Goal: Task Accomplishment & Management: Manage account settings

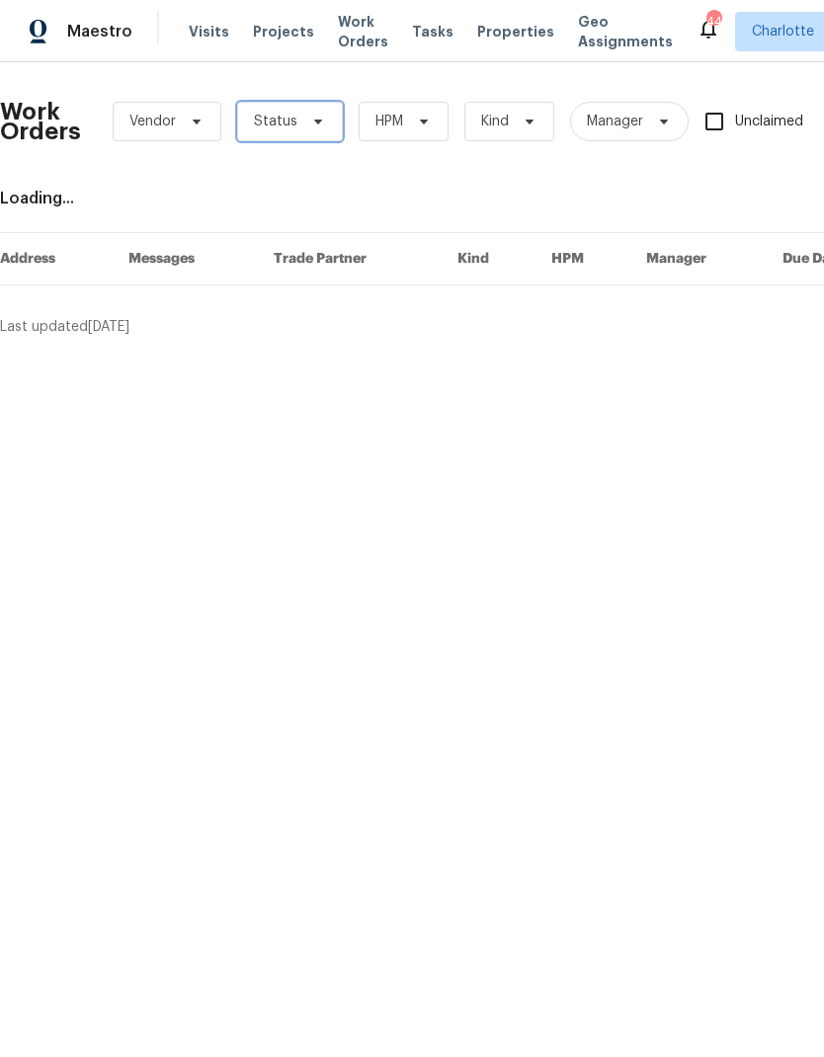
click at [317, 112] on span "Status" at bounding box center [290, 122] width 106 height 40
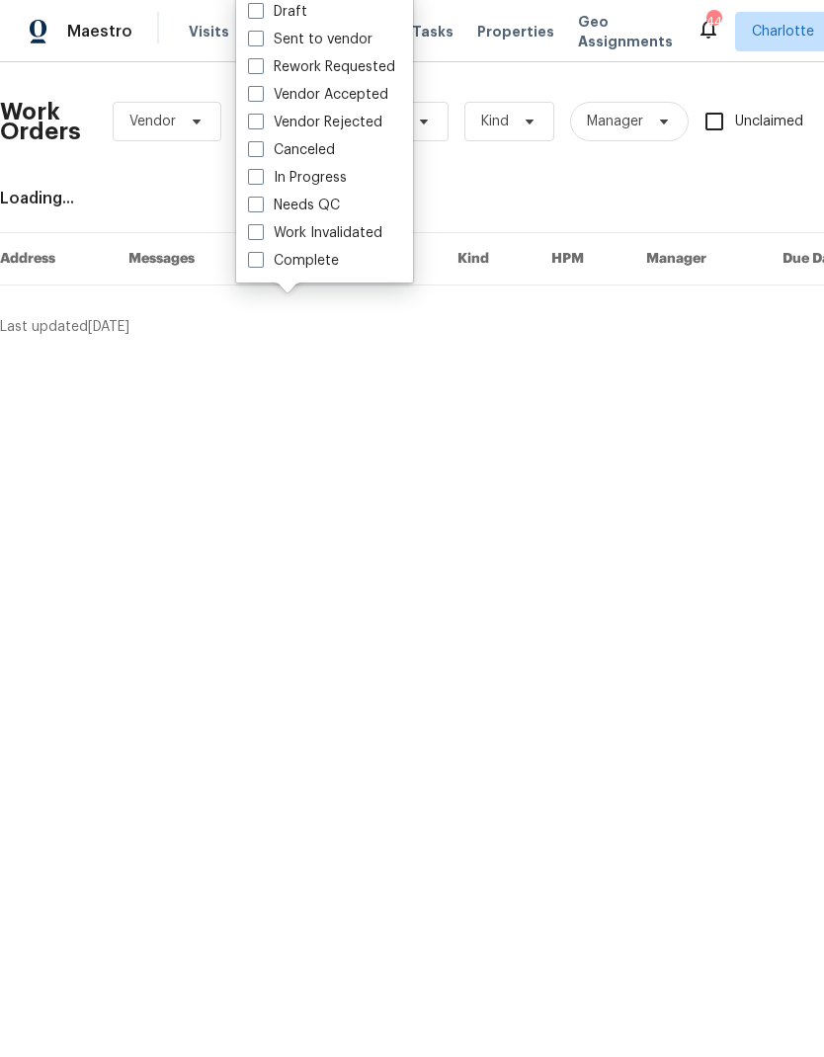
click at [338, 199] on label "Needs QC" at bounding box center [294, 206] width 92 height 20
click at [261, 199] on input "Needs QC" at bounding box center [254, 202] width 13 height 13
checkbox input "true"
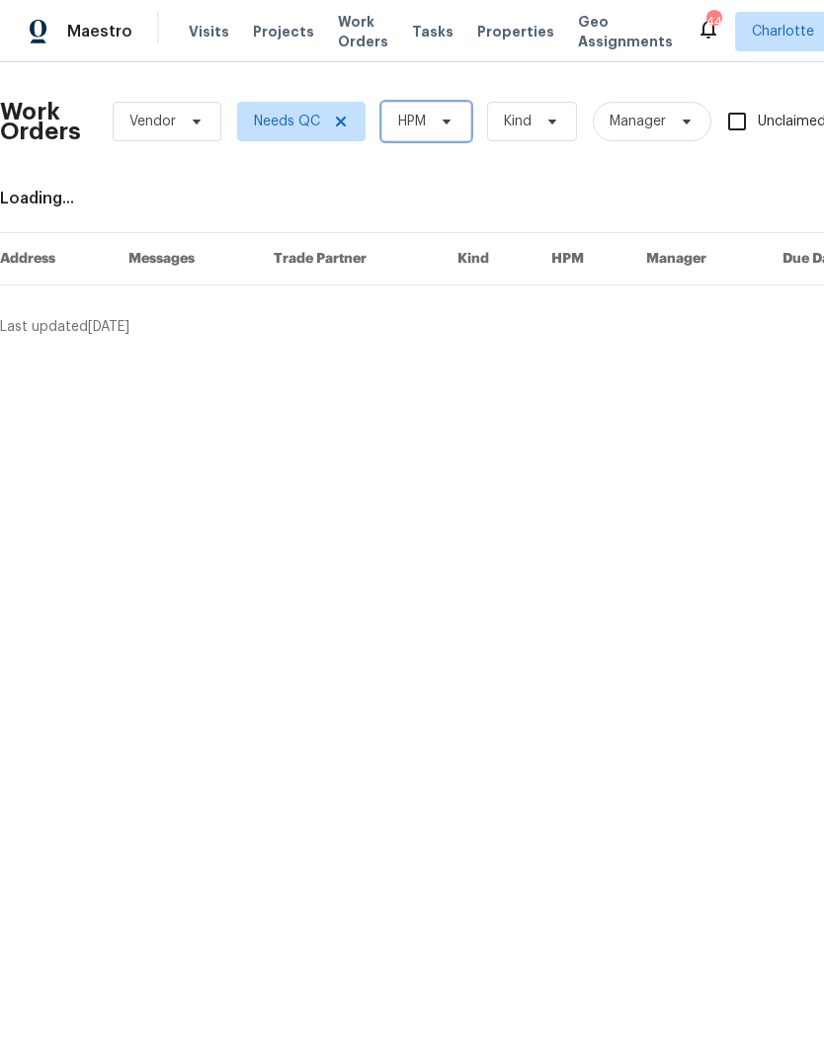
click at [433, 120] on span at bounding box center [444, 122] width 22 height 16
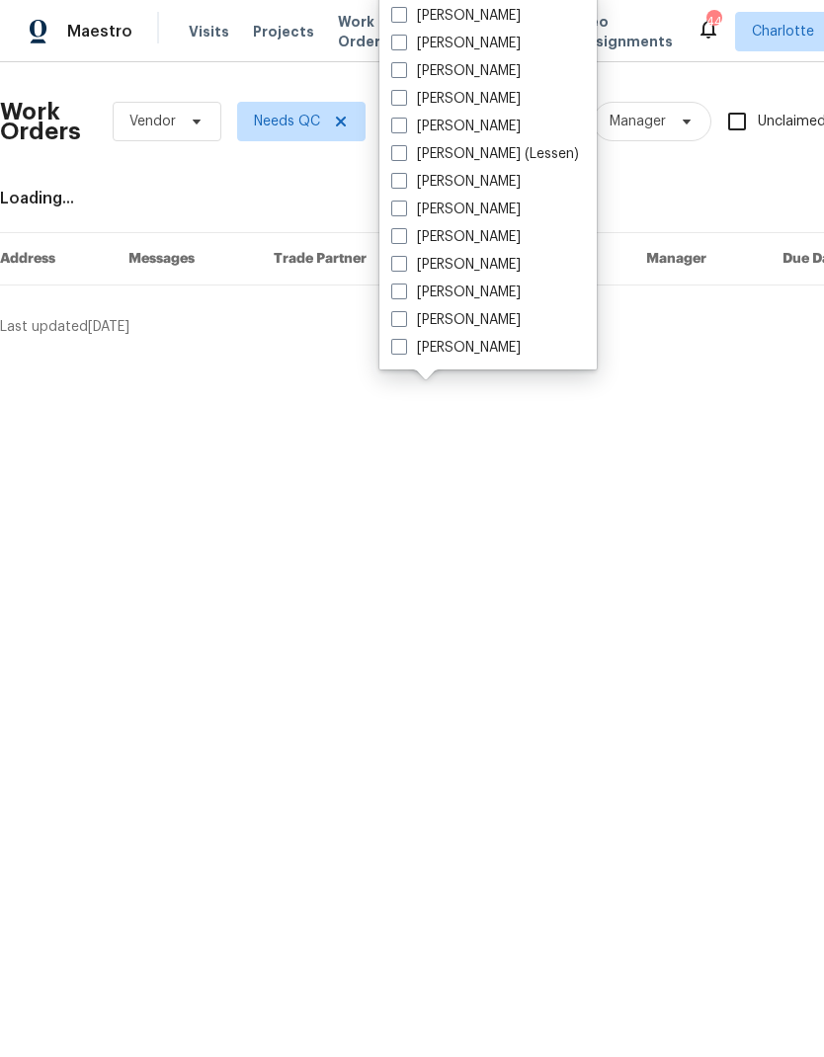
scroll to position [245, 0]
click at [474, 350] on label "[PERSON_NAME]" at bounding box center [455, 348] width 129 height 20
click at [404, 350] on input "[PERSON_NAME]" at bounding box center [397, 344] width 13 height 13
checkbox input "true"
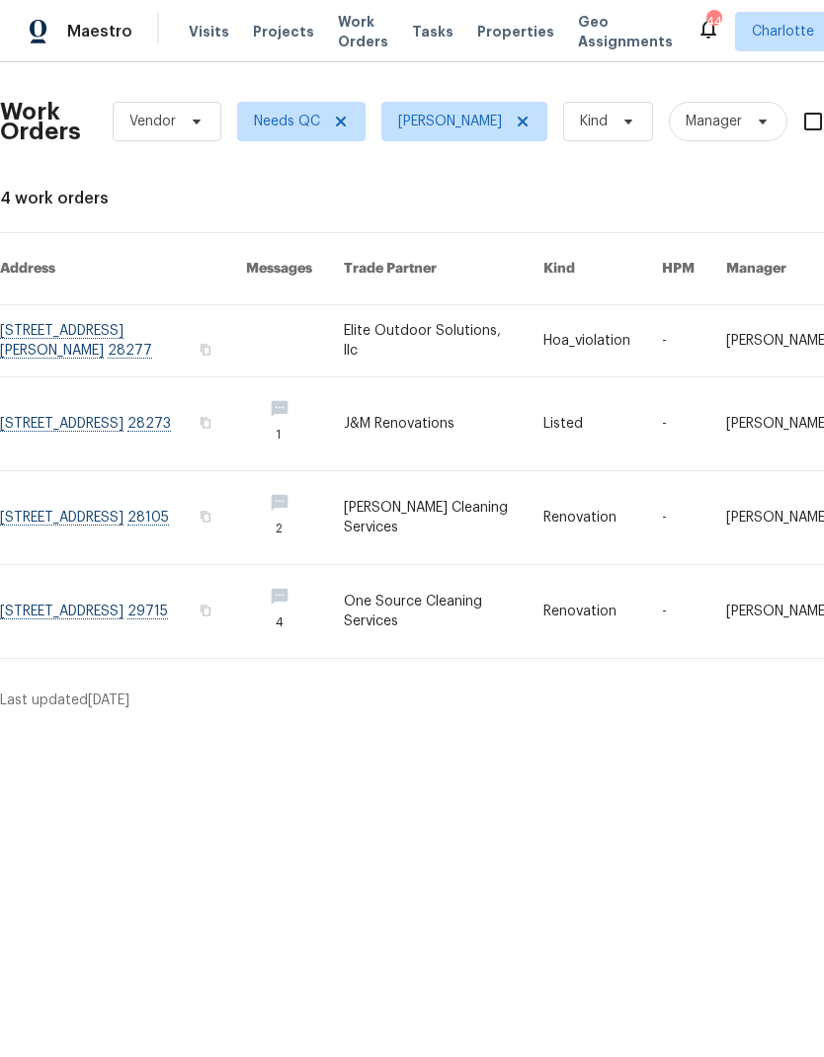
click at [52, 312] on link at bounding box center [123, 340] width 246 height 71
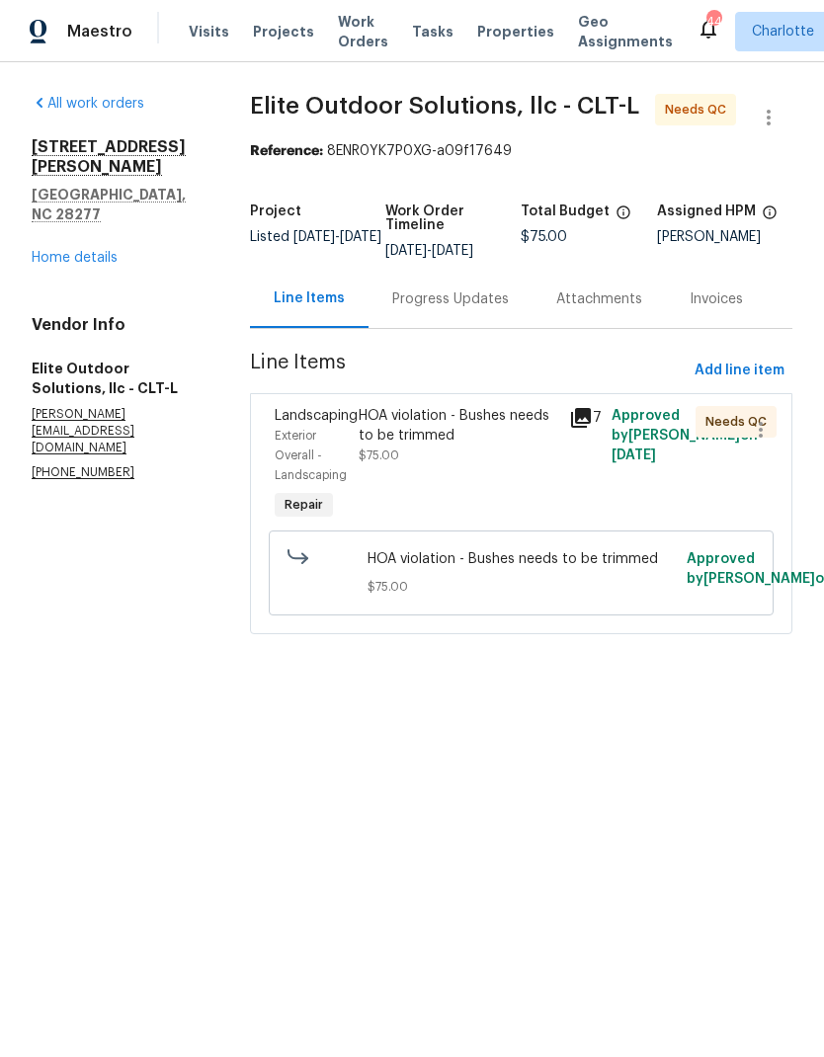
click at [361, 30] on span "Work Orders" at bounding box center [363, 32] width 50 height 40
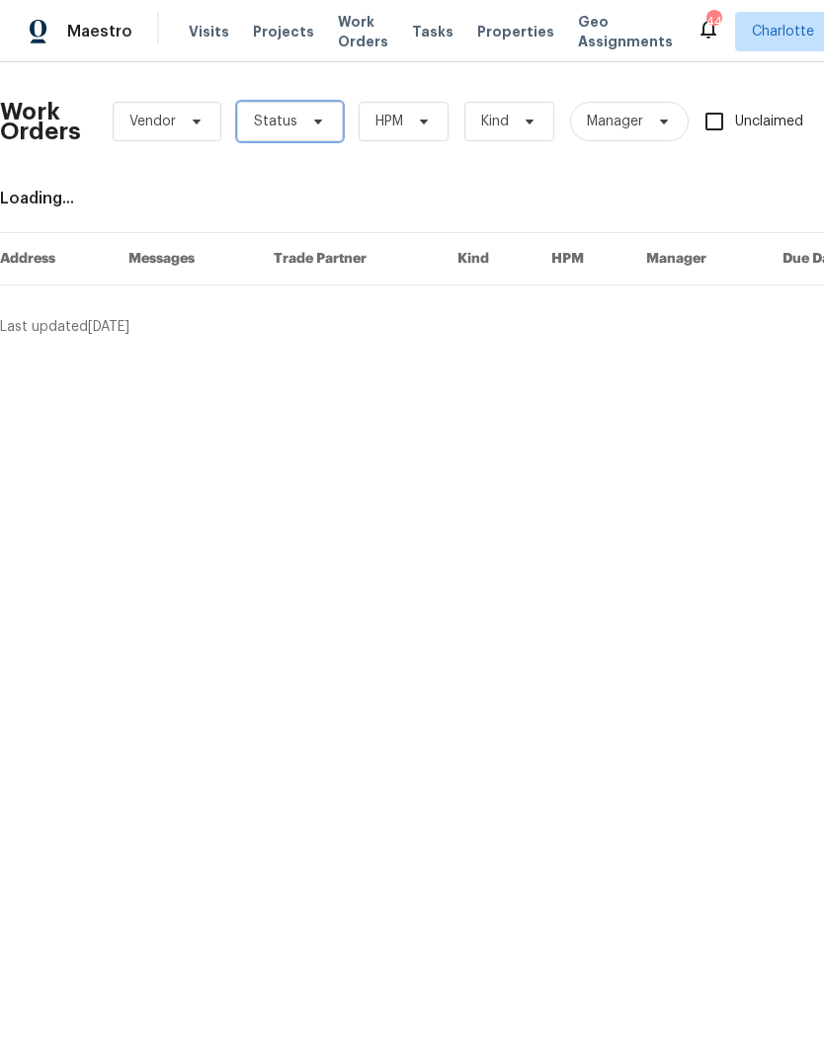
click at [322, 120] on span "Status" at bounding box center [290, 122] width 106 height 40
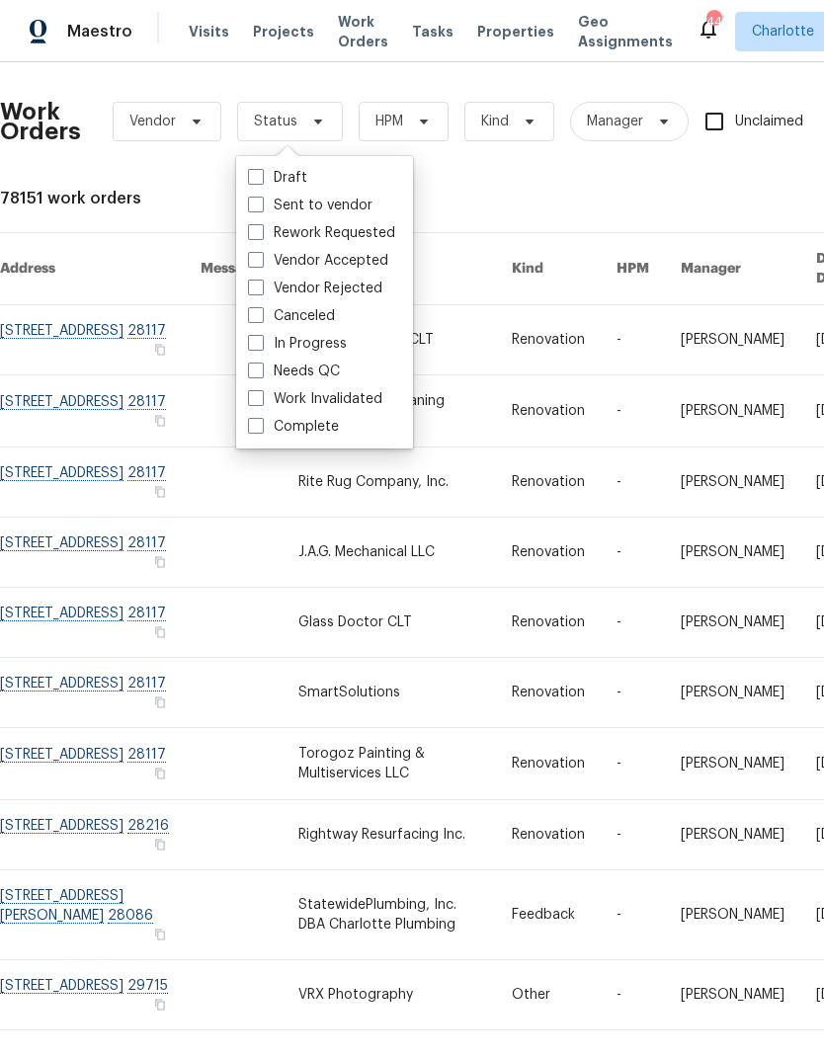
click at [333, 365] on label "Needs QC" at bounding box center [294, 371] width 92 height 20
click at [261, 365] on input "Needs QC" at bounding box center [254, 367] width 13 height 13
checkbox input "true"
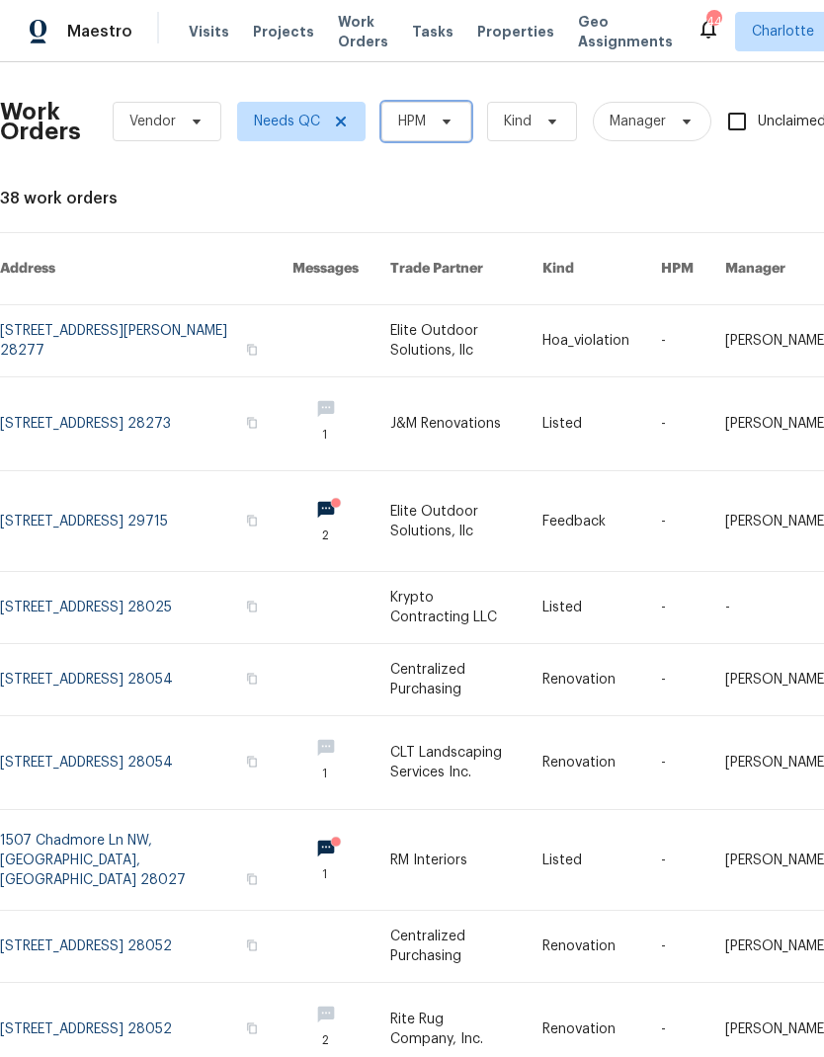
click at [440, 122] on icon at bounding box center [447, 122] width 16 height 16
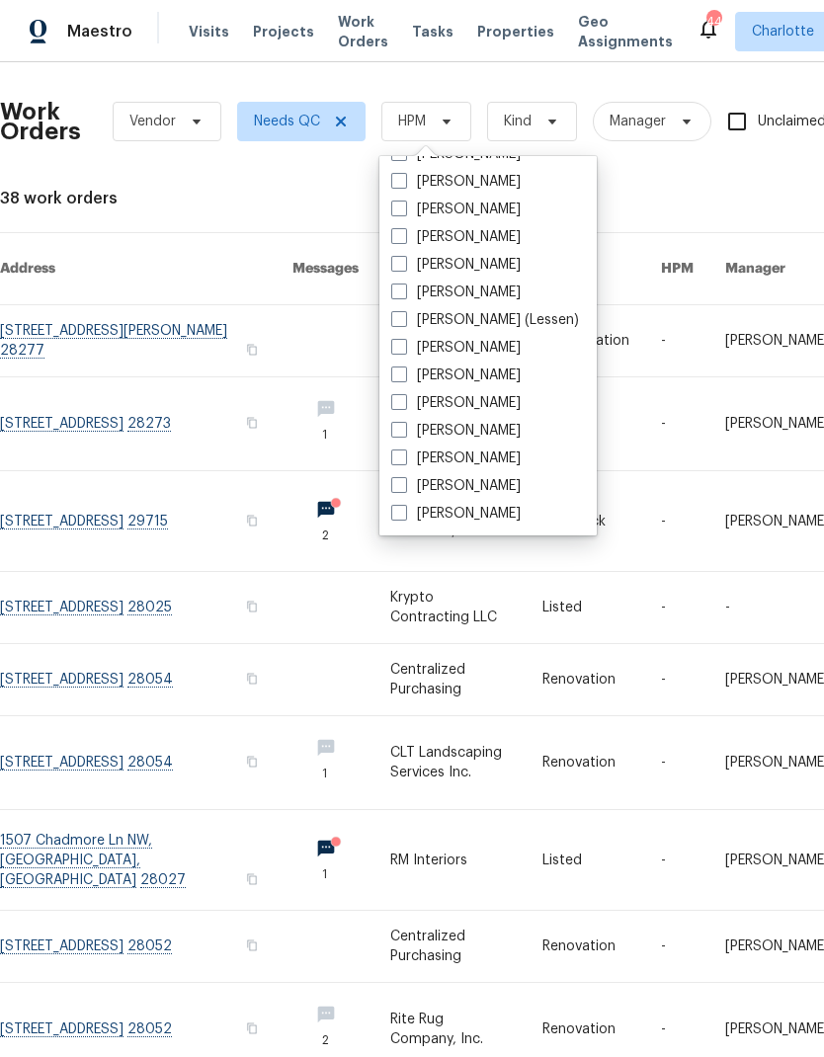
scroll to position [245, 0]
click at [478, 509] on label "[PERSON_NAME]" at bounding box center [455, 514] width 129 height 20
click at [404, 509] on input "[PERSON_NAME]" at bounding box center [397, 510] width 13 height 13
checkbox input "true"
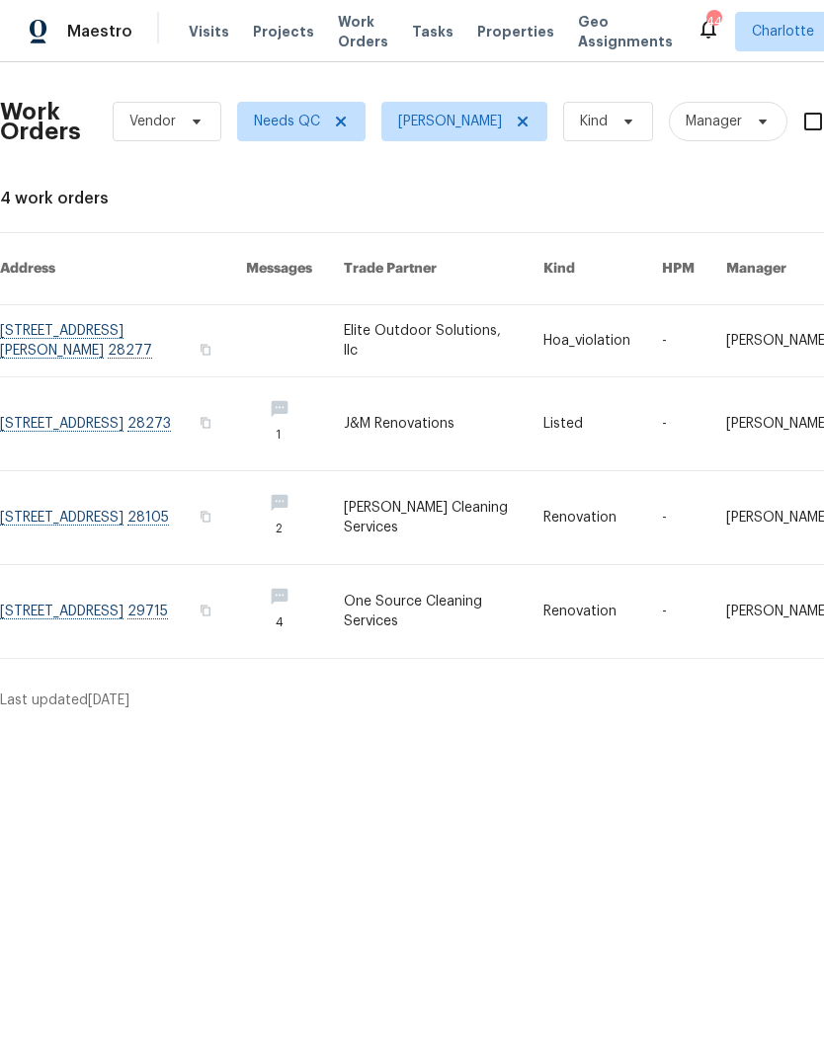
click at [81, 497] on link at bounding box center [123, 517] width 246 height 93
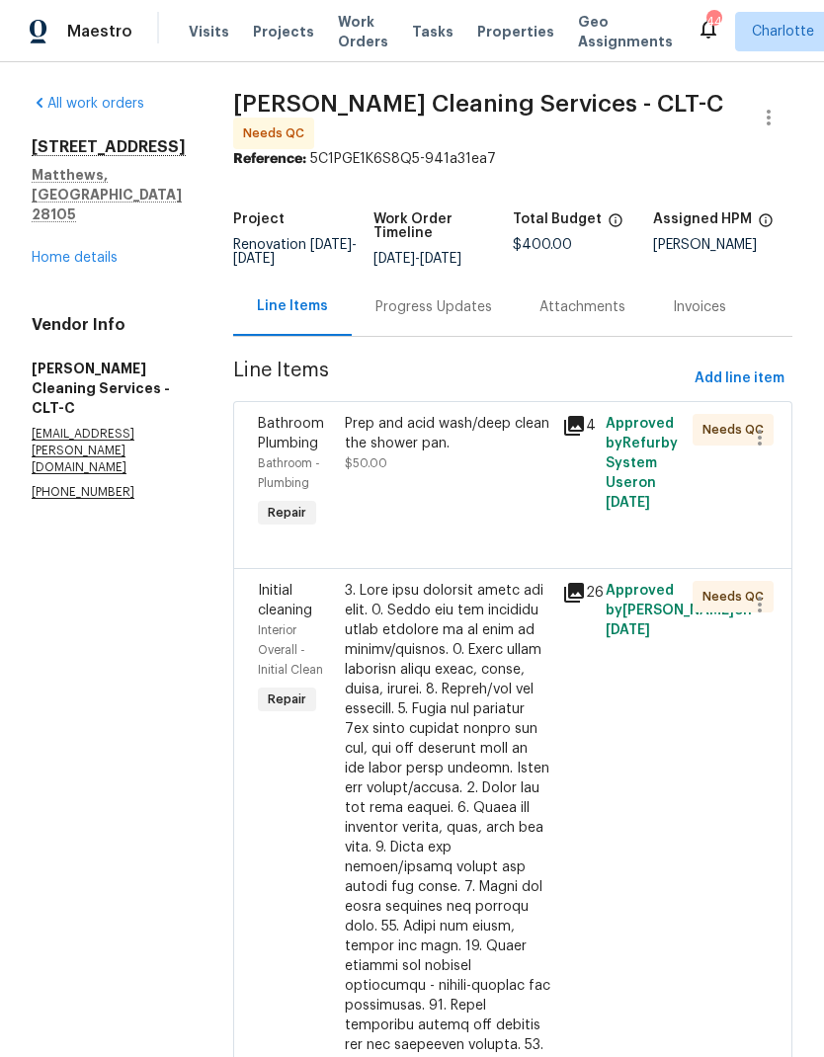
click at [443, 419] on div "Prep and acid wash/deep clean the shower pan." at bounding box center [447, 434] width 205 height 40
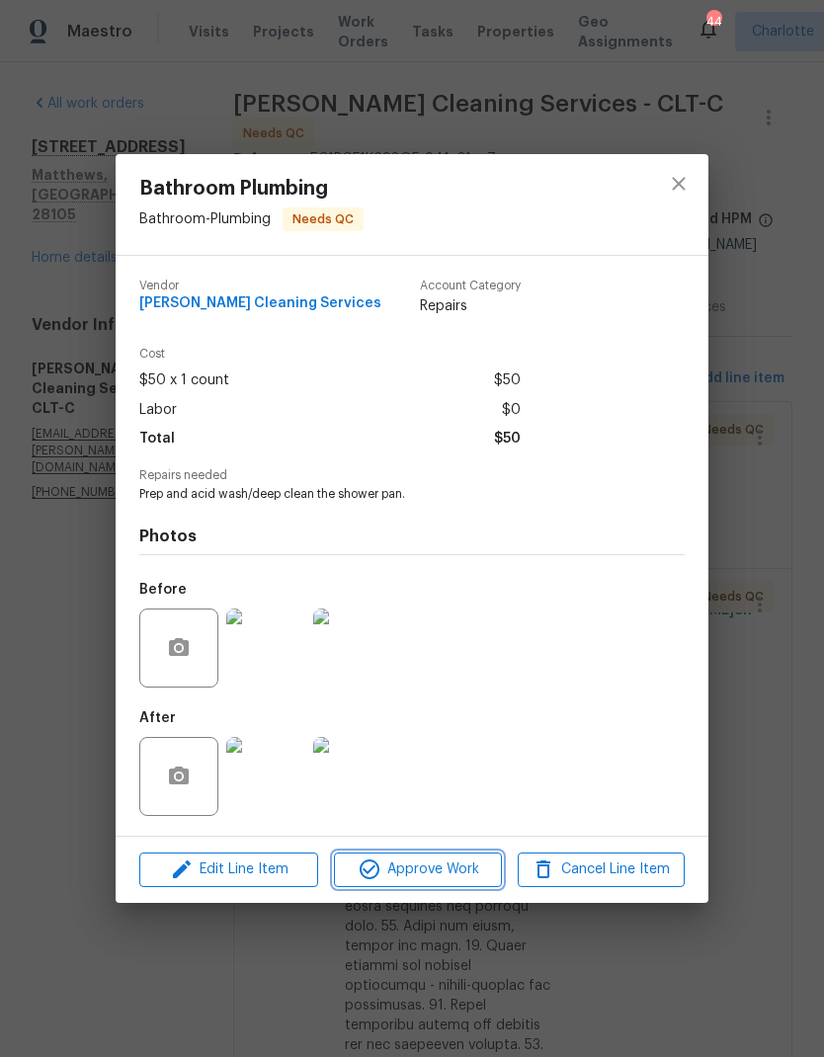
click at [446, 858] on button "Approve Work" at bounding box center [417, 869] width 167 height 35
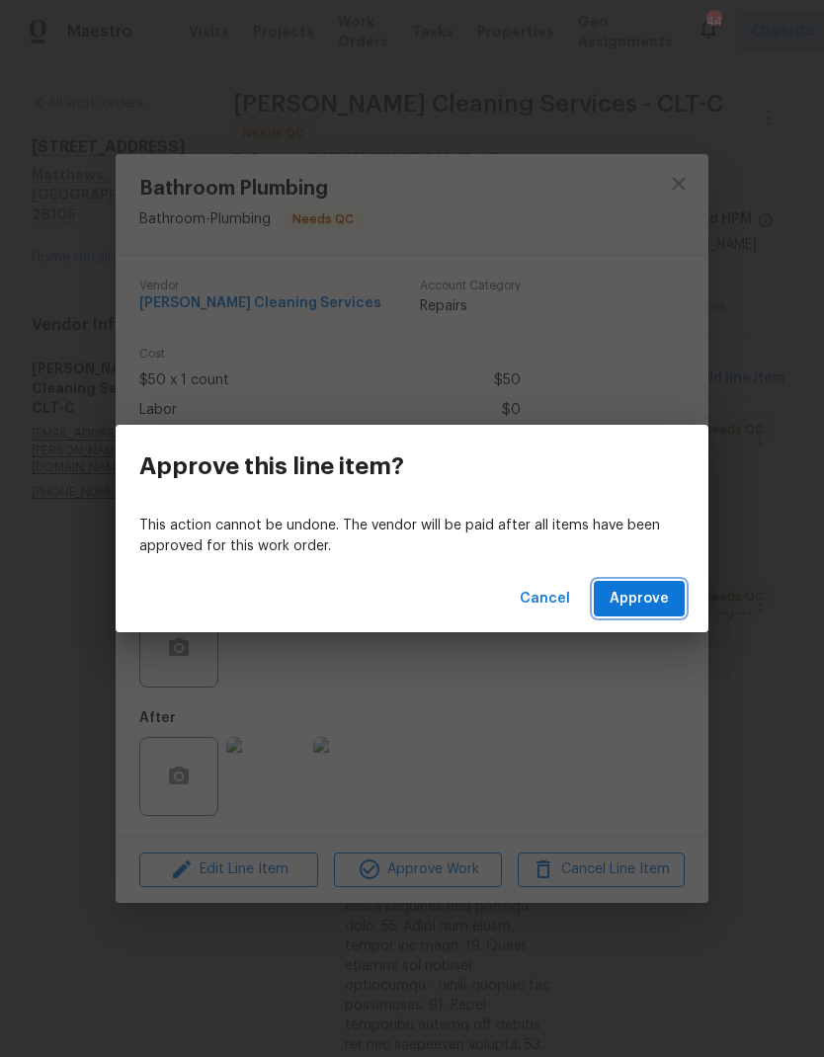
click at [642, 593] on span "Approve" at bounding box center [638, 599] width 59 height 25
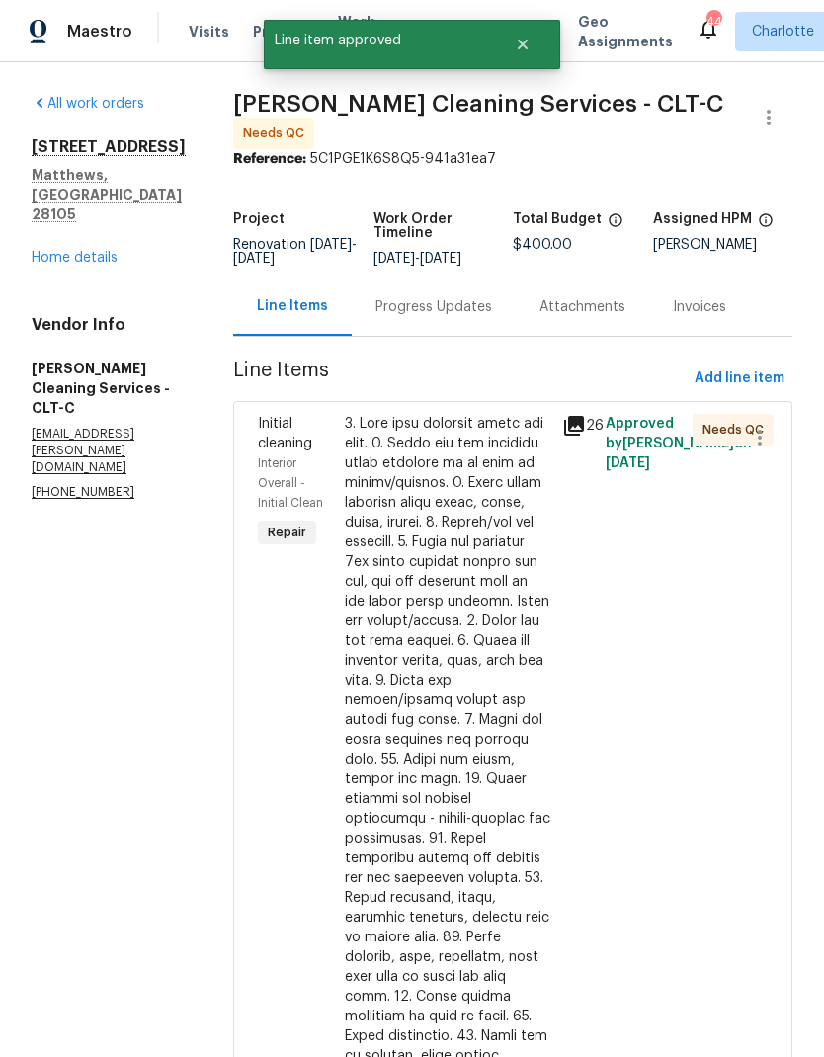
click at [496, 501] on div at bounding box center [447, 888] width 205 height 948
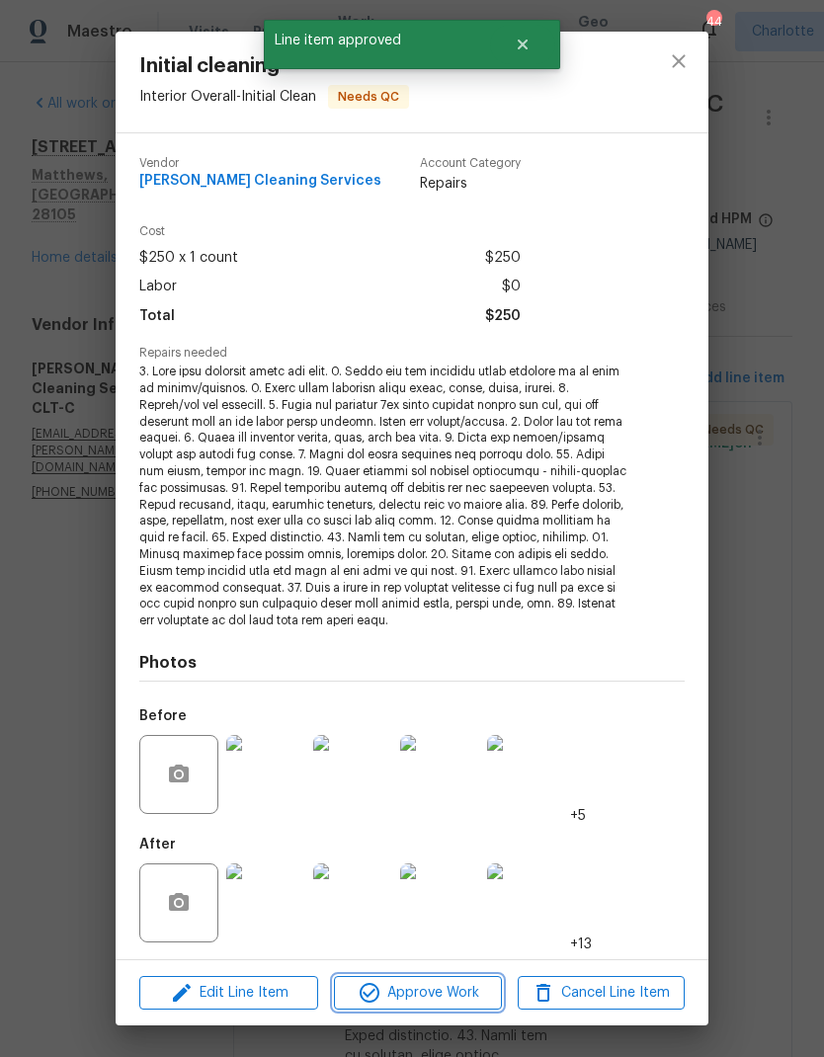
click at [468, 986] on span "Approve Work" at bounding box center [417, 993] width 155 height 25
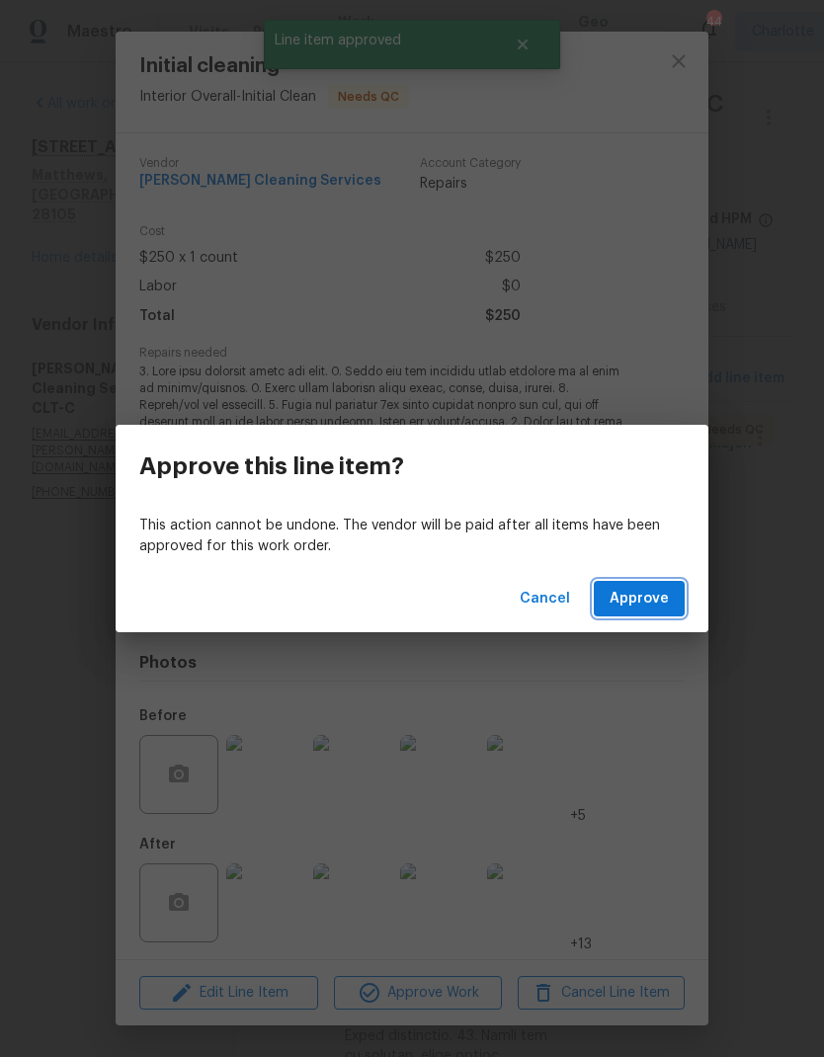
click at [653, 599] on span "Approve" at bounding box center [638, 599] width 59 height 25
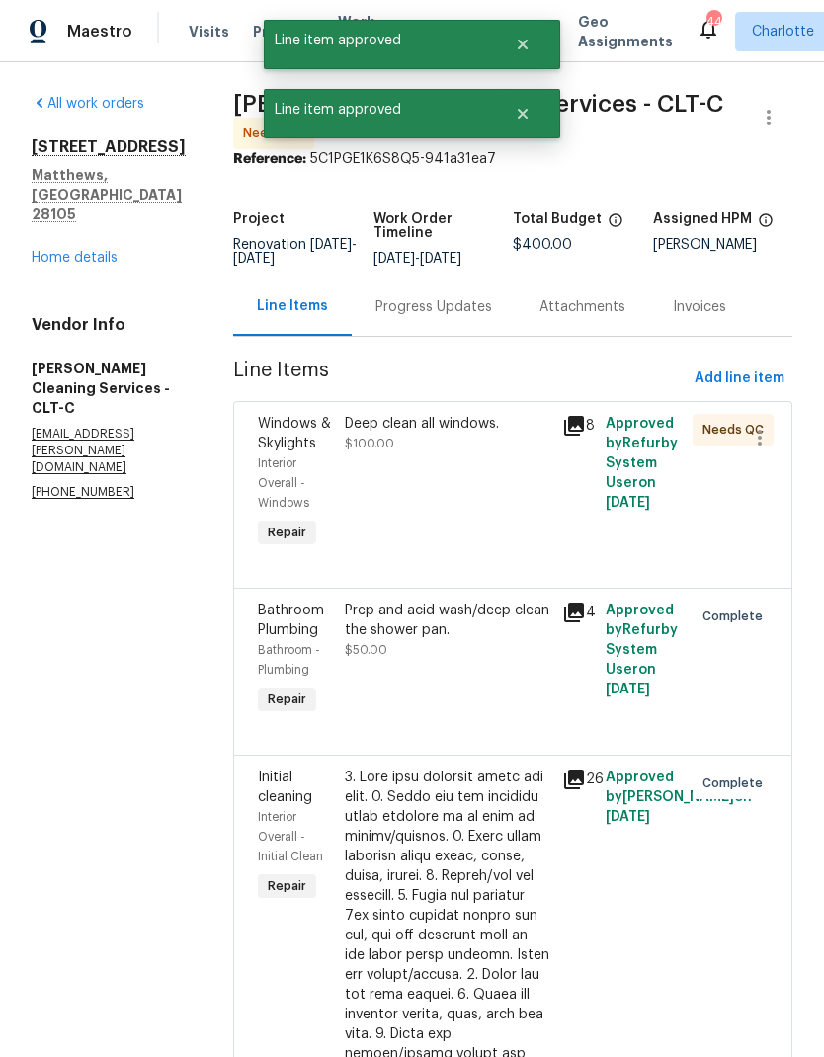
click at [482, 444] on div "Deep clean all windows. $100.00" at bounding box center [447, 434] width 205 height 40
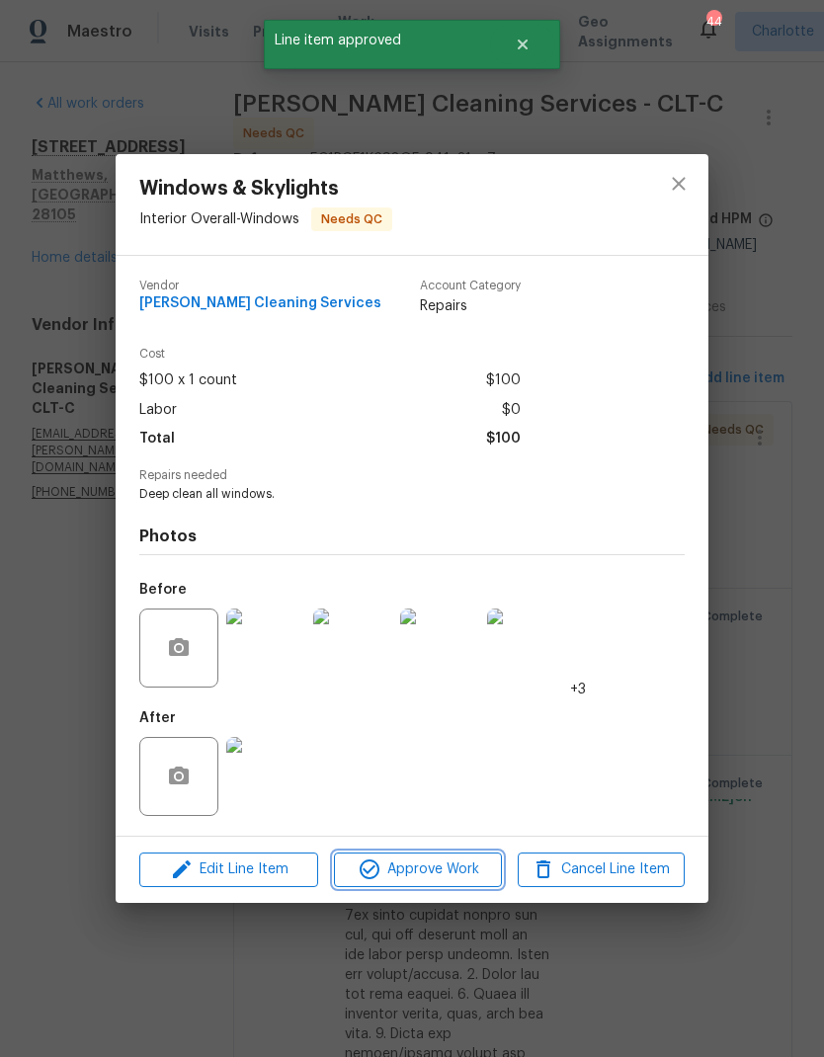
click at [454, 876] on span "Approve Work" at bounding box center [417, 869] width 155 height 25
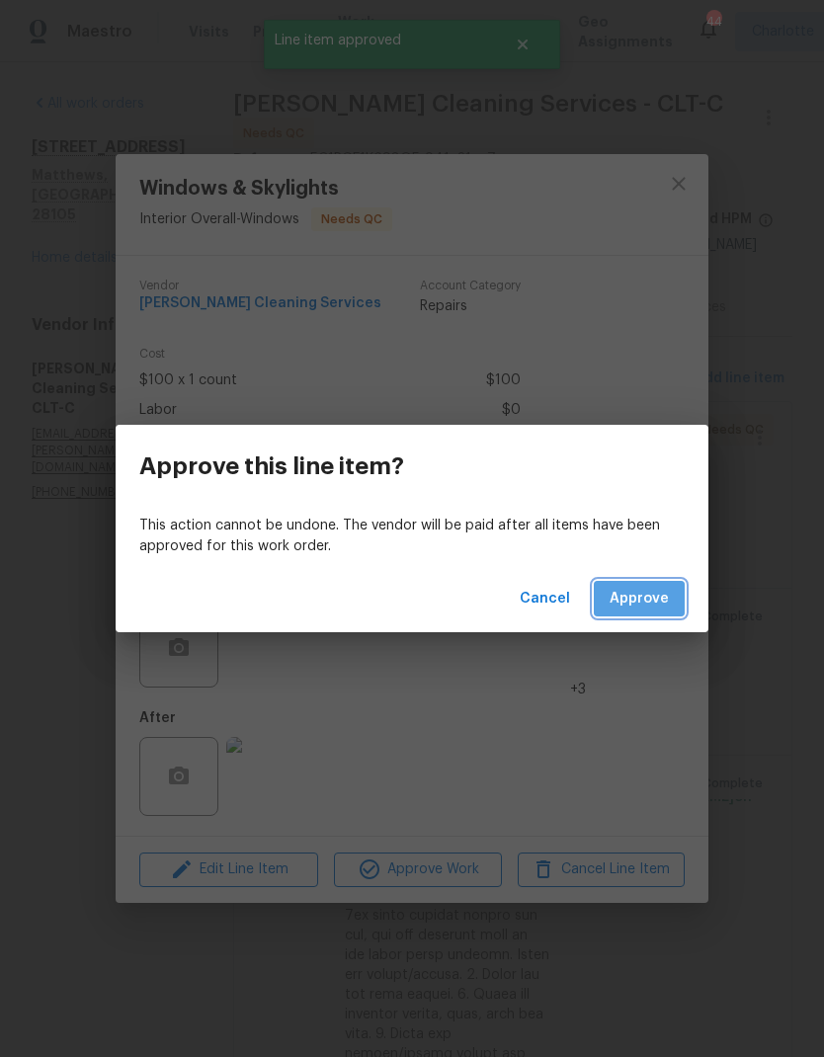
click at [640, 608] on span "Approve" at bounding box center [638, 599] width 59 height 25
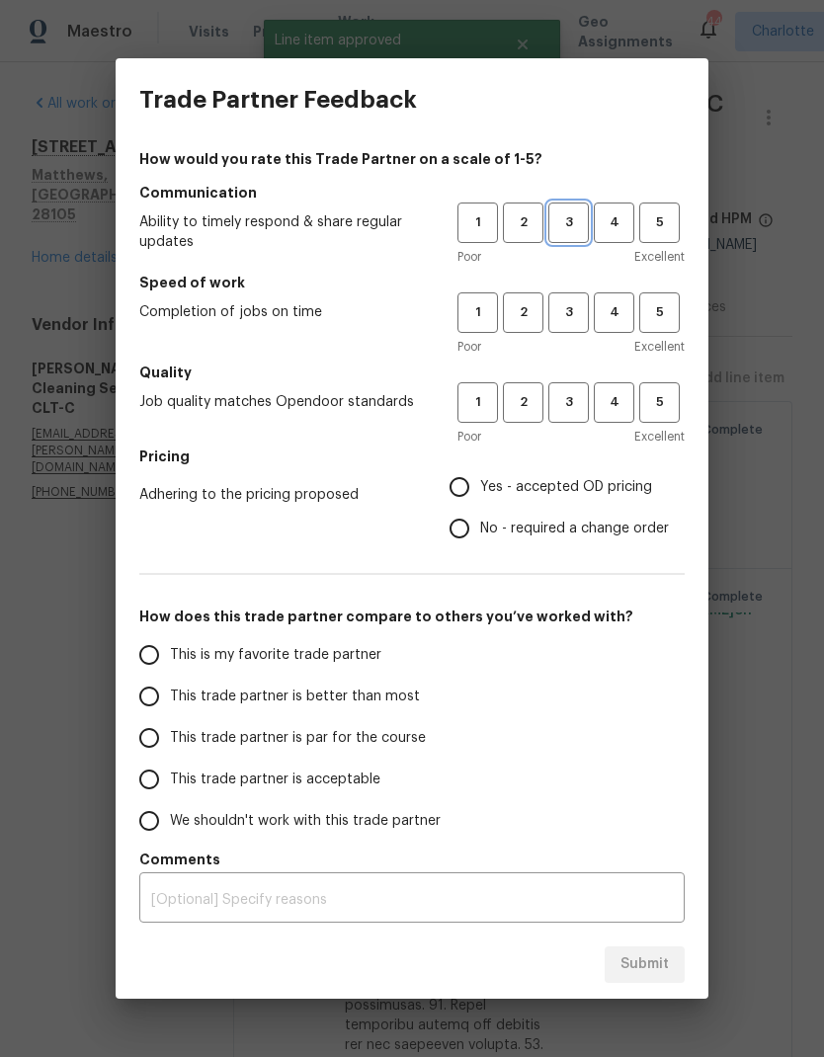
click at [579, 229] on span "3" at bounding box center [568, 222] width 37 height 23
click at [586, 312] on span "3" at bounding box center [568, 312] width 37 height 23
click at [578, 391] on button "3" at bounding box center [568, 402] width 40 height 40
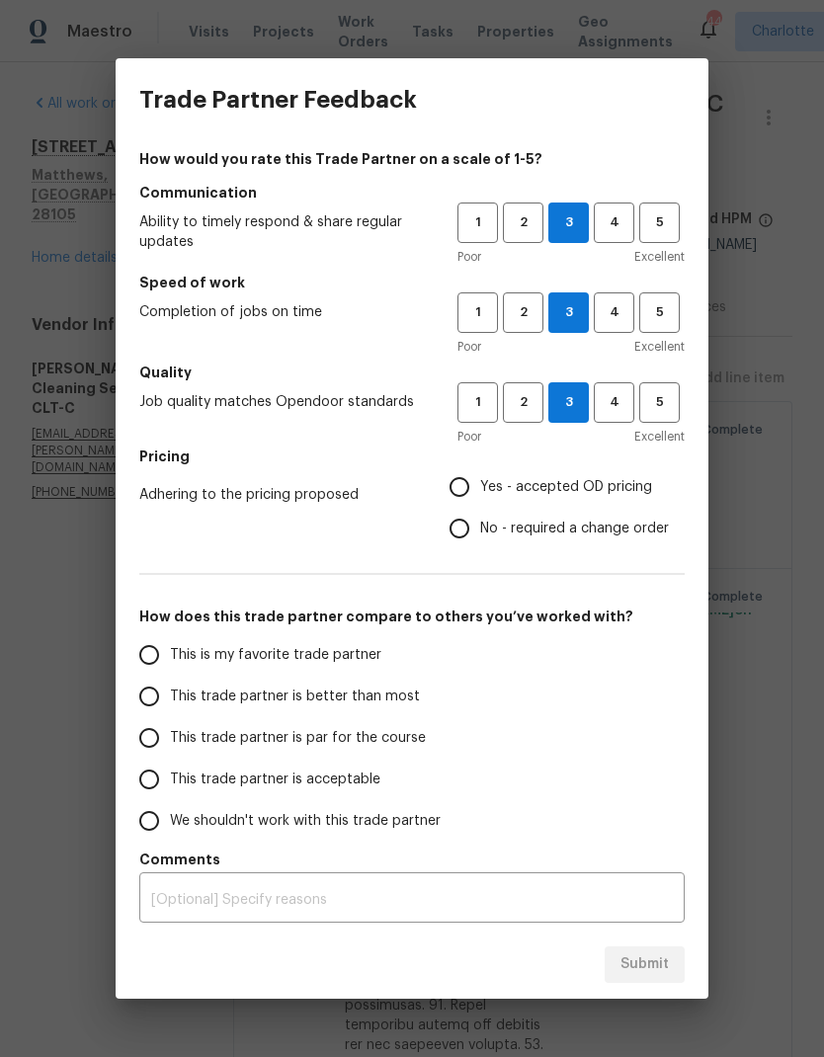
click at [475, 530] on input "No - required a change order" at bounding box center [459, 528] width 41 height 41
radio input "true"
click at [156, 695] on input "This trade partner is better than most" at bounding box center [148, 696] width 41 height 41
click at [658, 958] on span "Submit" at bounding box center [644, 964] width 48 height 25
radio input "true"
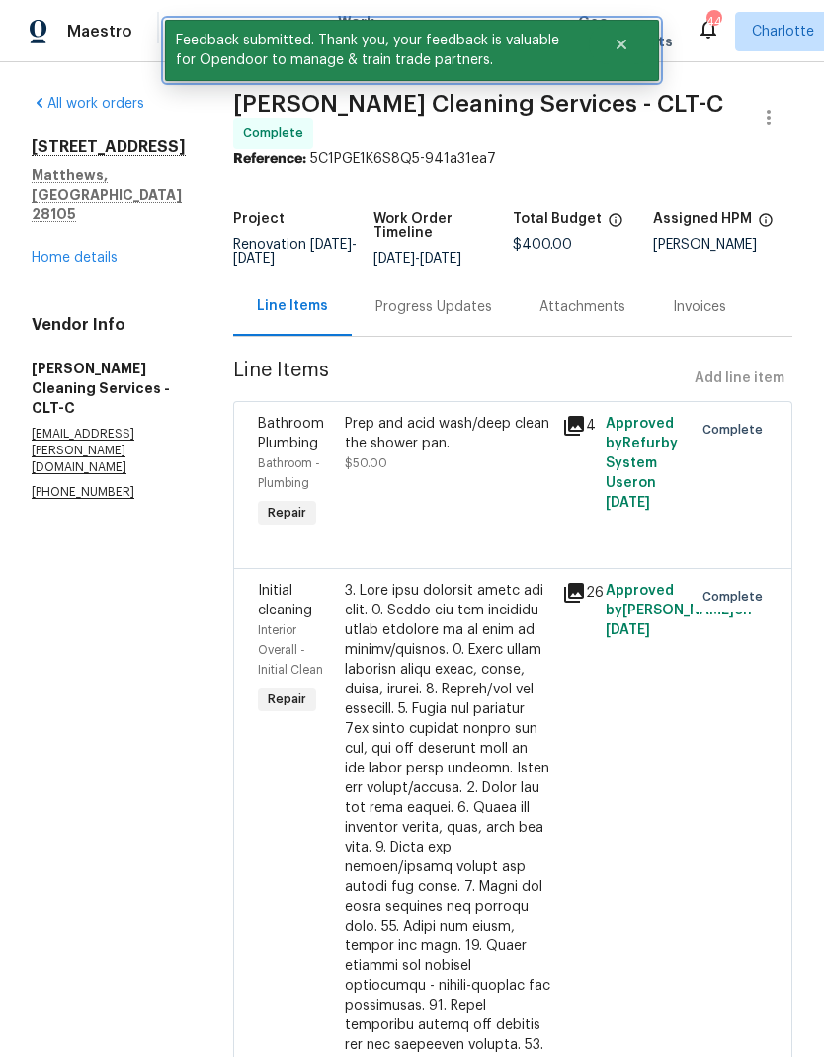
click at [614, 53] on button "Close" at bounding box center [621, 45] width 65 height 40
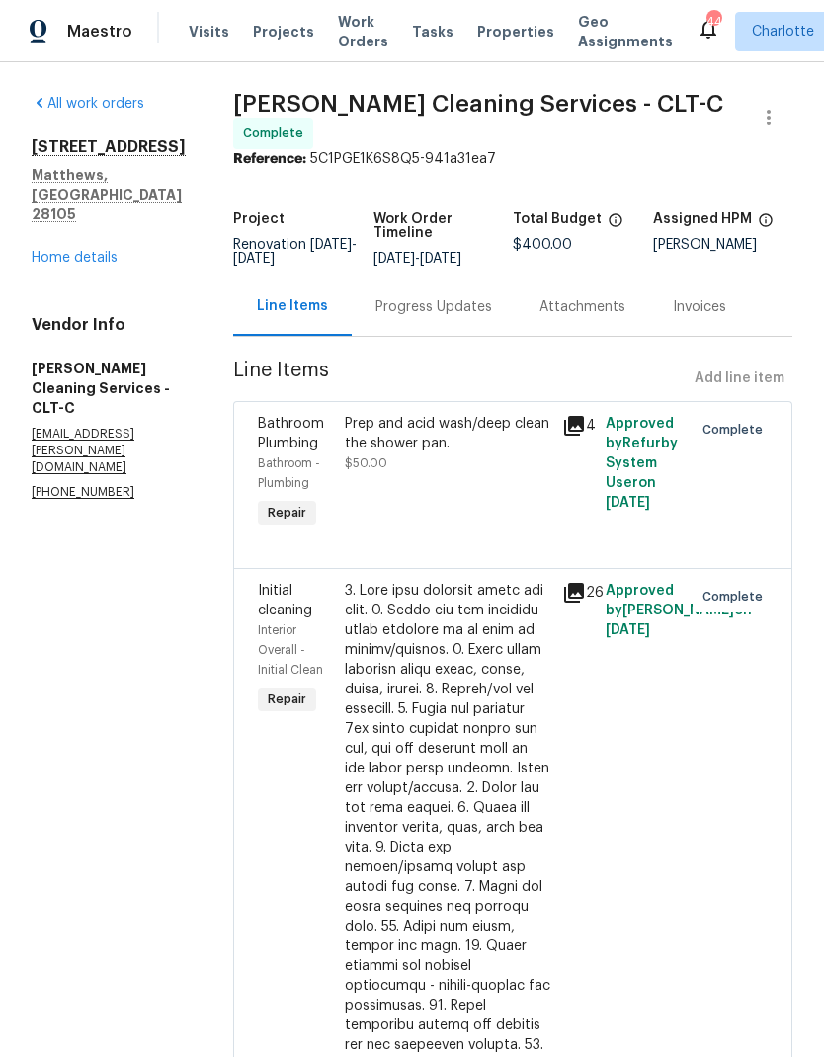
click at [348, 47] on span "Work Orders" at bounding box center [363, 32] width 50 height 40
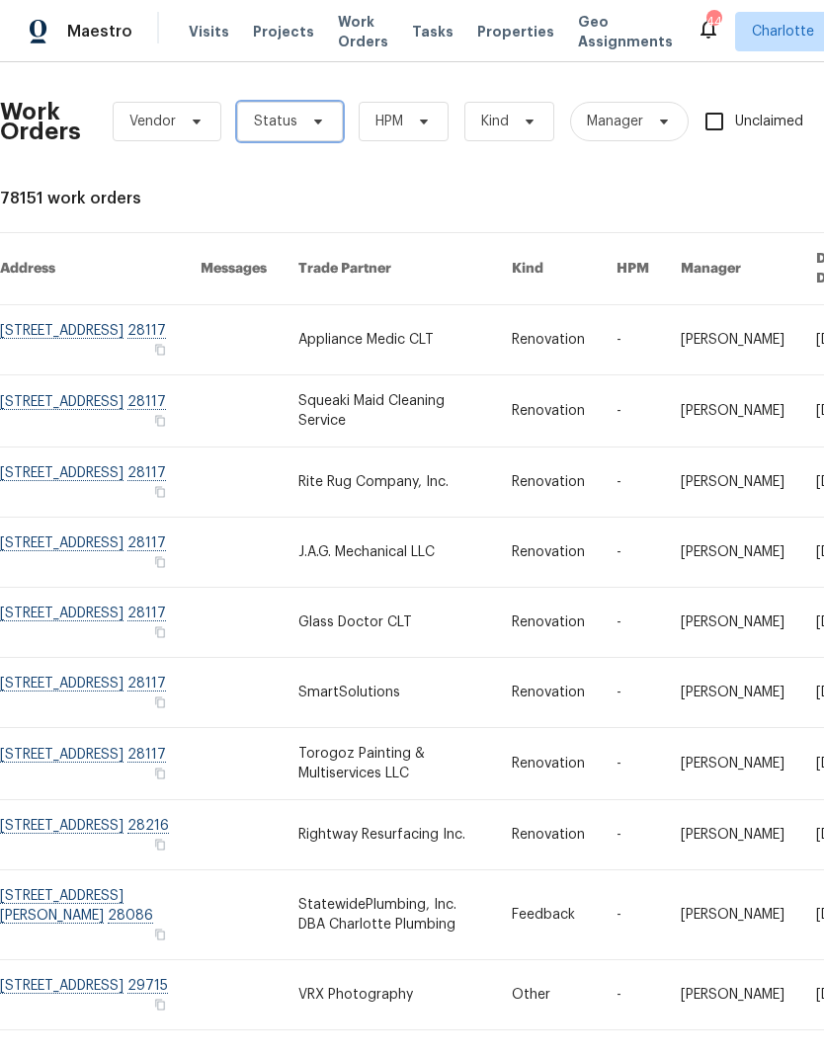
click at [320, 118] on icon at bounding box center [318, 122] width 16 height 16
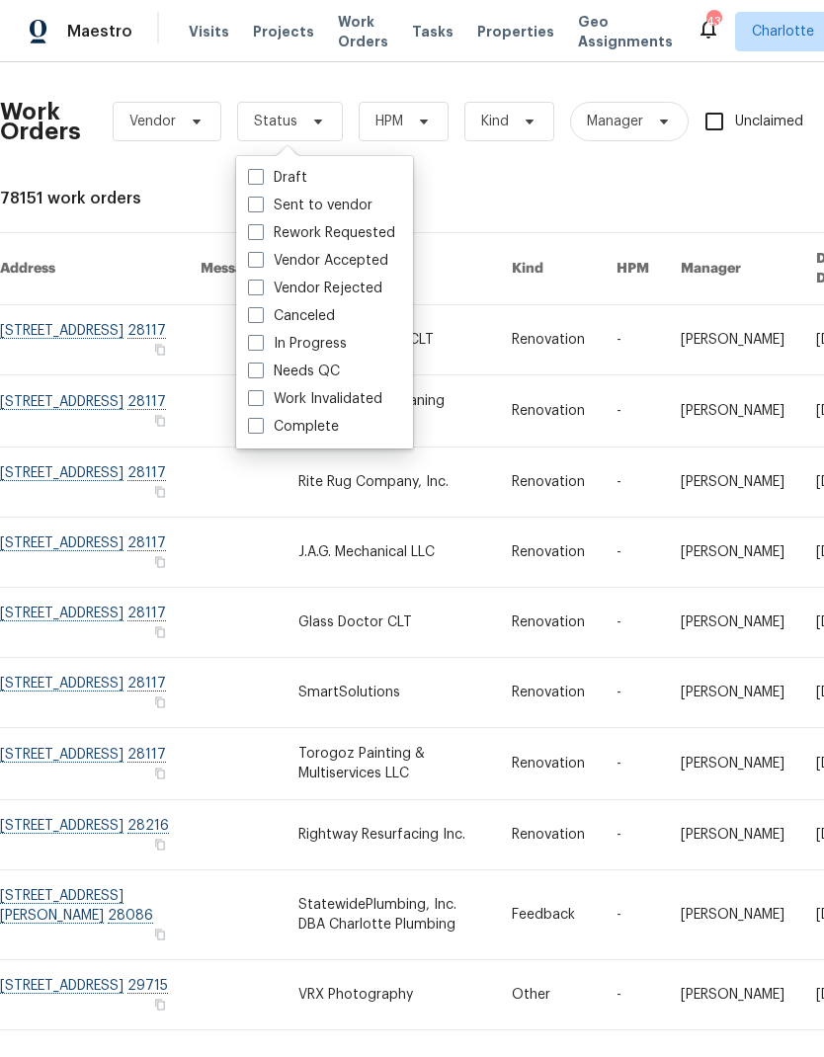
click at [326, 374] on label "Needs QC" at bounding box center [294, 371] width 92 height 20
click at [261, 374] on input "Needs QC" at bounding box center [254, 367] width 13 height 13
checkbox input "true"
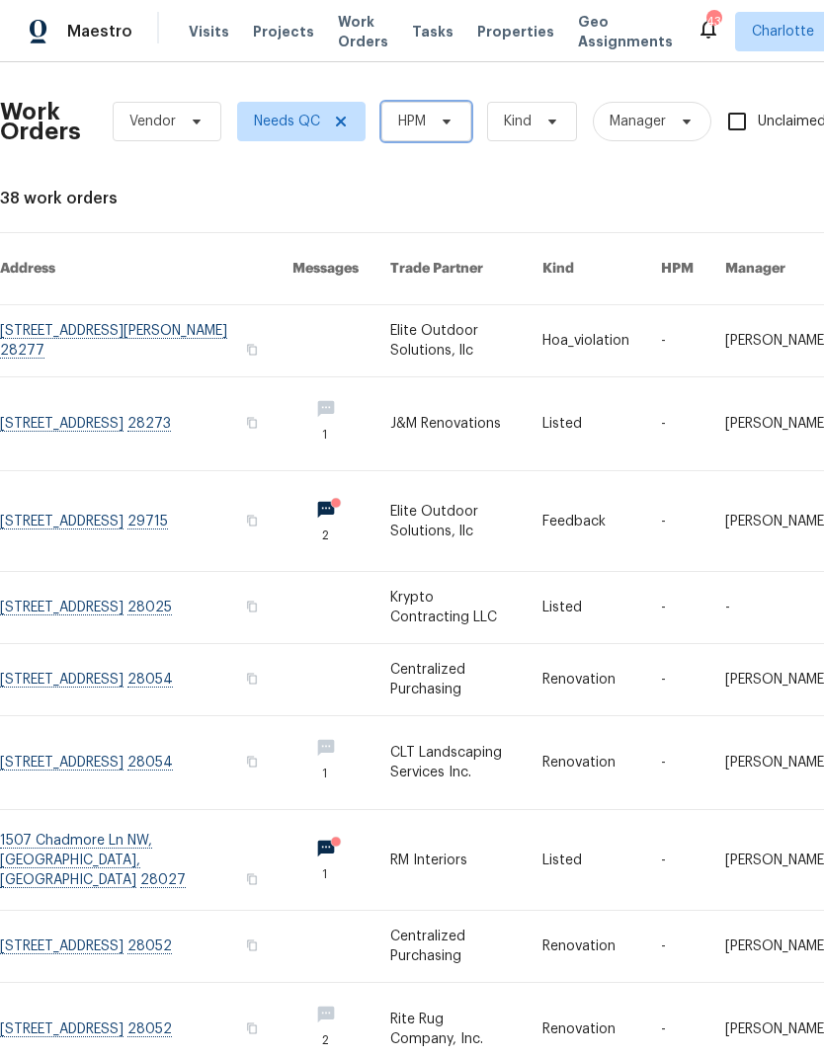
click at [447, 125] on icon at bounding box center [447, 122] width 16 height 16
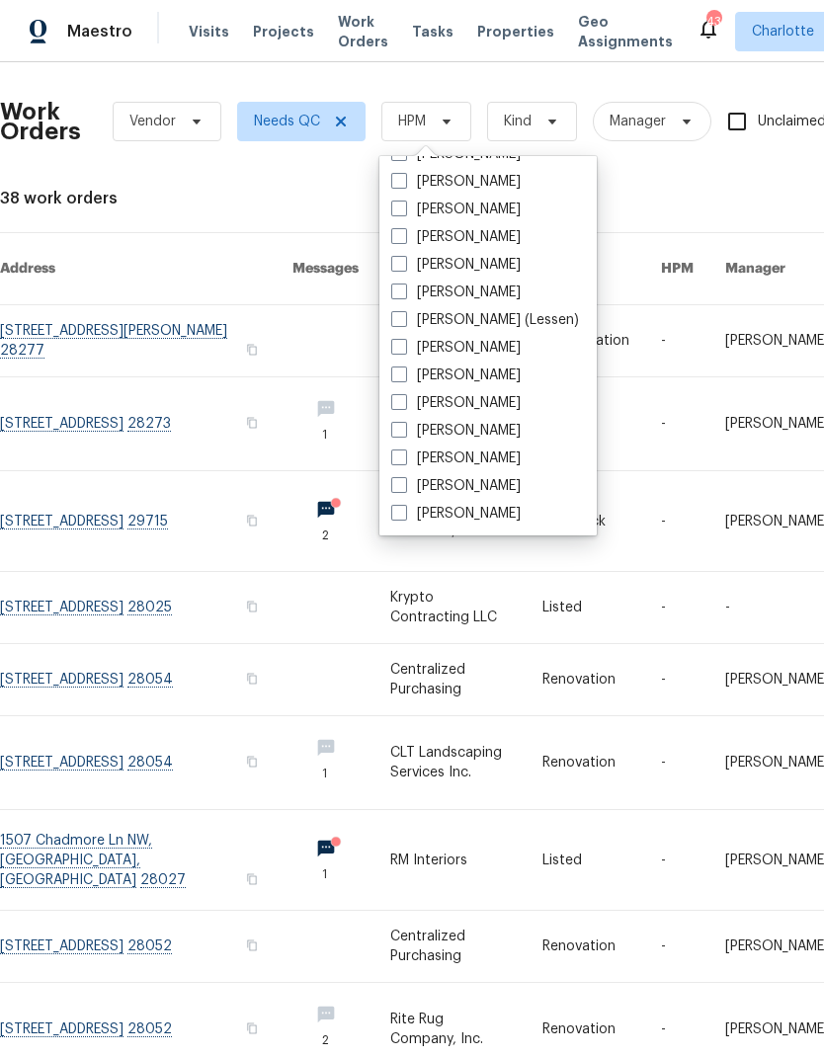
scroll to position [245, 0]
click at [474, 521] on label "[PERSON_NAME]" at bounding box center [455, 514] width 129 height 20
click at [404, 517] on input "[PERSON_NAME]" at bounding box center [397, 510] width 13 height 13
checkbox input "true"
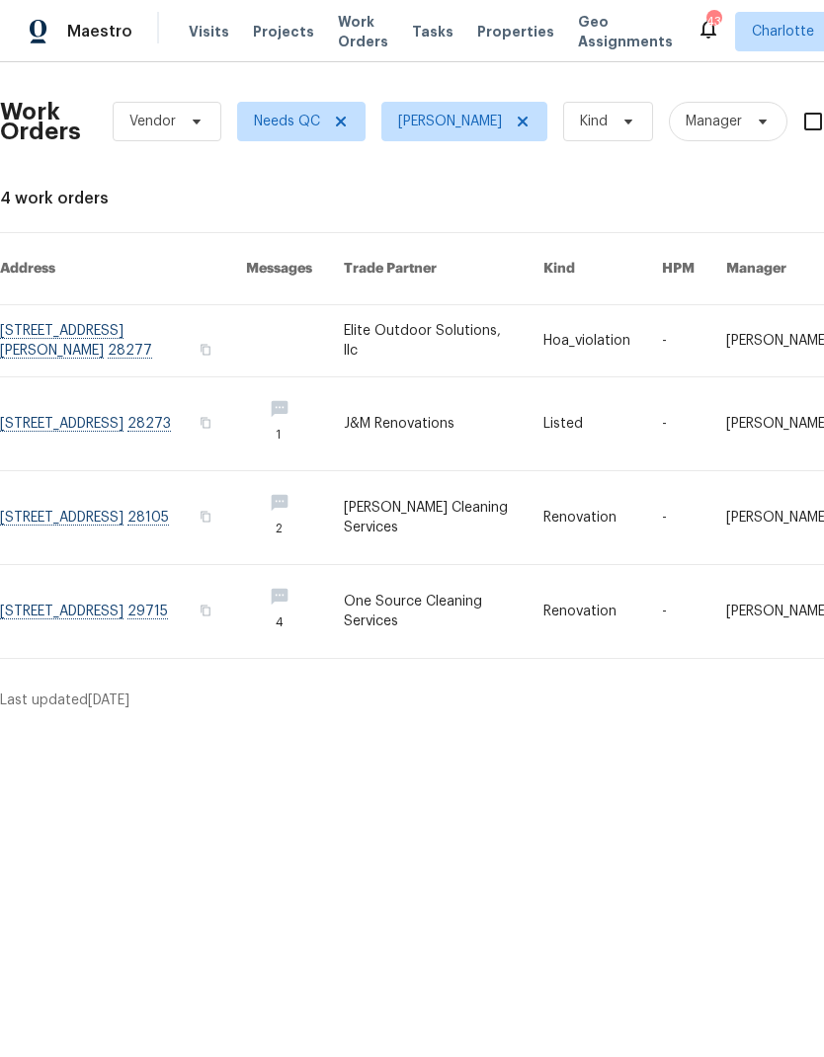
click at [118, 39] on span "Maestro" at bounding box center [99, 32] width 65 height 20
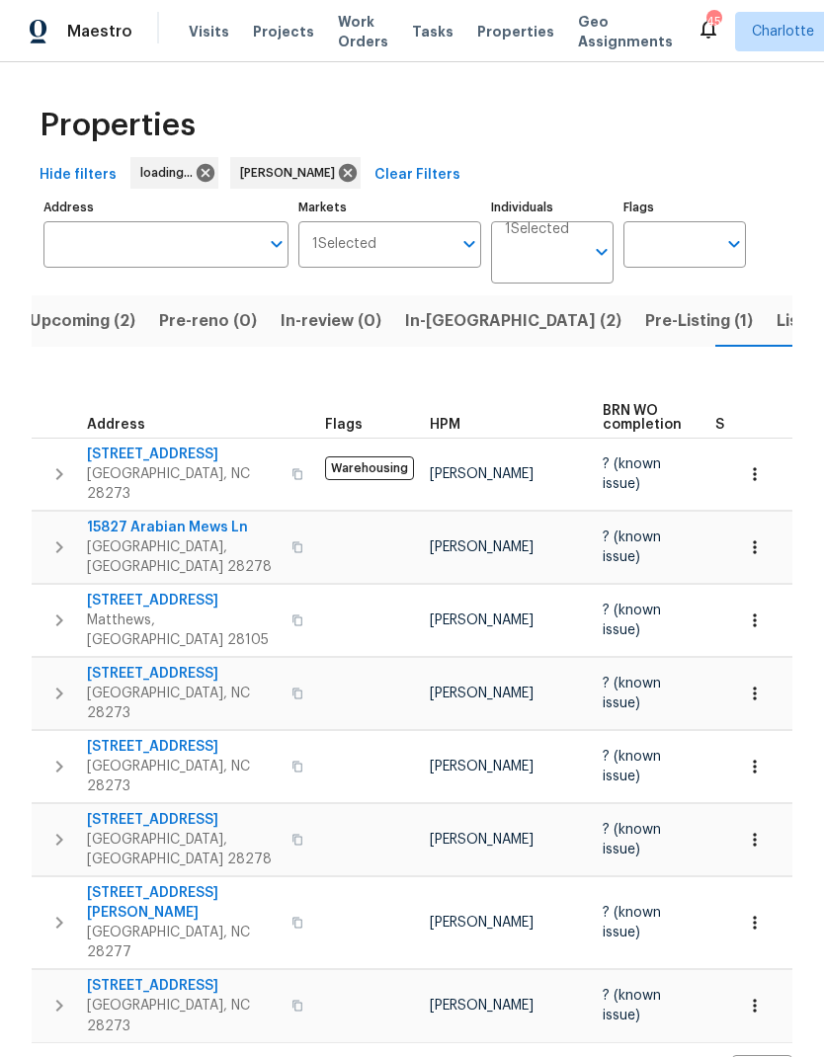
scroll to position [0, 35]
click at [448, 327] on span "In-[GEOGRAPHIC_DATA] (2)" at bounding box center [492, 321] width 216 height 28
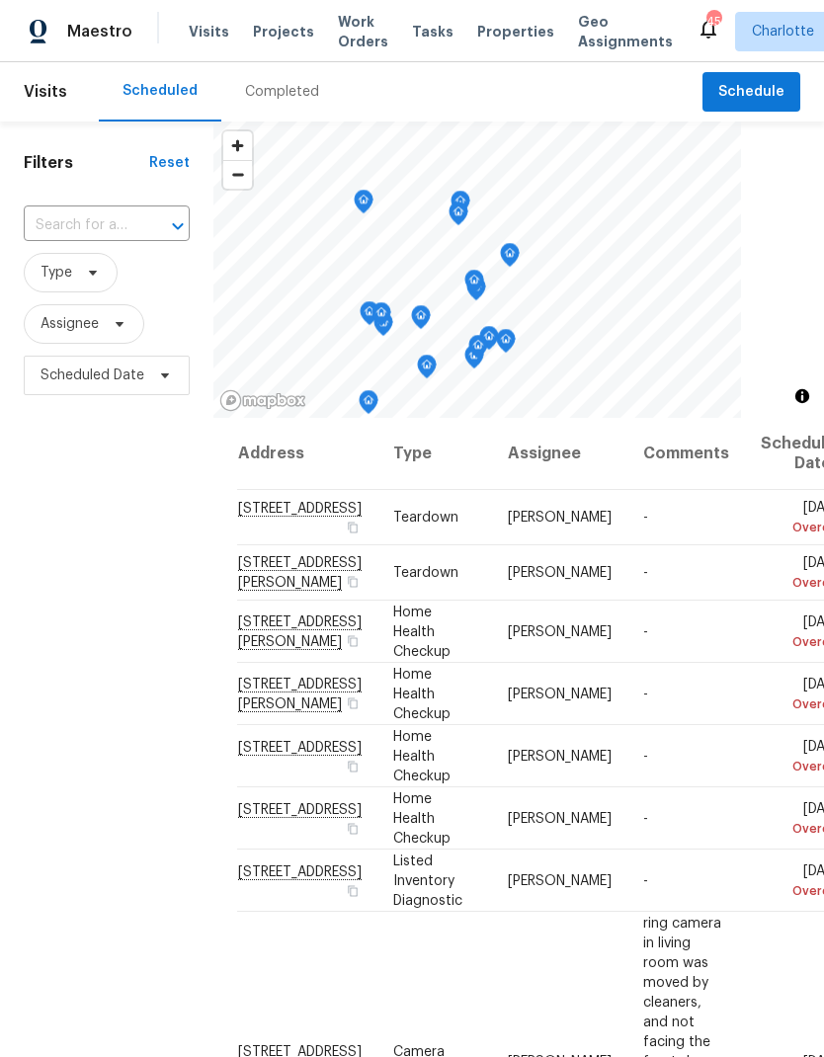
click at [489, 35] on span "Properties" at bounding box center [515, 32] width 77 height 20
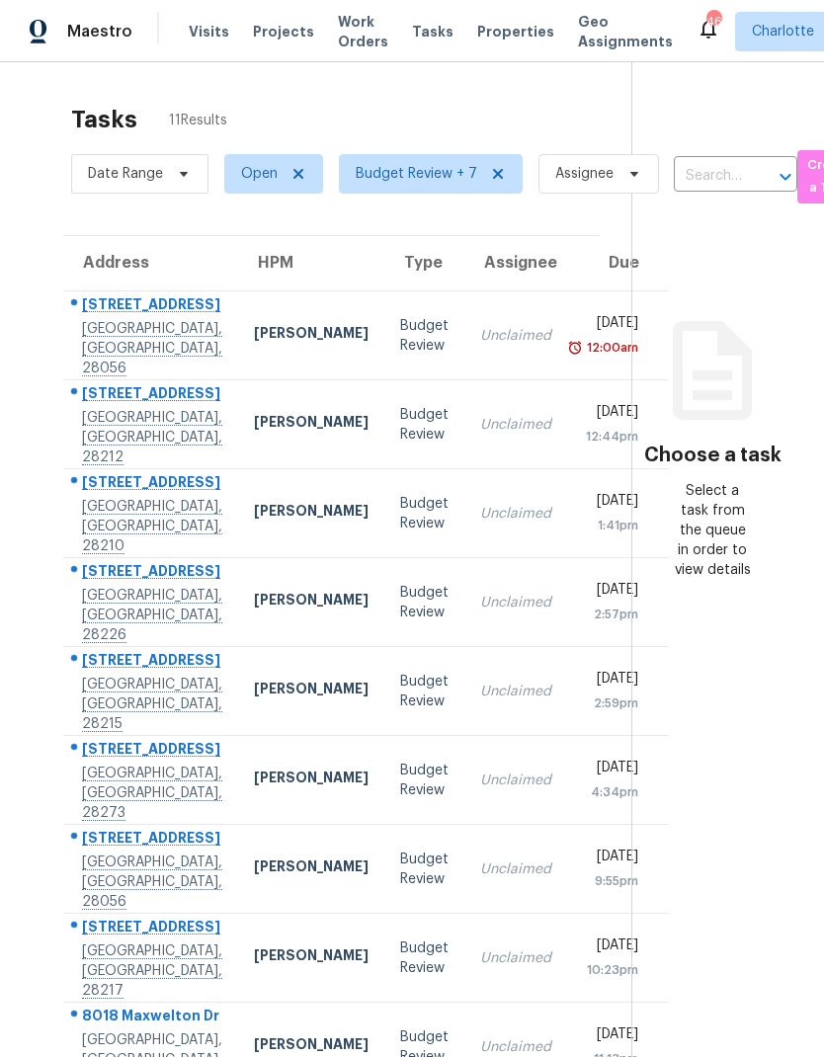
click at [505, 30] on span "Properties" at bounding box center [515, 32] width 77 height 20
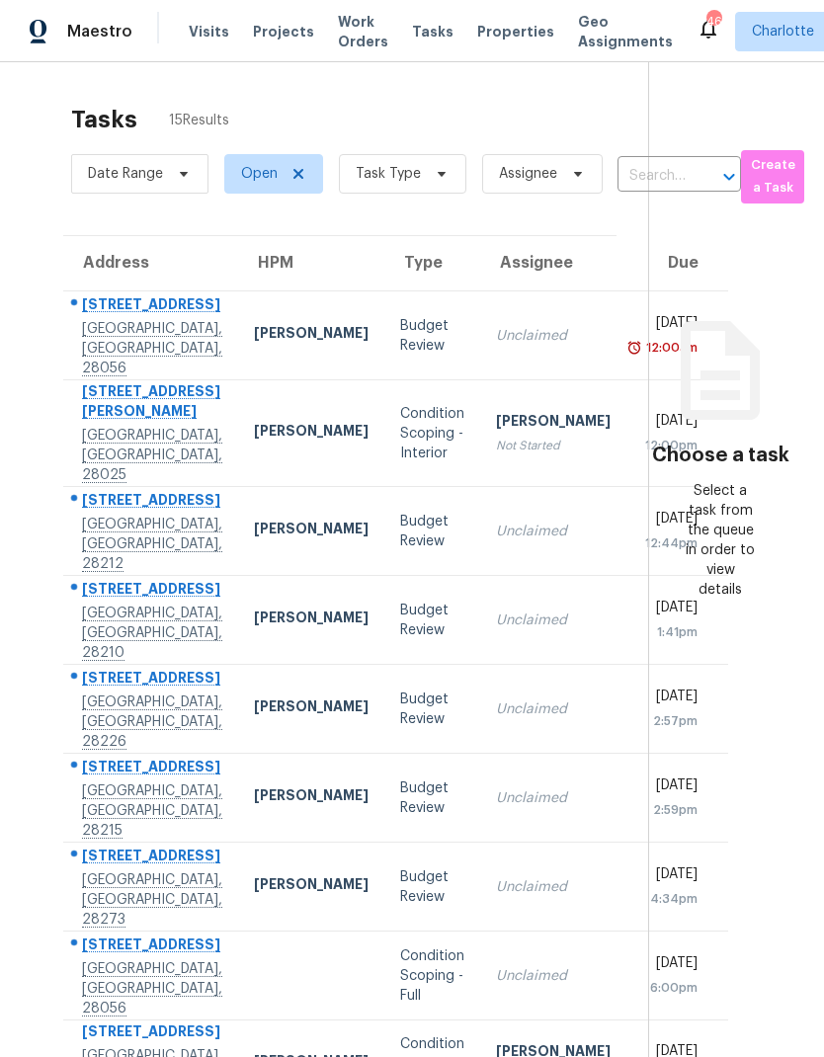
click at [116, 65] on div "Tasks 15 Results Date Range Open Task Type Assignee ​ Create a Task Address HPM…" at bounding box center [412, 664] width 824 height 1204
click at [100, 35] on span "Maestro" at bounding box center [99, 32] width 65 height 20
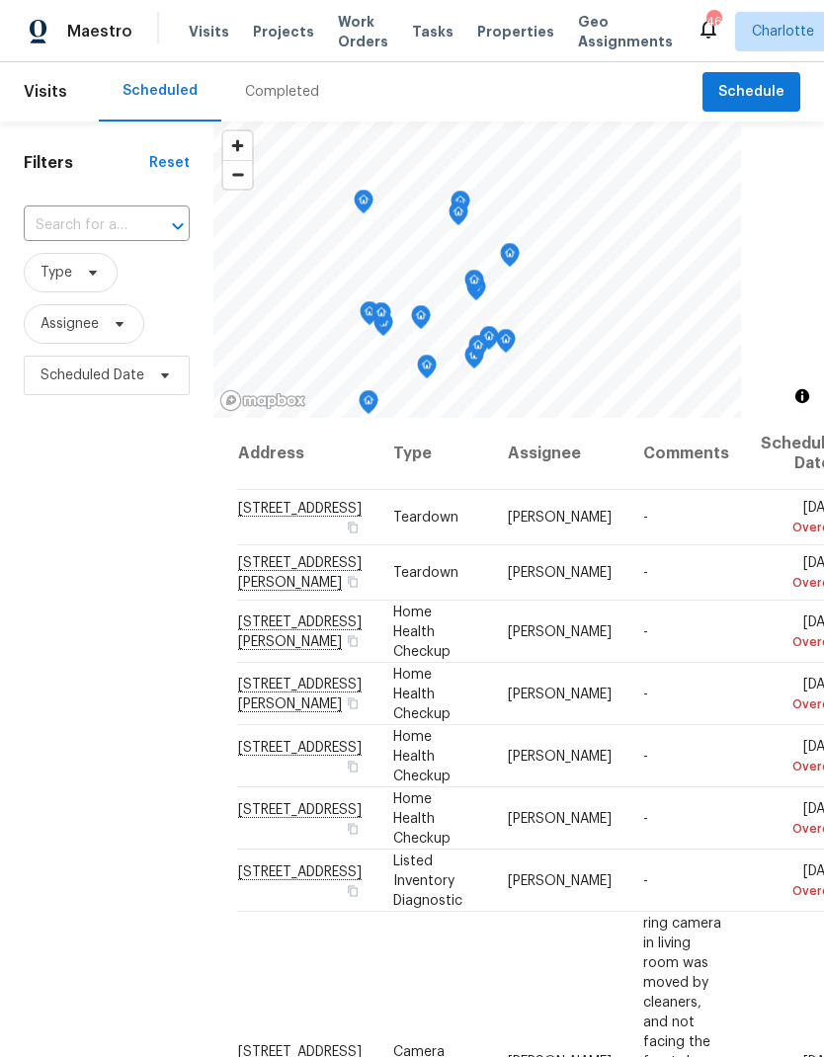
click at [264, 40] on span "Projects" at bounding box center [283, 32] width 61 height 20
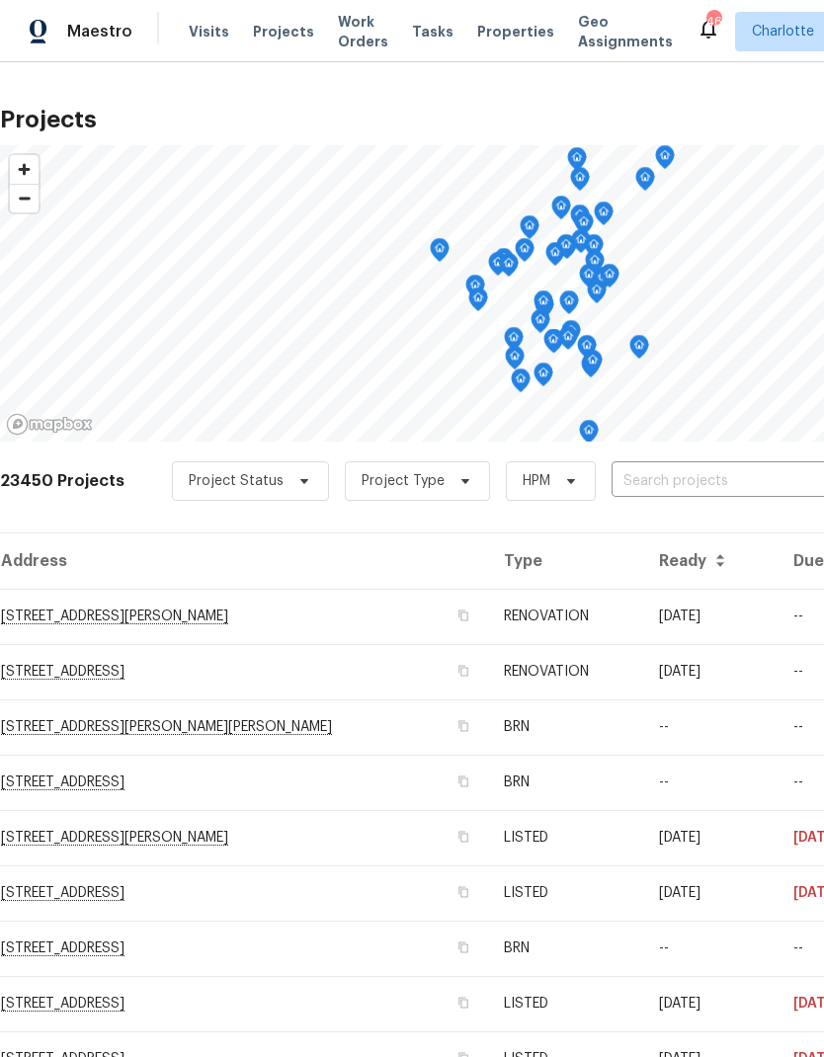
click at [716, 485] on input "text" at bounding box center [724, 481] width 226 height 31
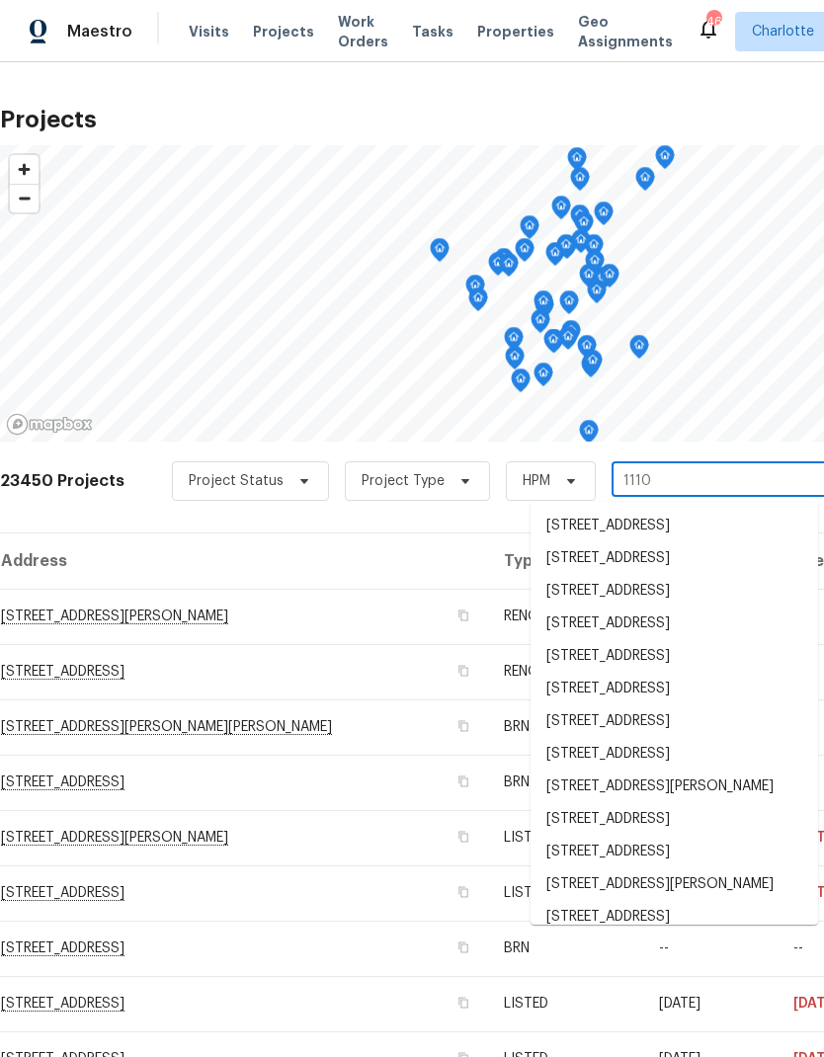
type input "11103"
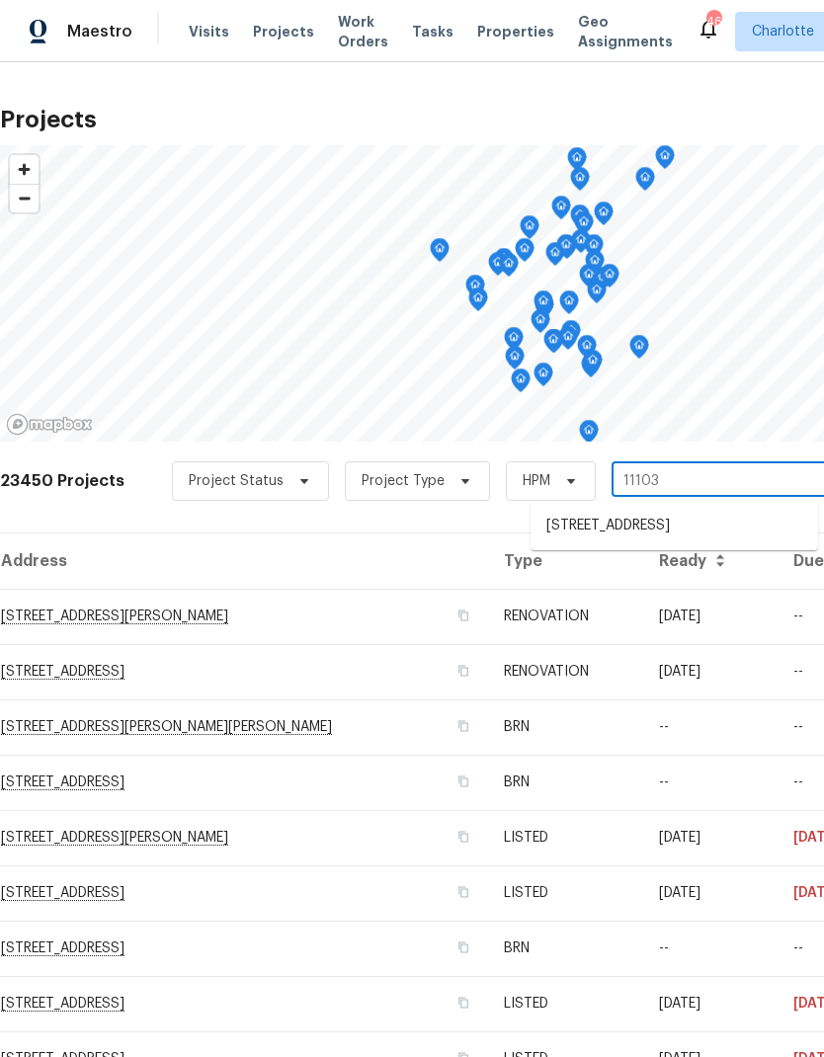
click at [653, 534] on li "11103 Fox Cove Dr, Charlotte, NC 28273" at bounding box center [673, 526] width 287 height 33
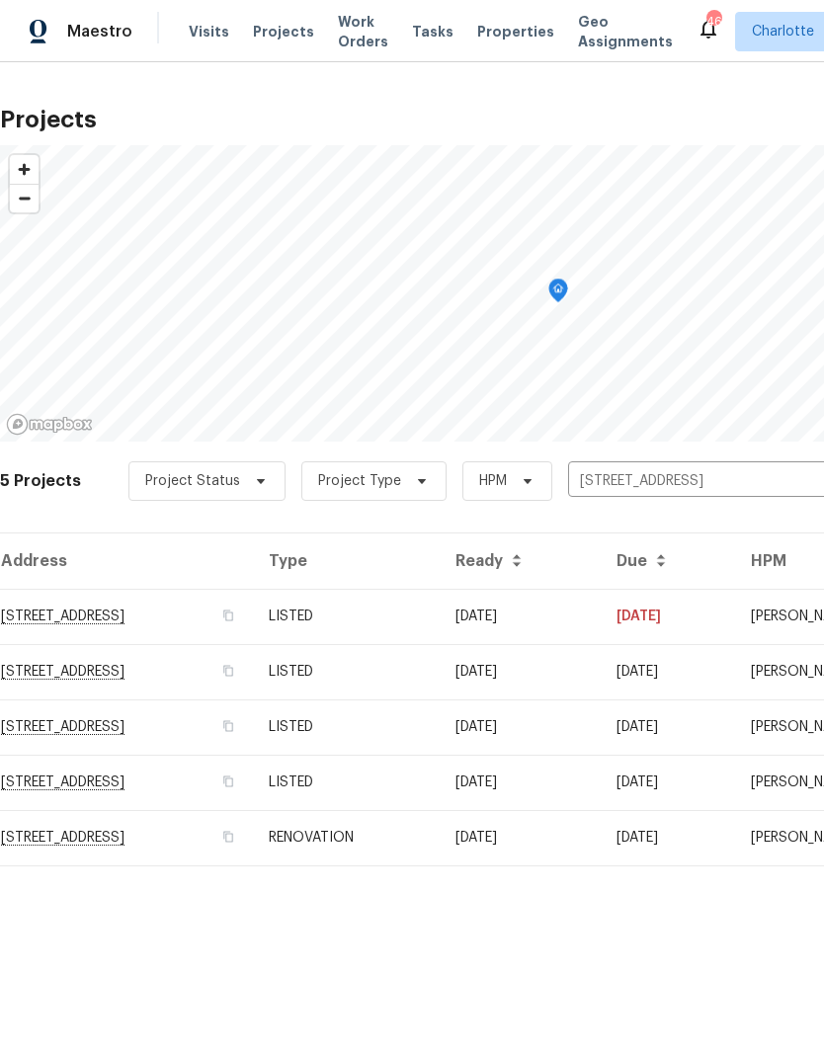
click at [194, 627] on td "11103 Fox Cove Dr, Charlotte, NC 28273" at bounding box center [126, 616] width 253 height 55
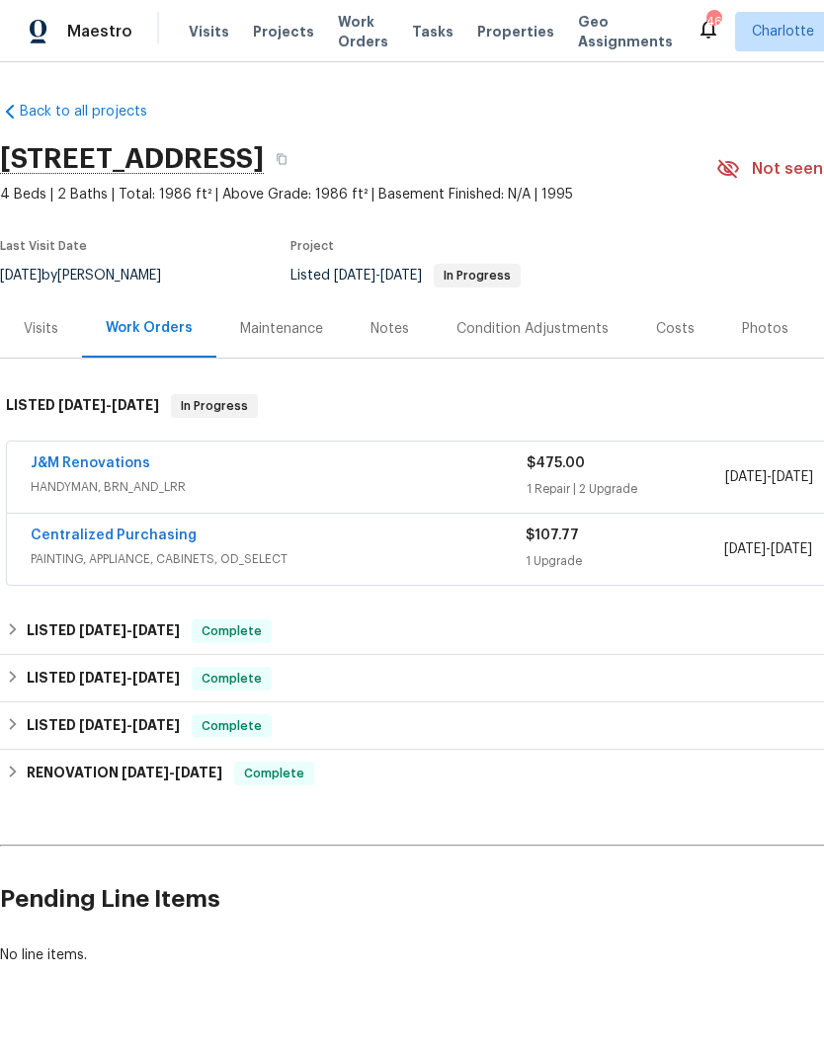
click at [67, 48] on div "Maestro" at bounding box center [66, 32] width 132 height 40
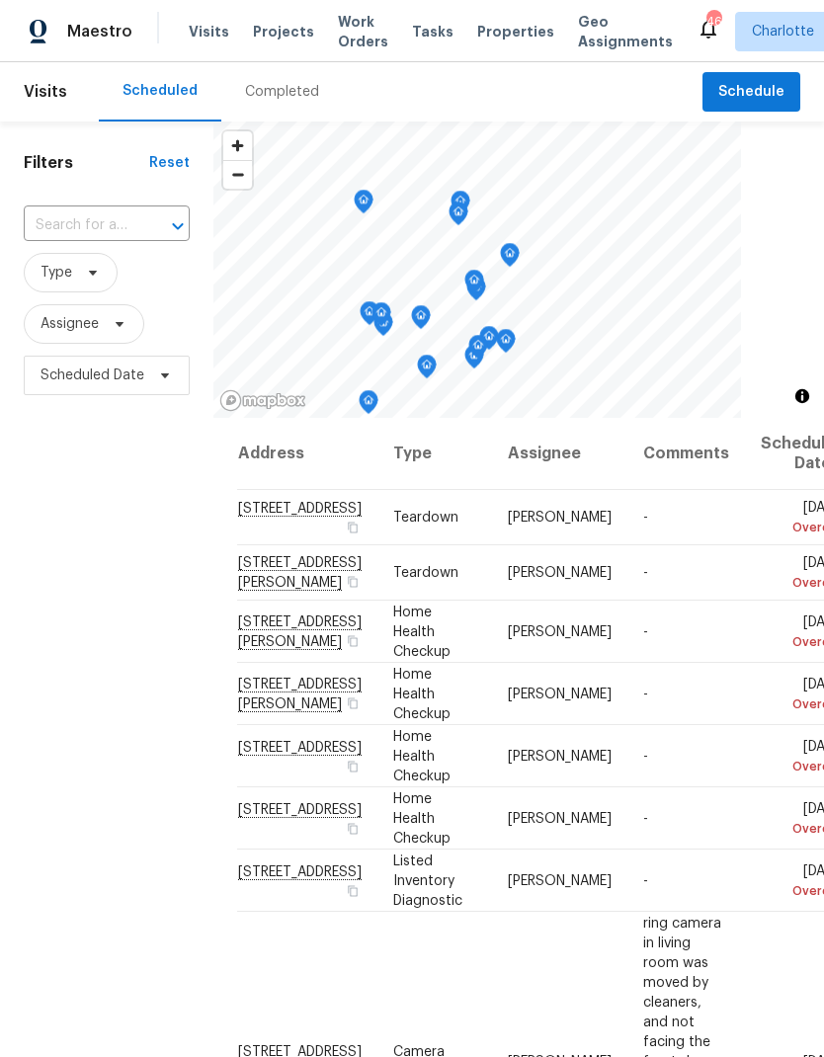
click at [270, 27] on span "Projects" at bounding box center [283, 32] width 61 height 20
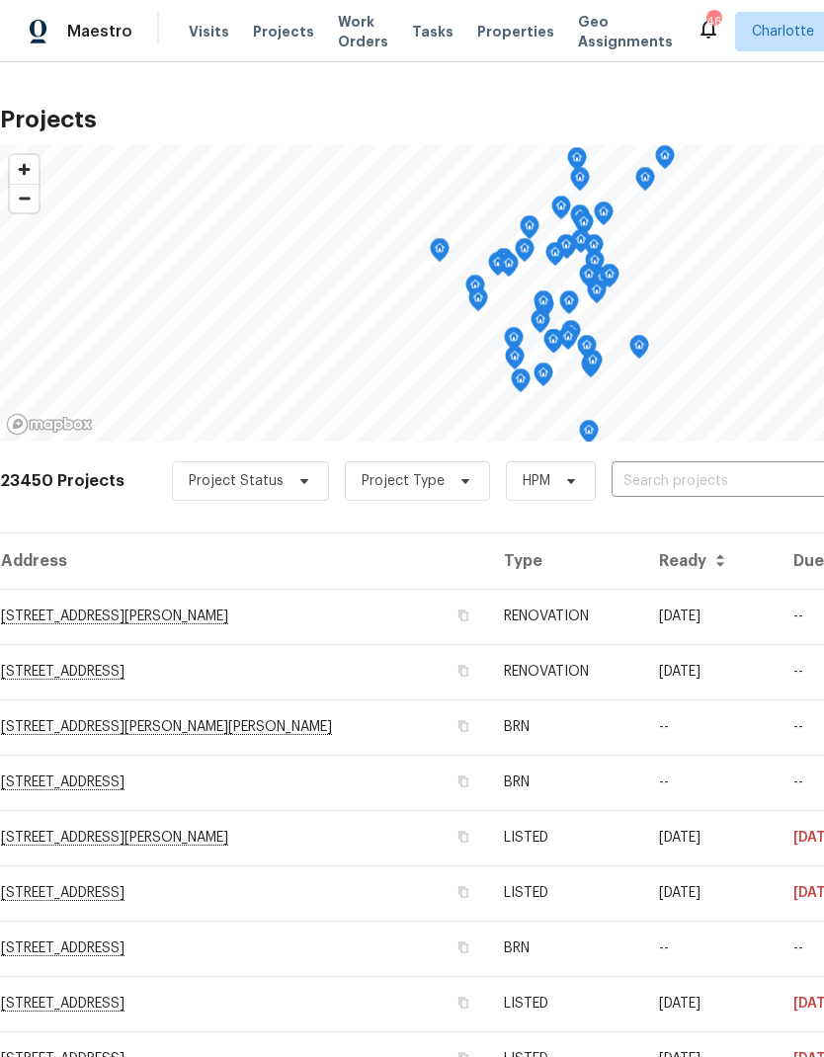
click at [721, 486] on input "text" at bounding box center [724, 481] width 226 height 31
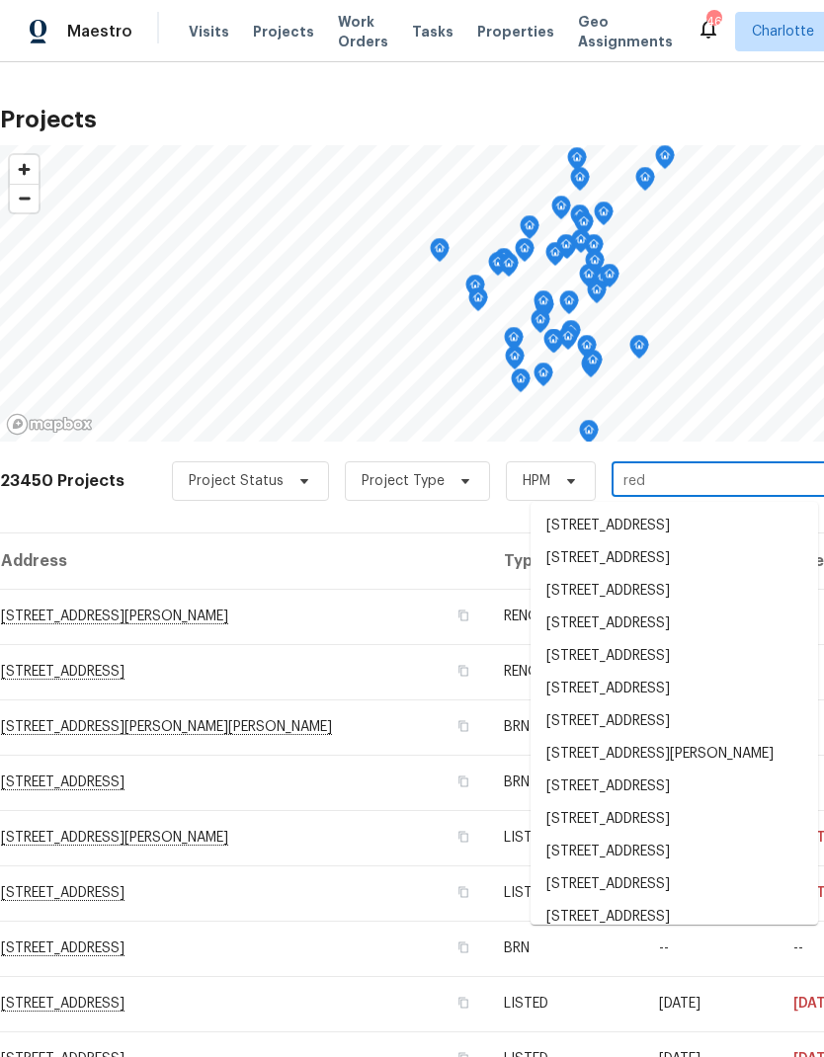
type input "red w"
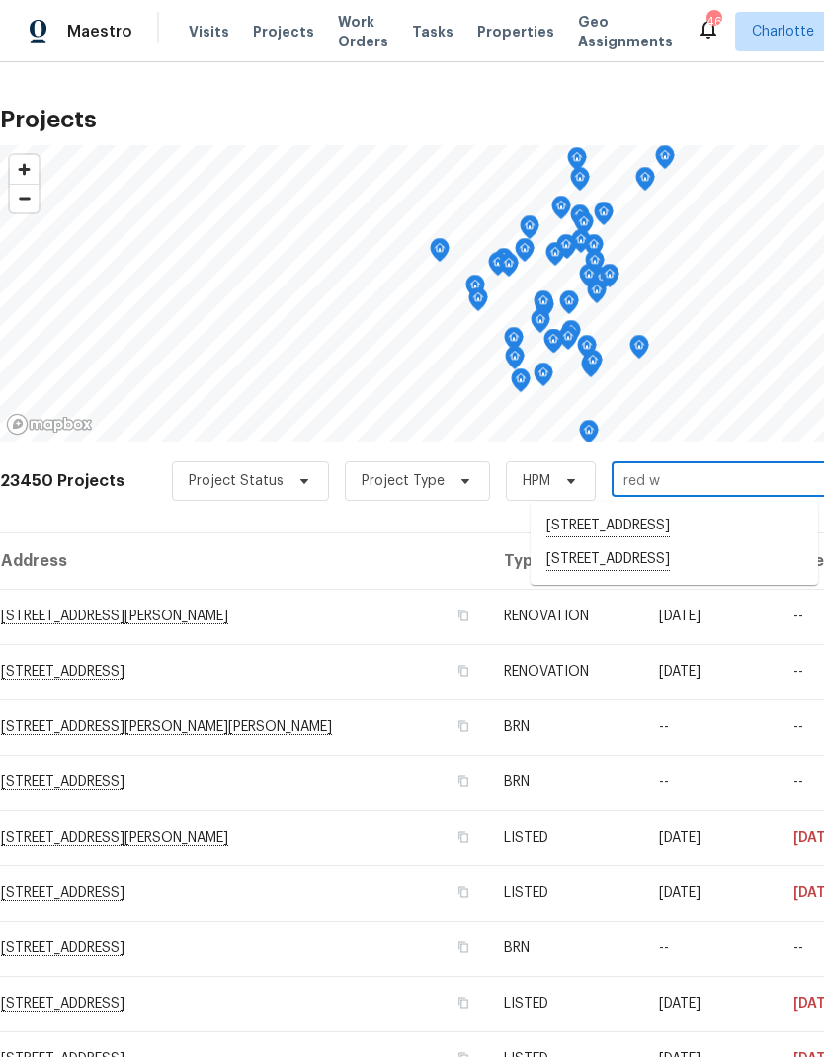
click at [680, 573] on li "[STREET_ADDRESS]" at bounding box center [673, 560] width 287 height 34
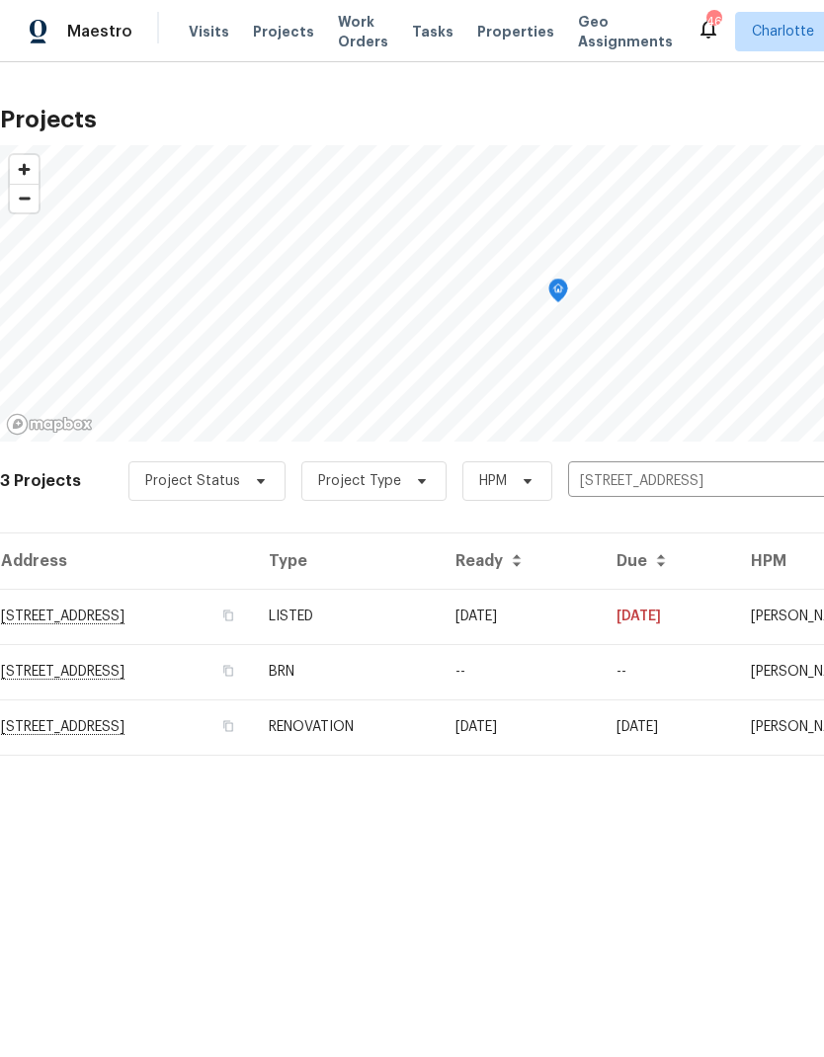
click at [111, 614] on td "[STREET_ADDRESS]" at bounding box center [126, 616] width 253 height 55
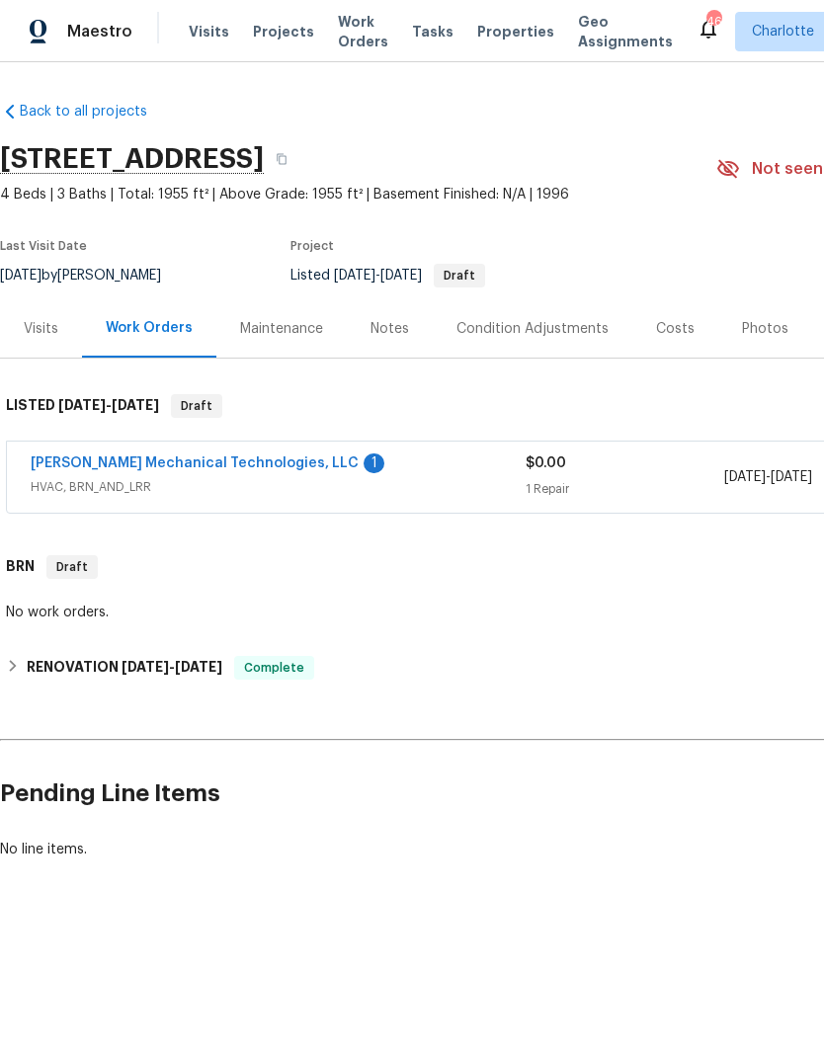
click at [260, 468] on link "[PERSON_NAME] Mechanical Technologies, LLC" at bounding box center [195, 463] width 328 height 14
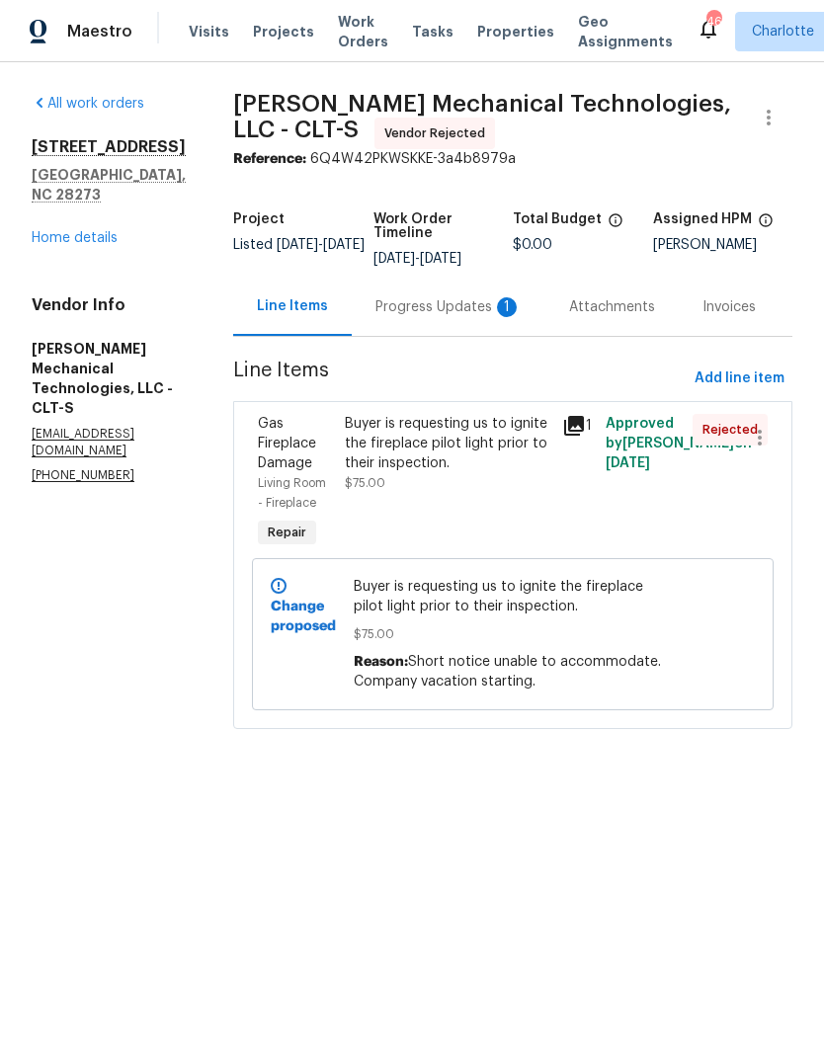
click at [439, 336] on div "Progress Updates 1" at bounding box center [449, 307] width 194 height 58
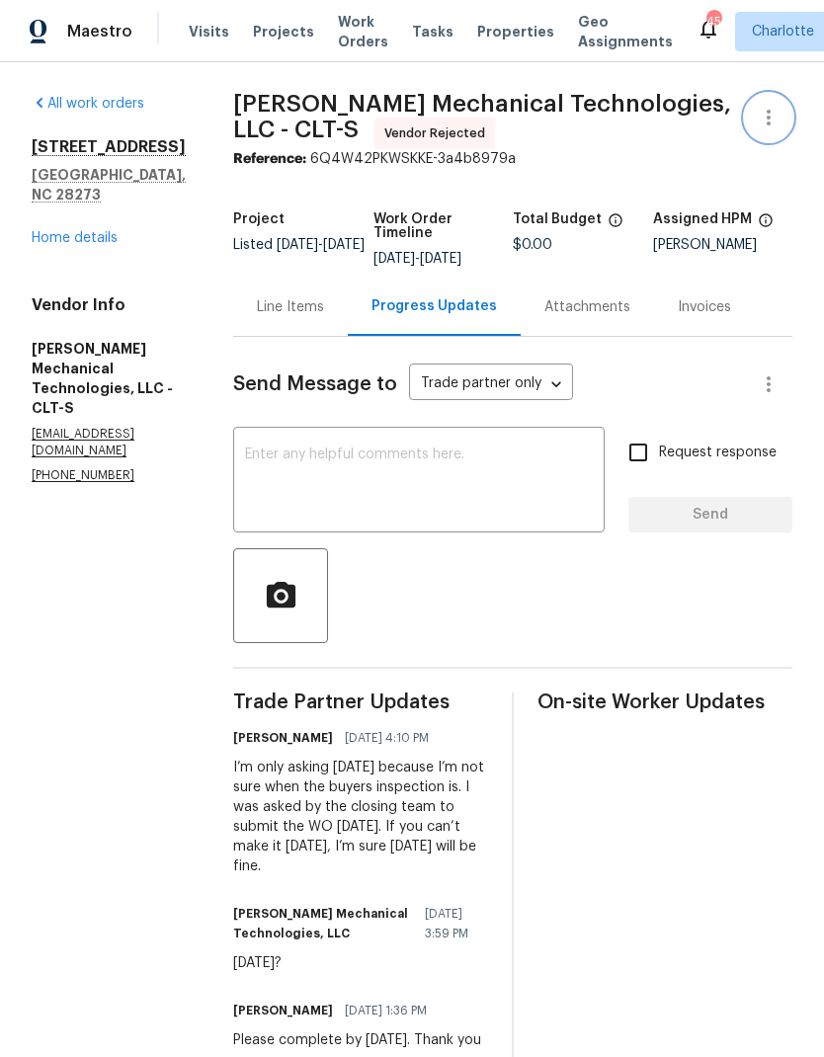
click at [773, 118] on icon "button" at bounding box center [769, 118] width 24 height 24
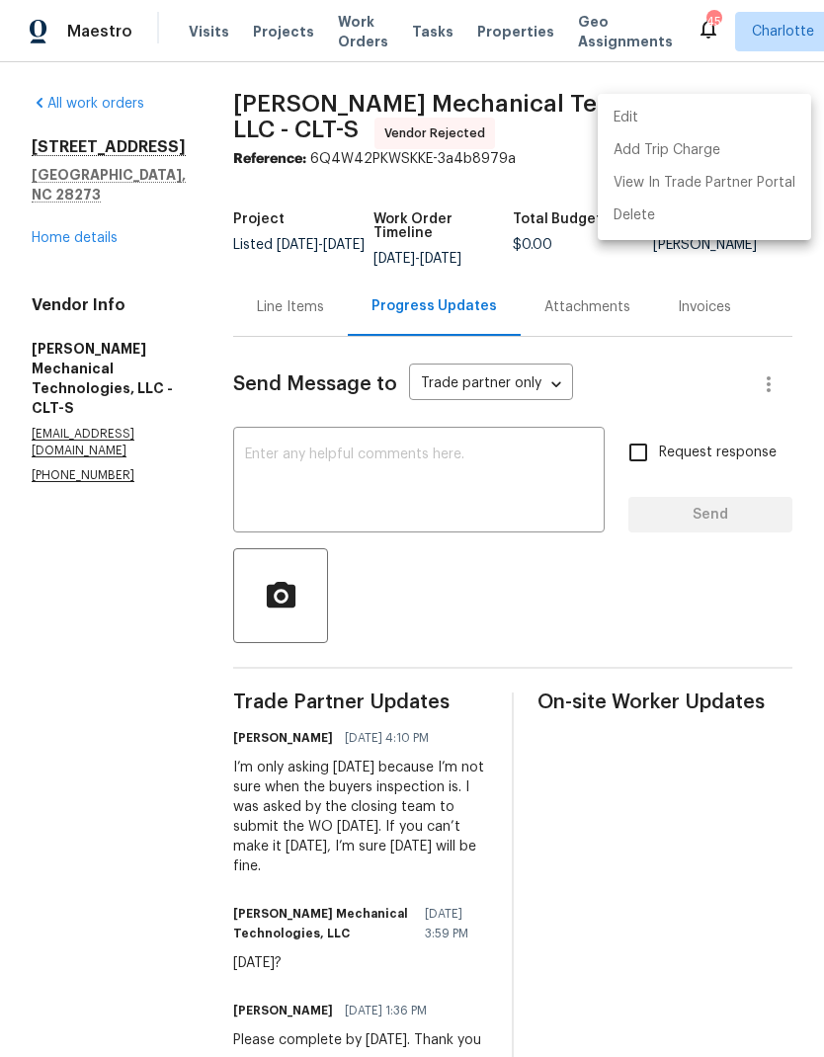
click at [636, 126] on li "Edit" at bounding box center [704, 118] width 213 height 33
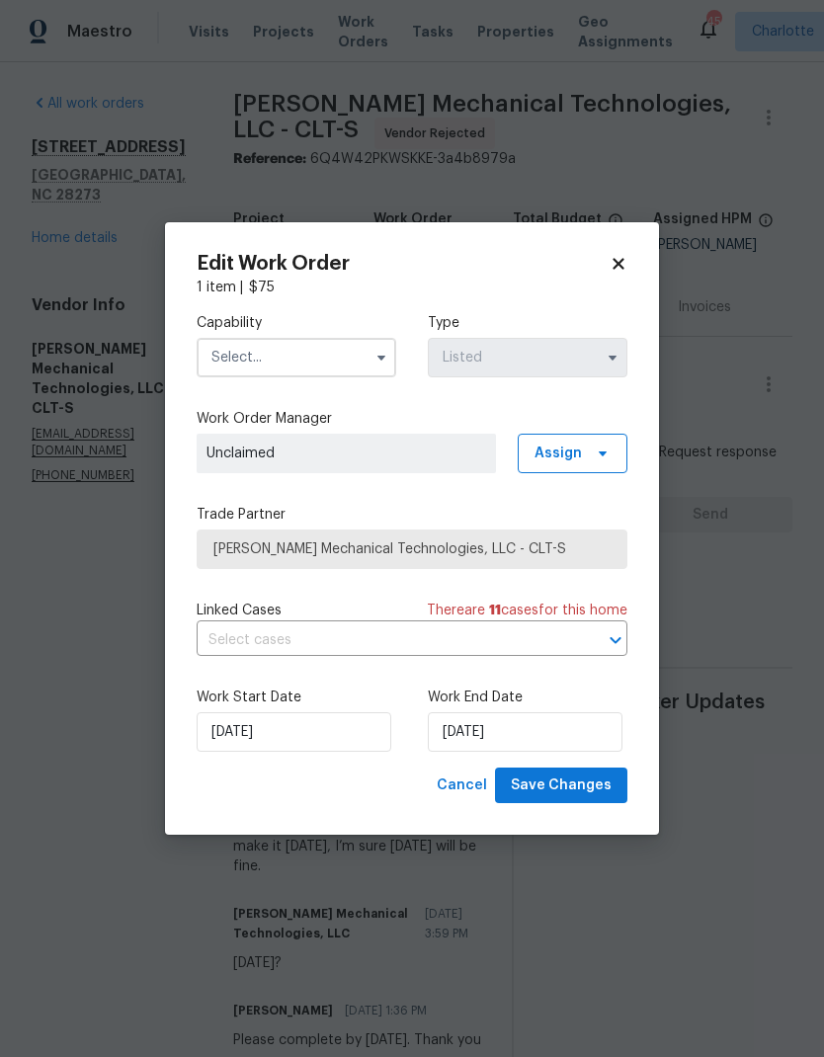
click at [360, 343] on input "text" at bounding box center [297, 358] width 200 height 40
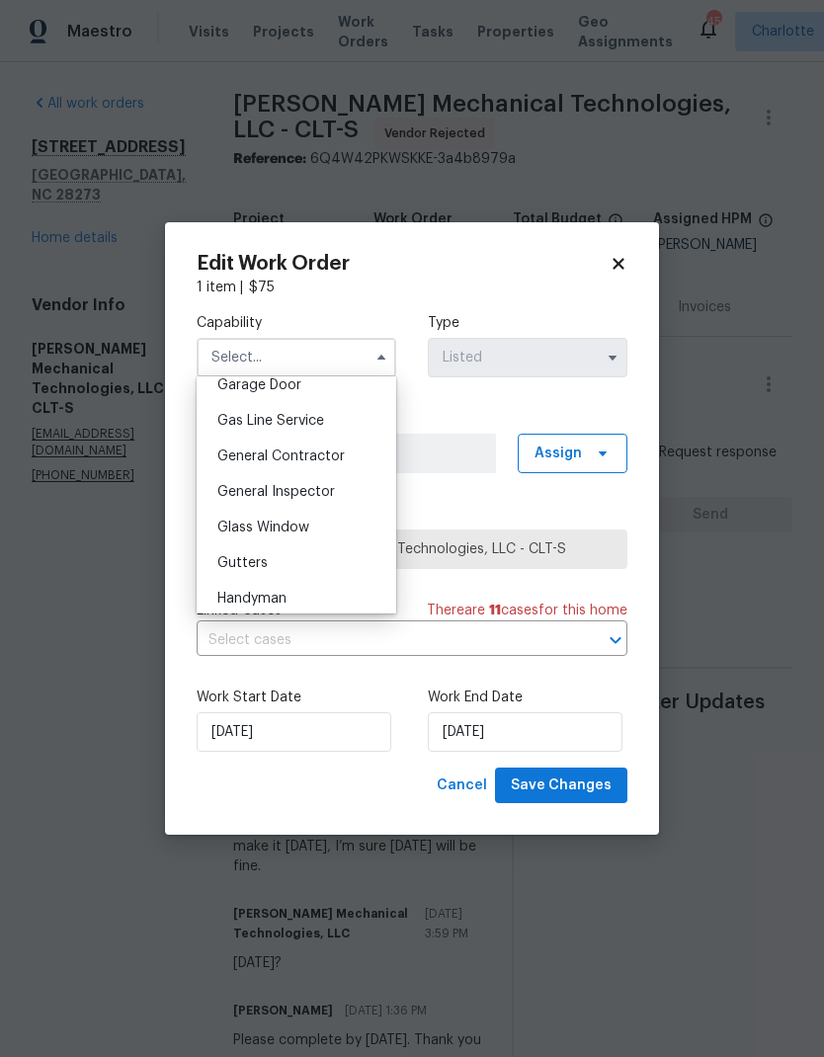
scroll to position [879, 0]
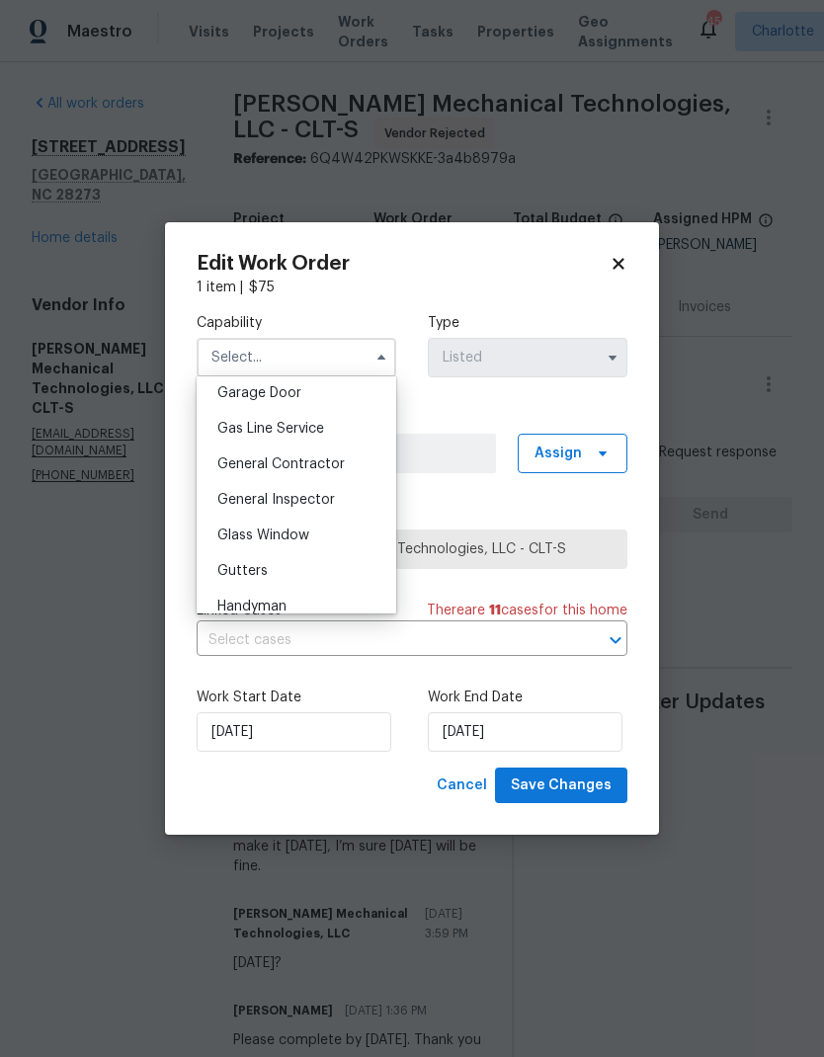
click at [351, 471] on div "General Contractor" at bounding box center [296, 464] width 190 height 36
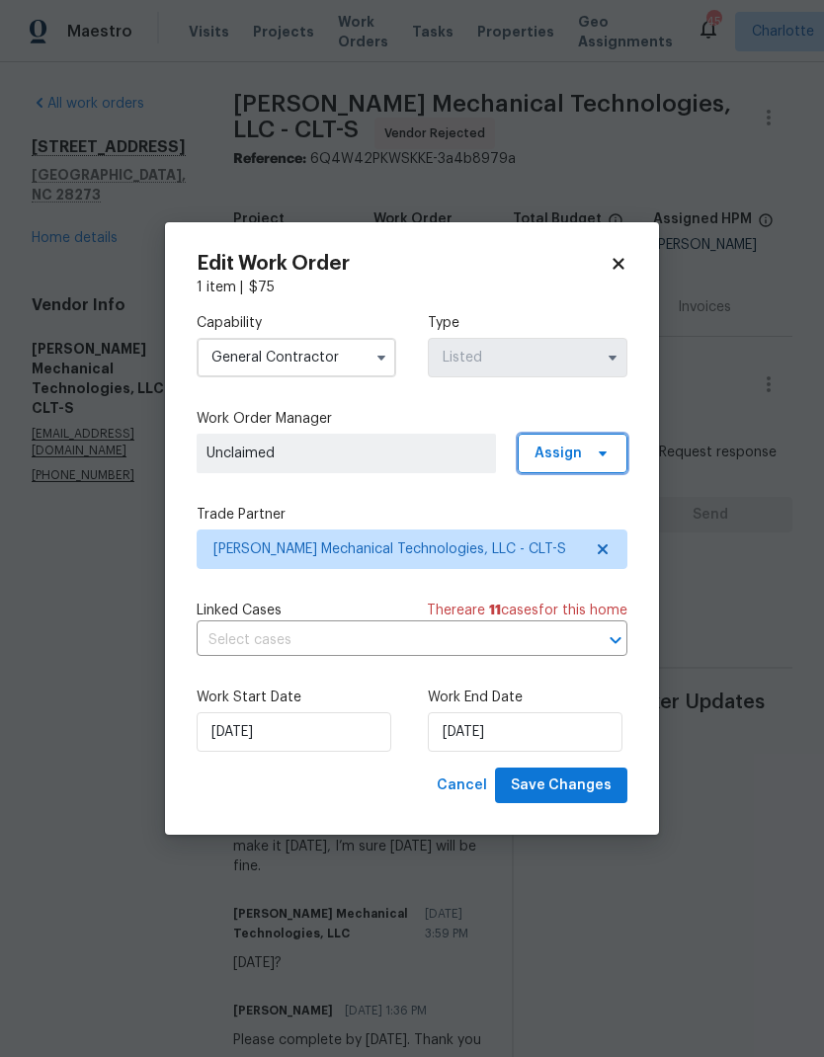
click at [608, 453] on icon at bounding box center [603, 453] width 16 height 16
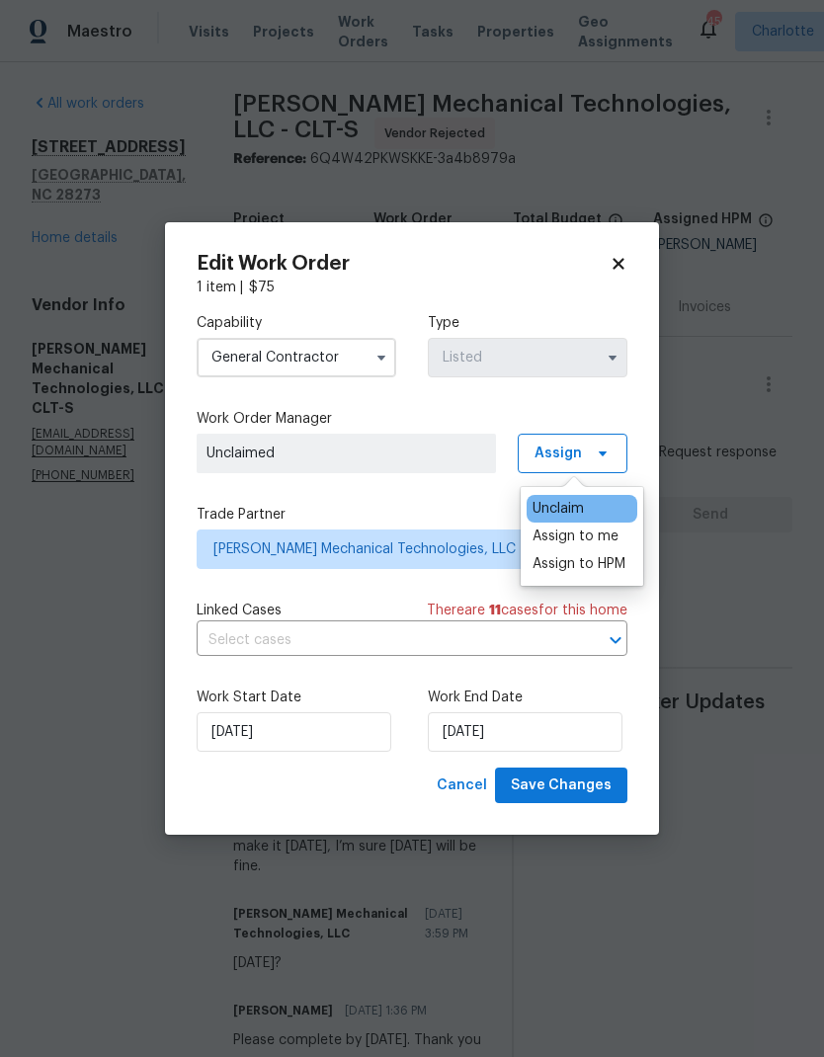
click at [599, 539] on div "Assign to me" at bounding box center [575, 536] width 86 height 20
click at [450, 508] on label "Trade Partner" at bounding box center [412, 515] width 431 height 20
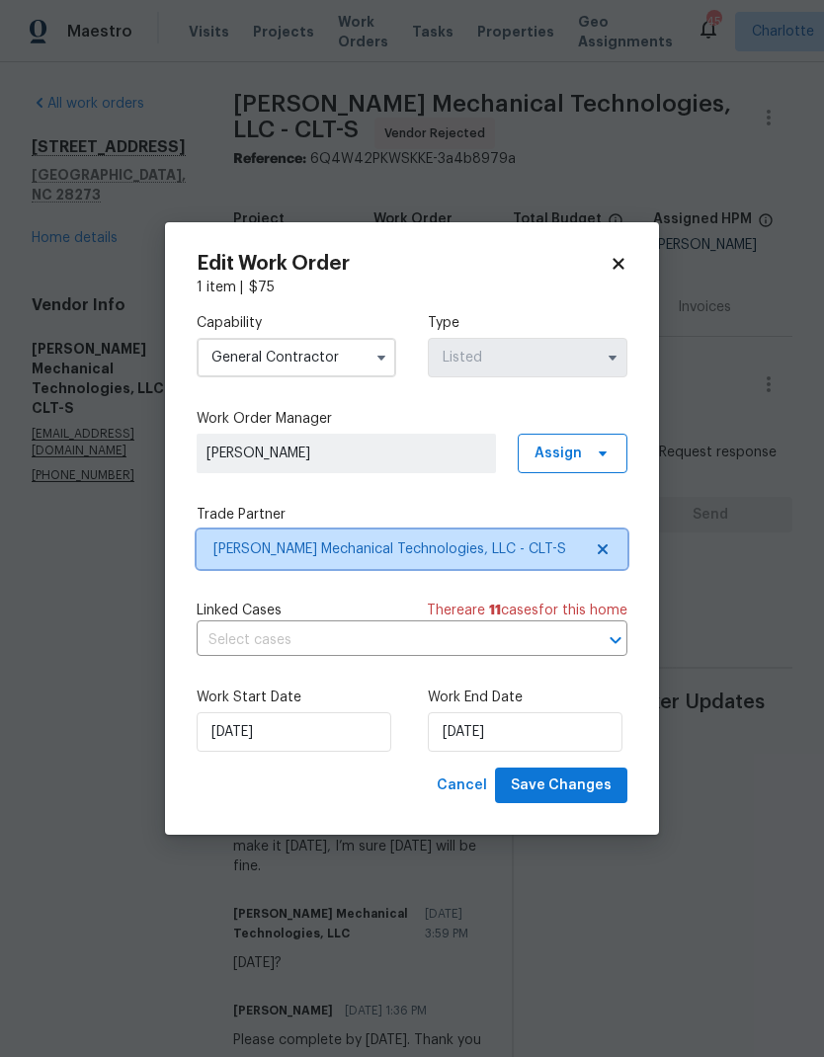
click at [609, 548] on icon at bounding box center [603, 549] width 16 height 16
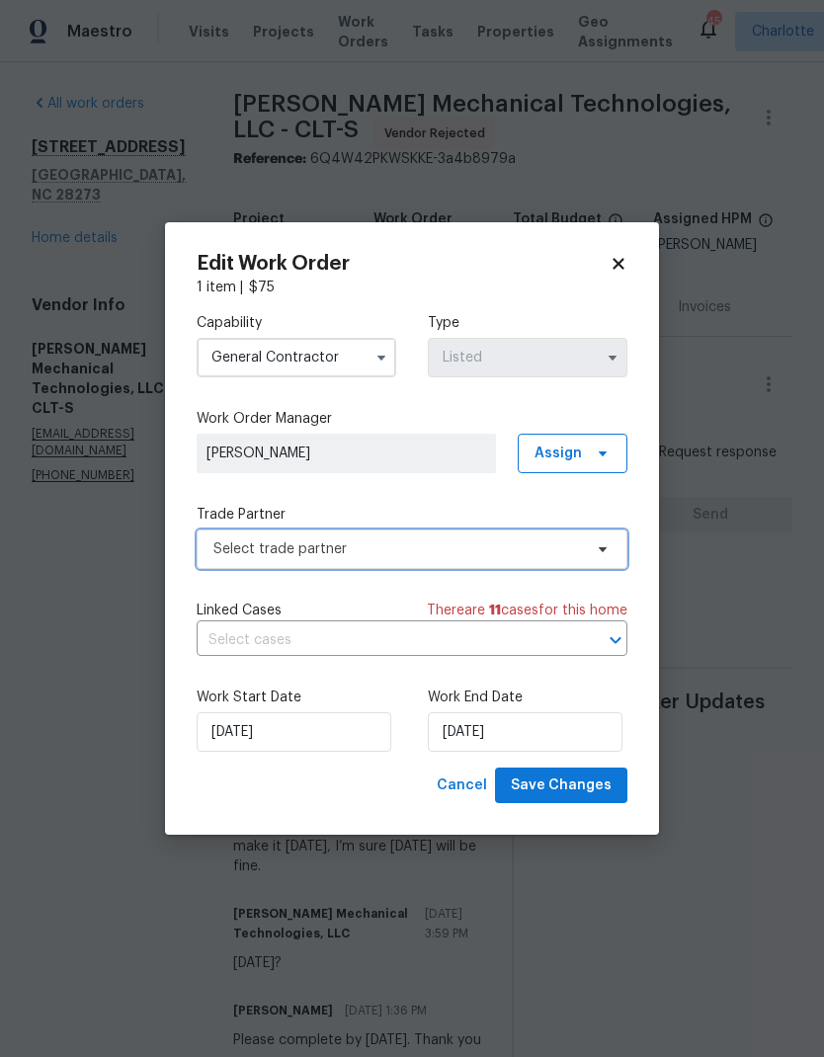
click at [608, 547] on icon at bounding box center [603, 549] width 16 height 16
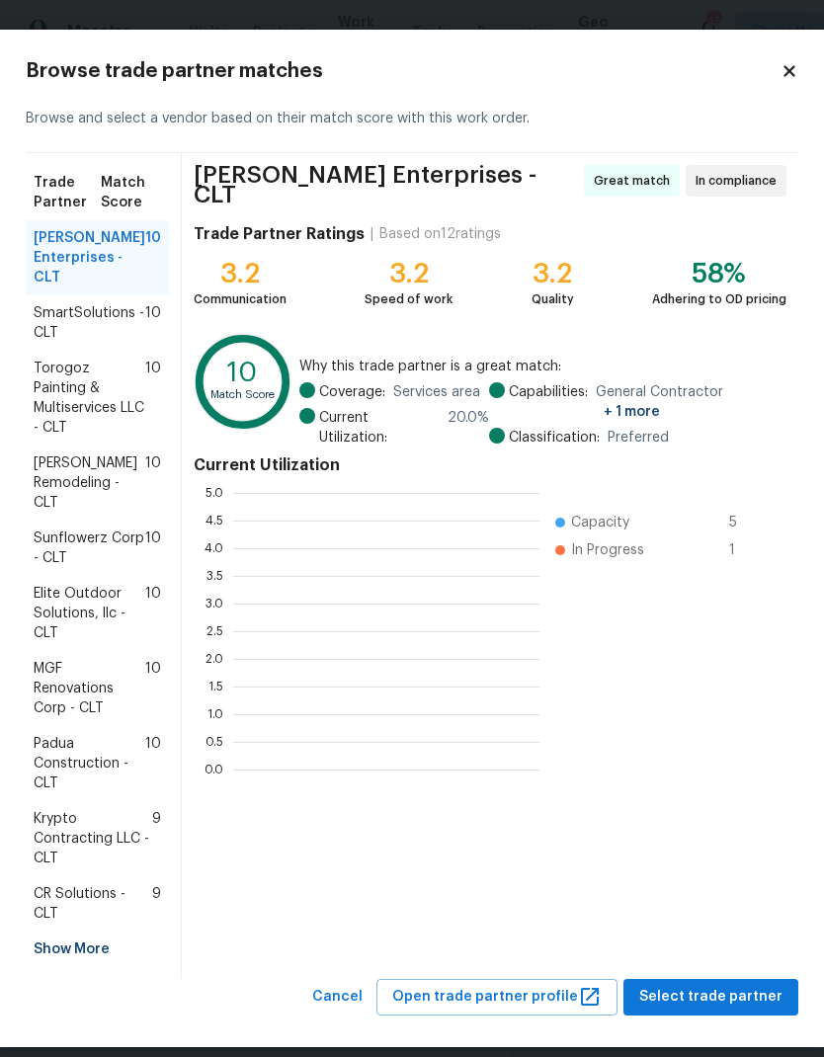
scroll to position [277, 306]
click at [769, 68] on h2 "Browse trade partner matches" at bounding box center [403, 71] width 755 height 20
click at [784, 79] on icon at bounding box center [789, 71] width 18 height 18
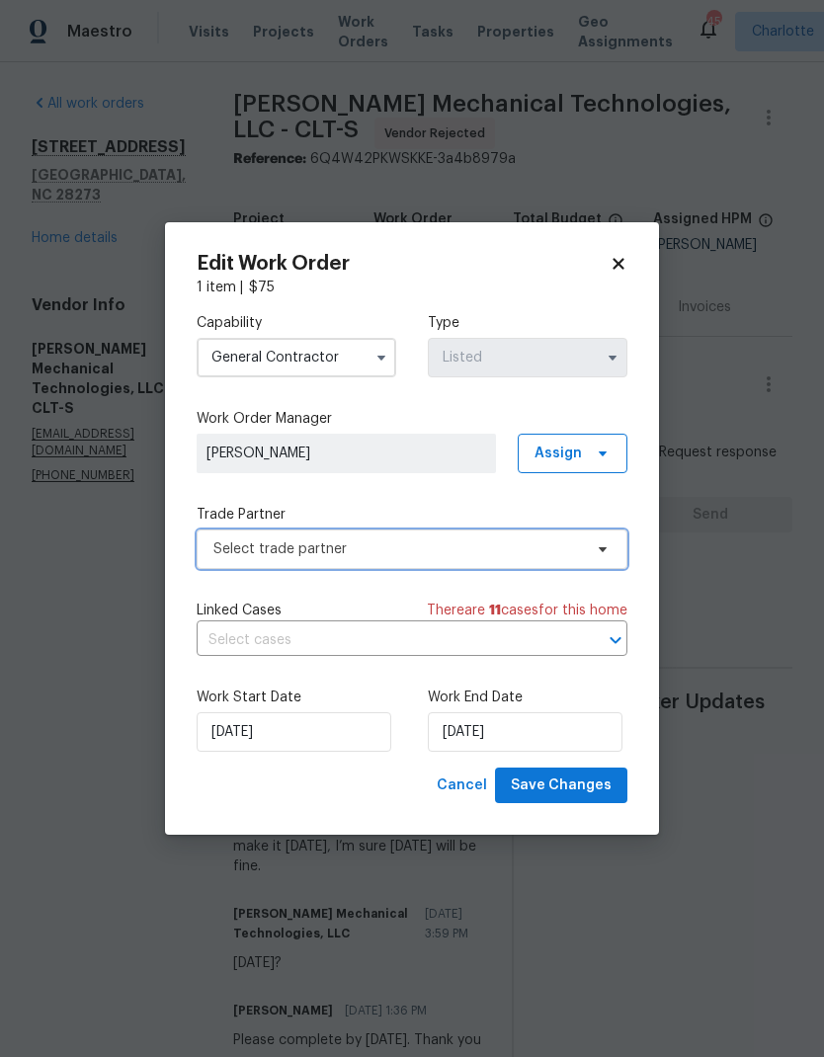
click at [575, 547] on span "Select trade partner" at bounding box center [397, 549] width 368 height 20
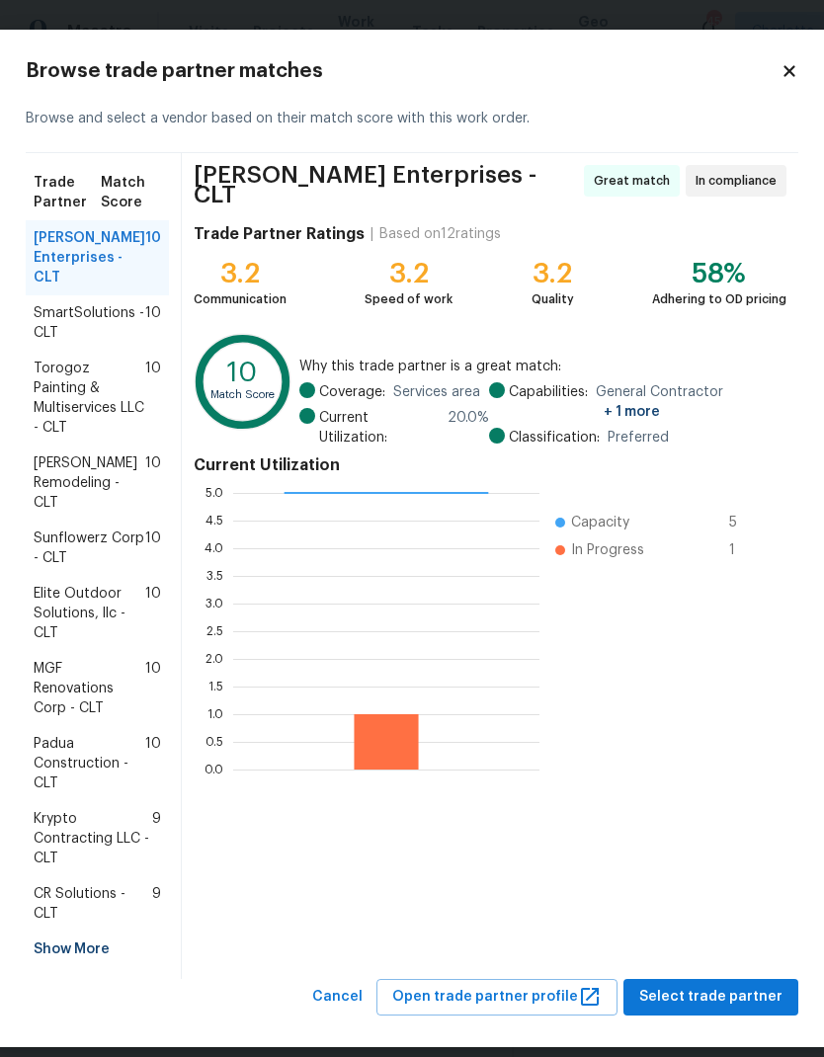
click at [782, 79] on icon at bounding box center [789, 71] width 18 height 18
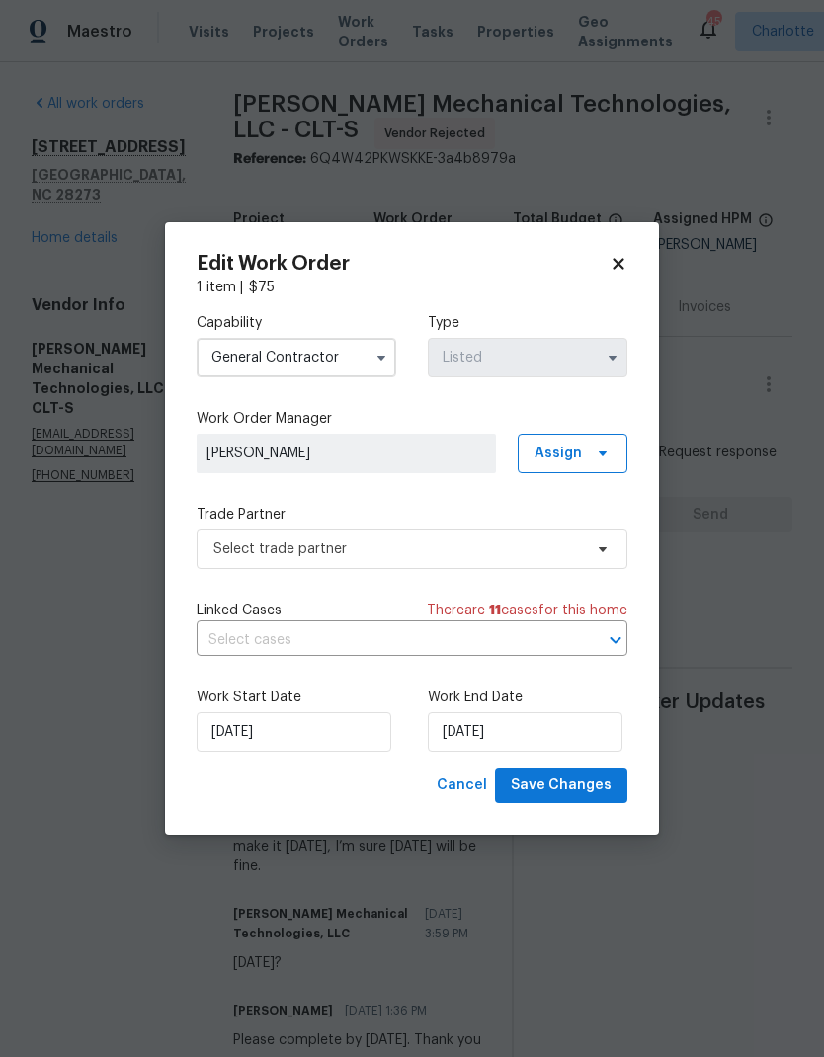
click at [371, 363] on button "button" at bounding box center [381, 358] width 24 height 24
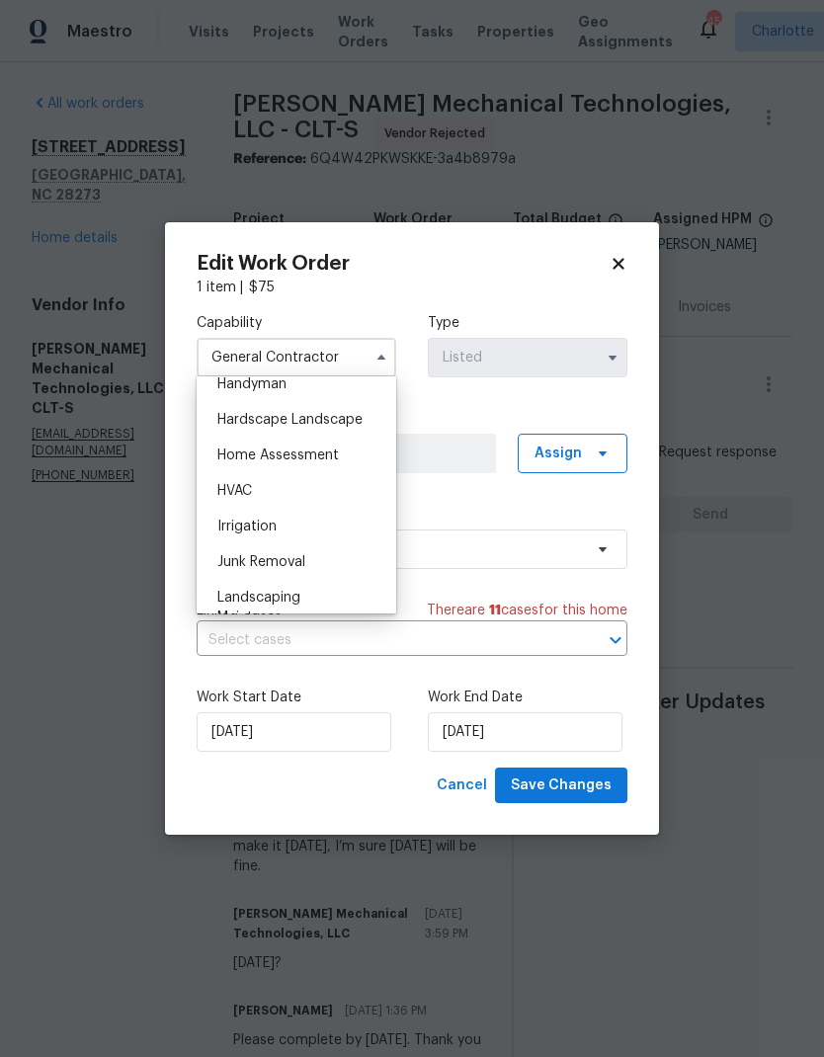
scroll to position [1061, 0]
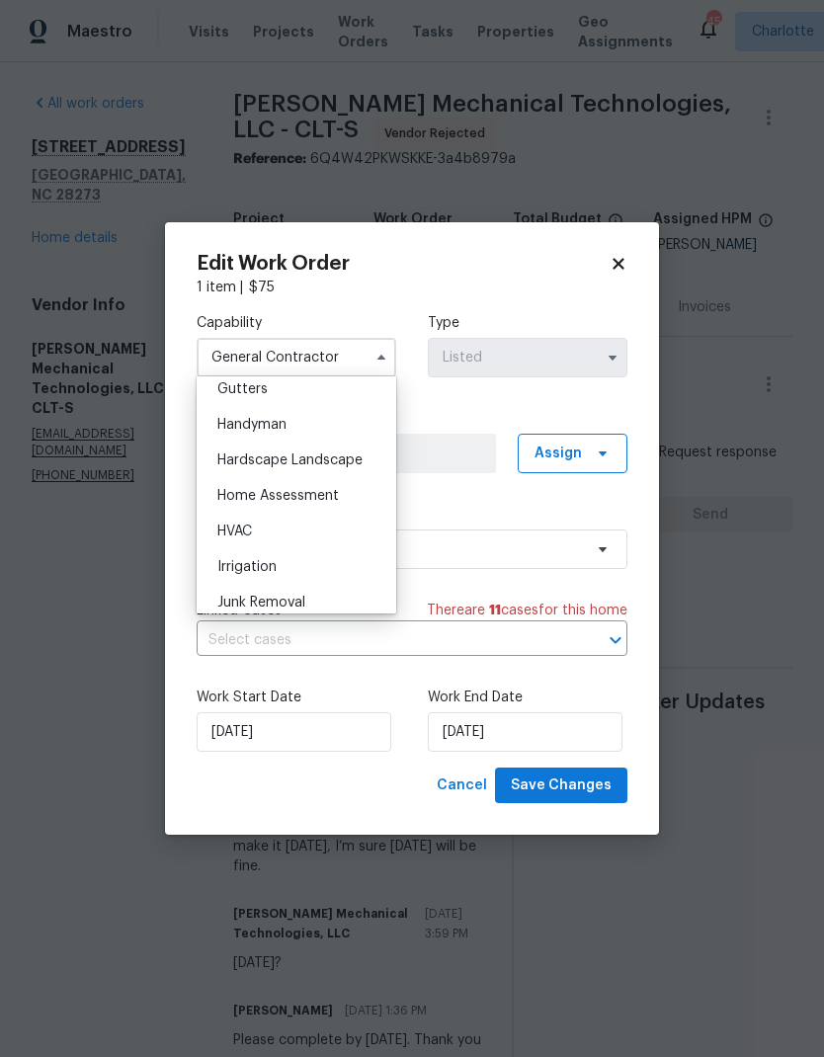
click at [302, 423] on div "Handyman" at bounding box center [296, 425] width 190 height 36
type input "Handyman"
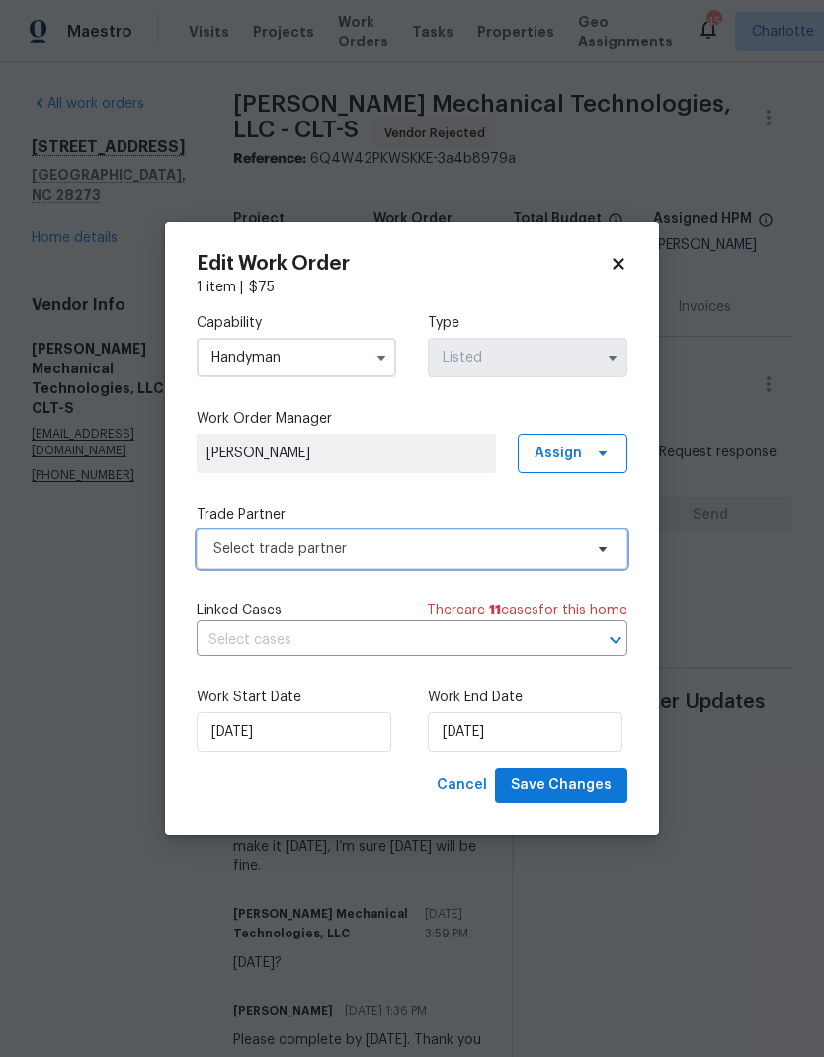
click at [581, 545] on span "Select trade partner" at bounding box center [397, 549] width 368 height 20
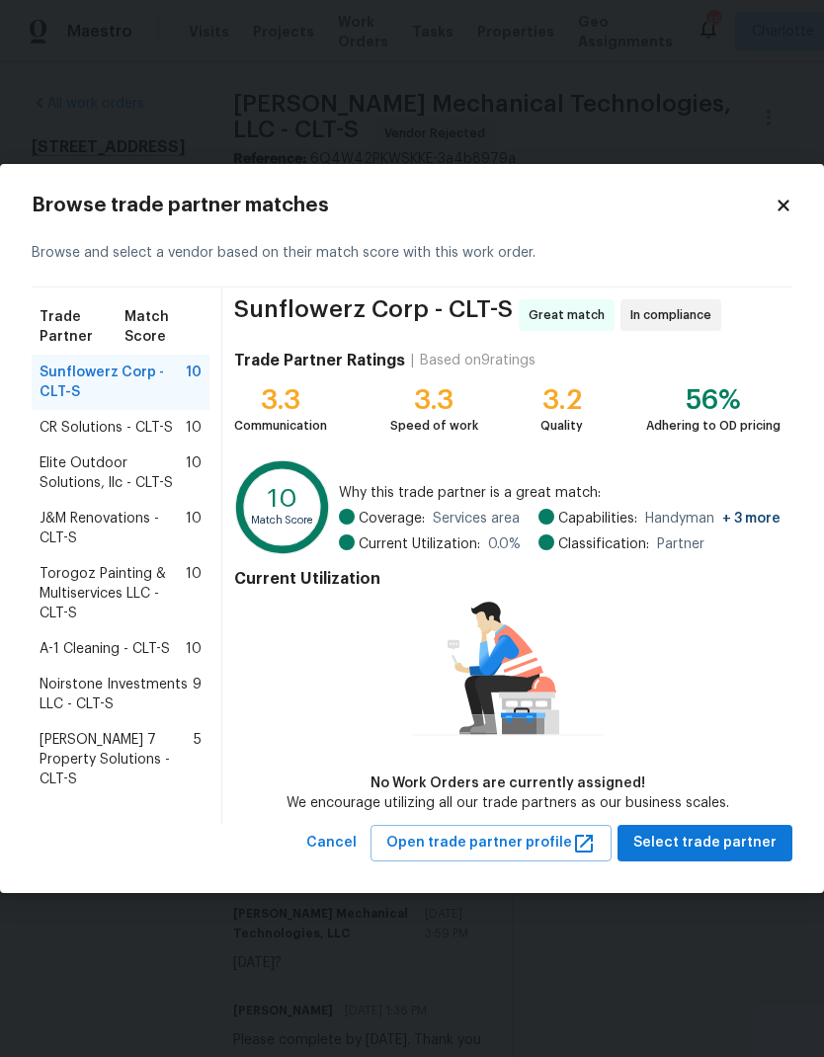
click at [168, 651] on span "A-1 Cleaning - CLT-S" at bounding box center [105, 649] width 130 height 20
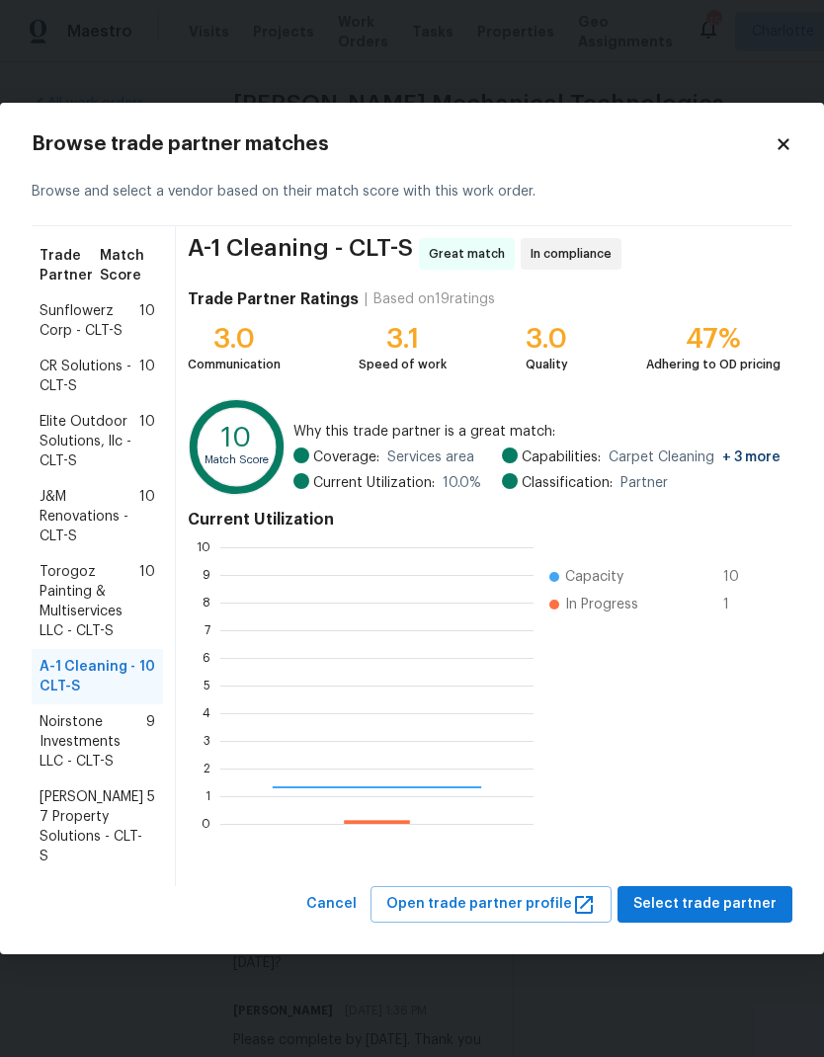
scroll to position [277, 313]
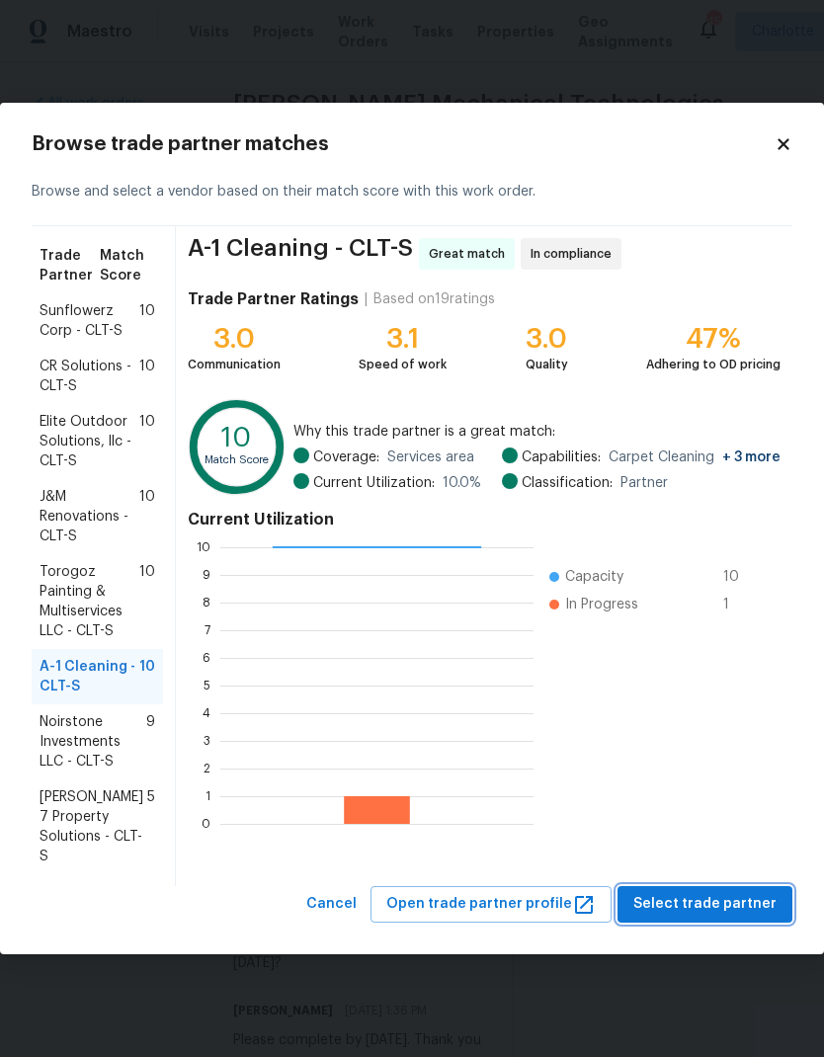
click at [725, 915] on span "Select trade partner" at bounding box center [704, 904] width 143 height 25
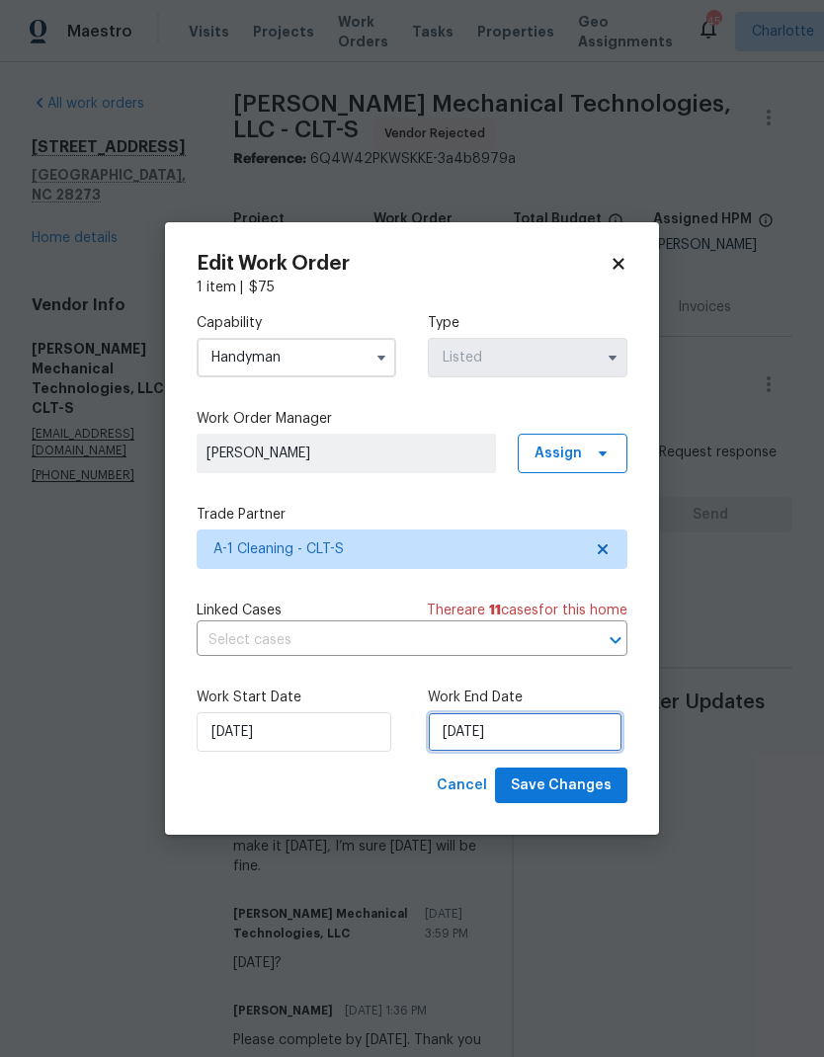
click at [494, 727] on input "[DATE]" at bounding box center [525, 732] width 195 height 40
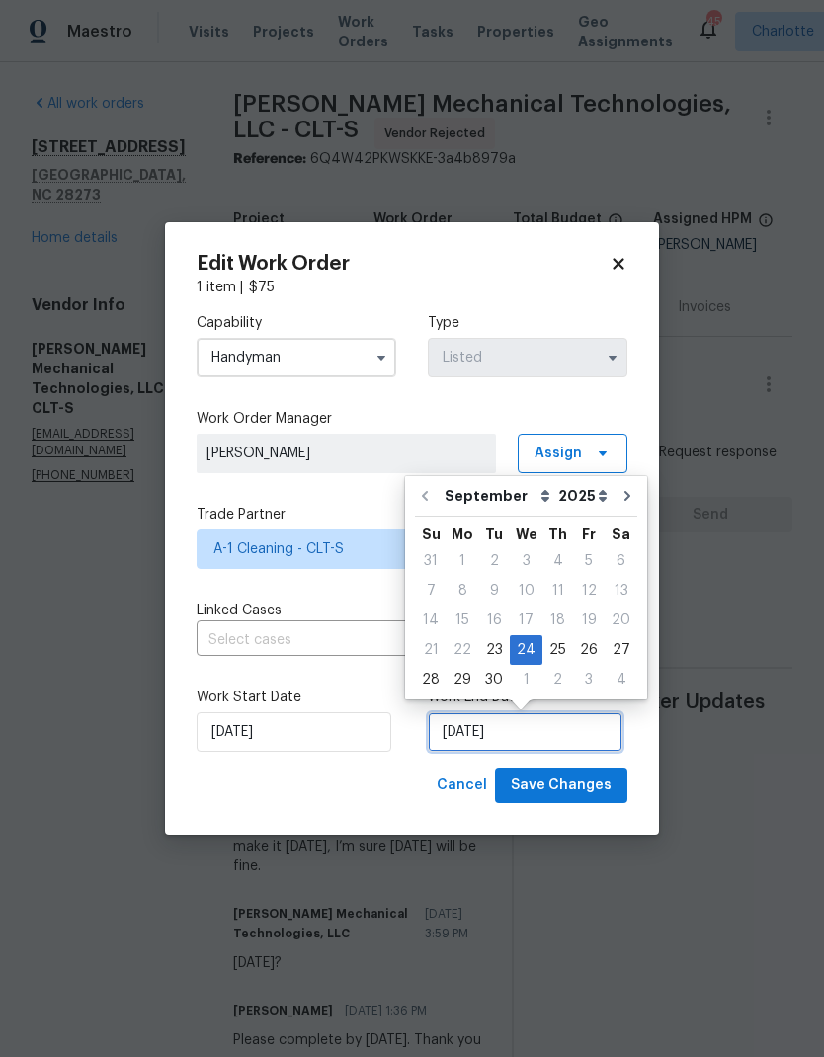
scroll to position [8, 0]
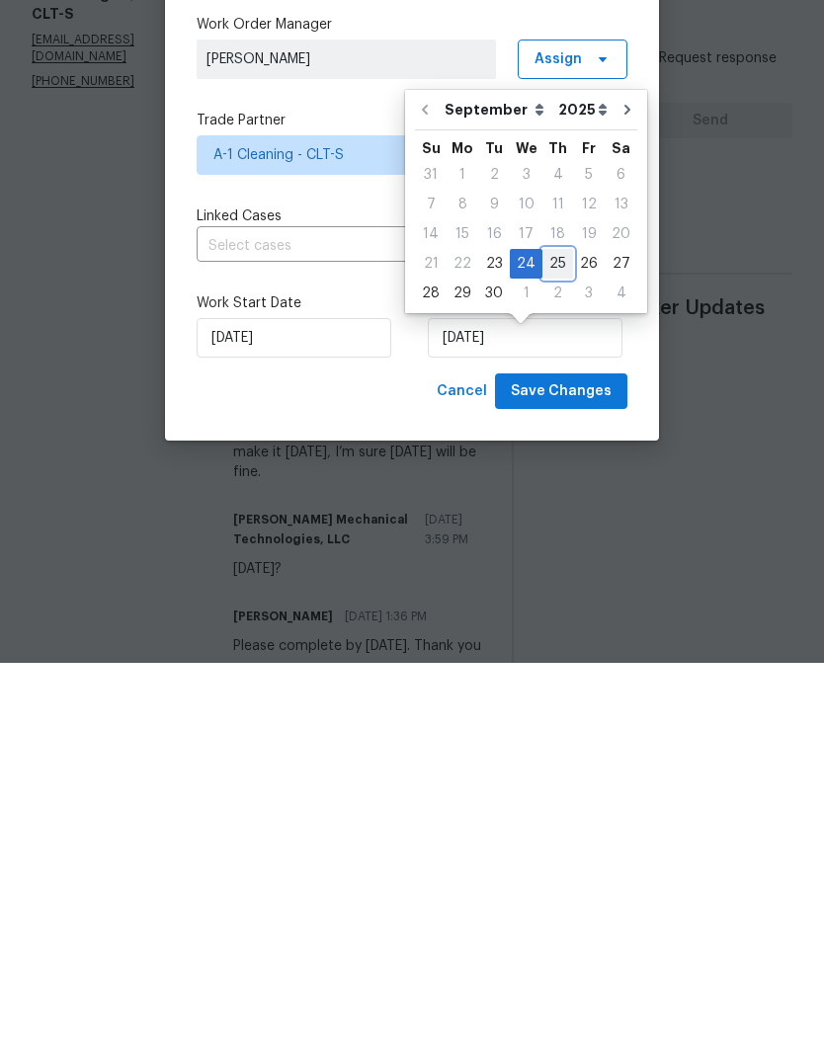
click at [555, 644] on div "25" at bounding box center [557, 658] width 31 height 28
type input "9/25/2025"
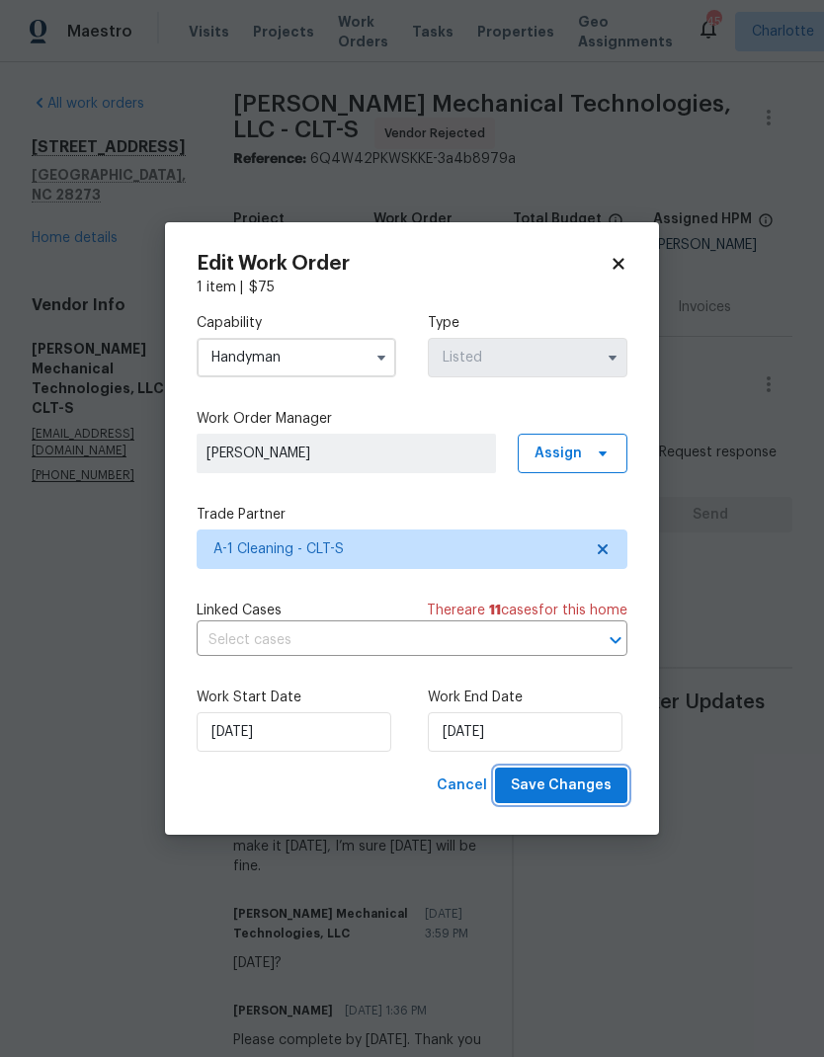
click at [582, 783] on span "Save Changes" at bounding box center [561, 785] width 101 height 25
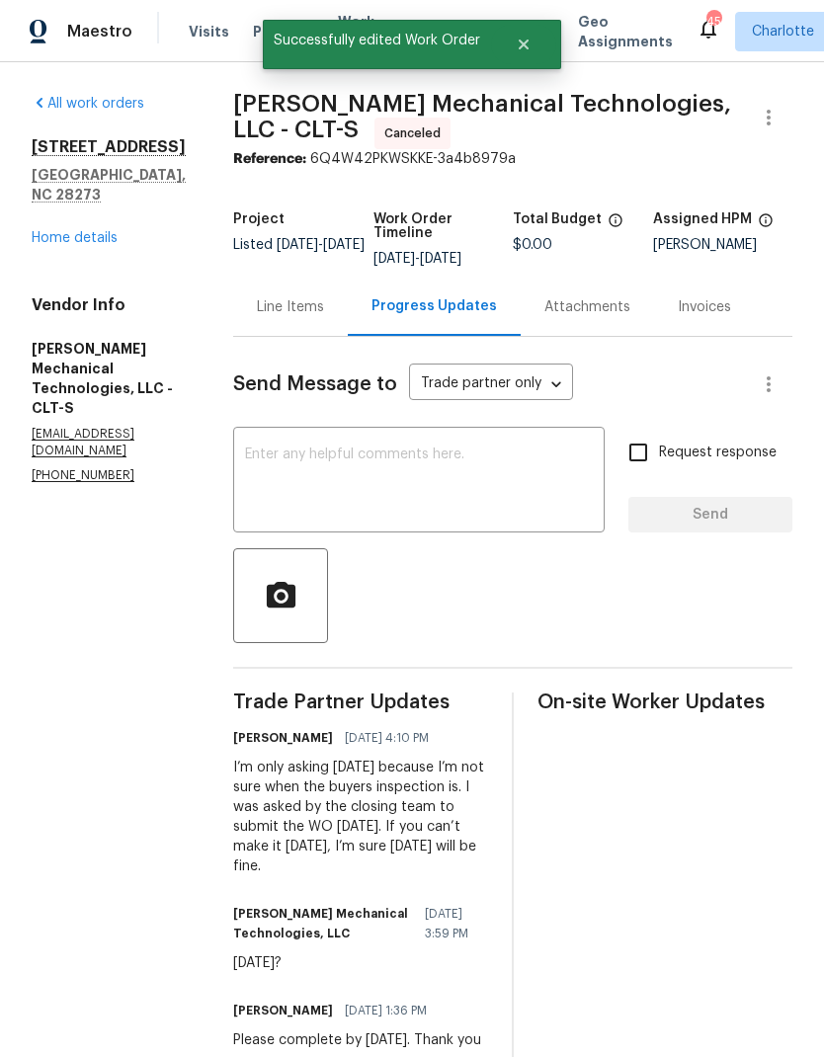
click at [102, 231] on link "Home details" at bounding box center [75, 238] width 86 height 14
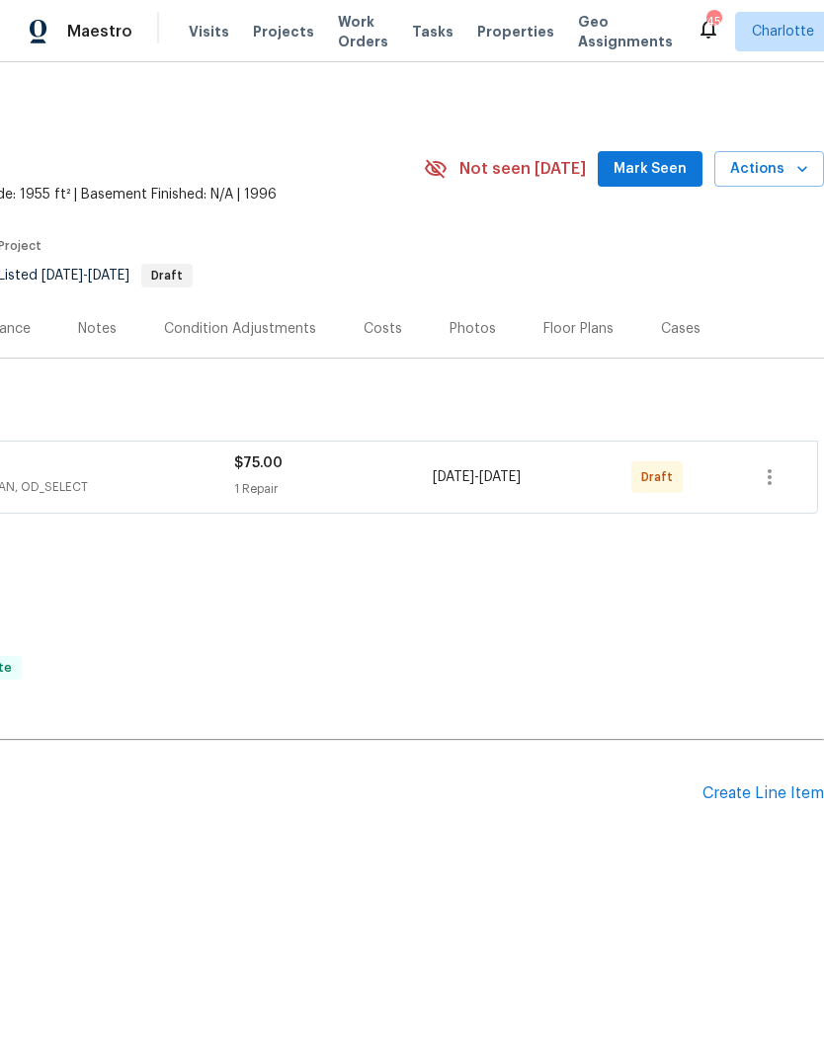
scroll to position [0, 292]
click at [768, 484] on icon "button" at bounding box center [769, 477] width 4 height 16
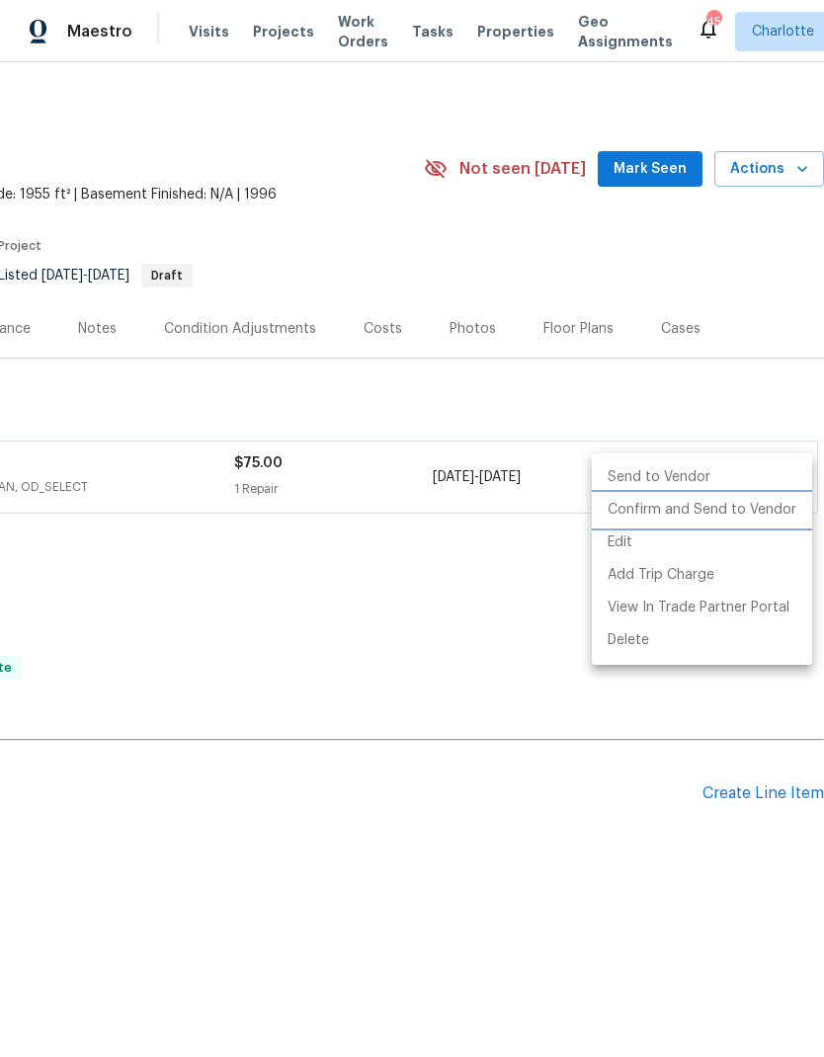
click at [731, 515] on li "Confirm and Send to Vendor" at bounding box center [702, 510] width 220 height 33
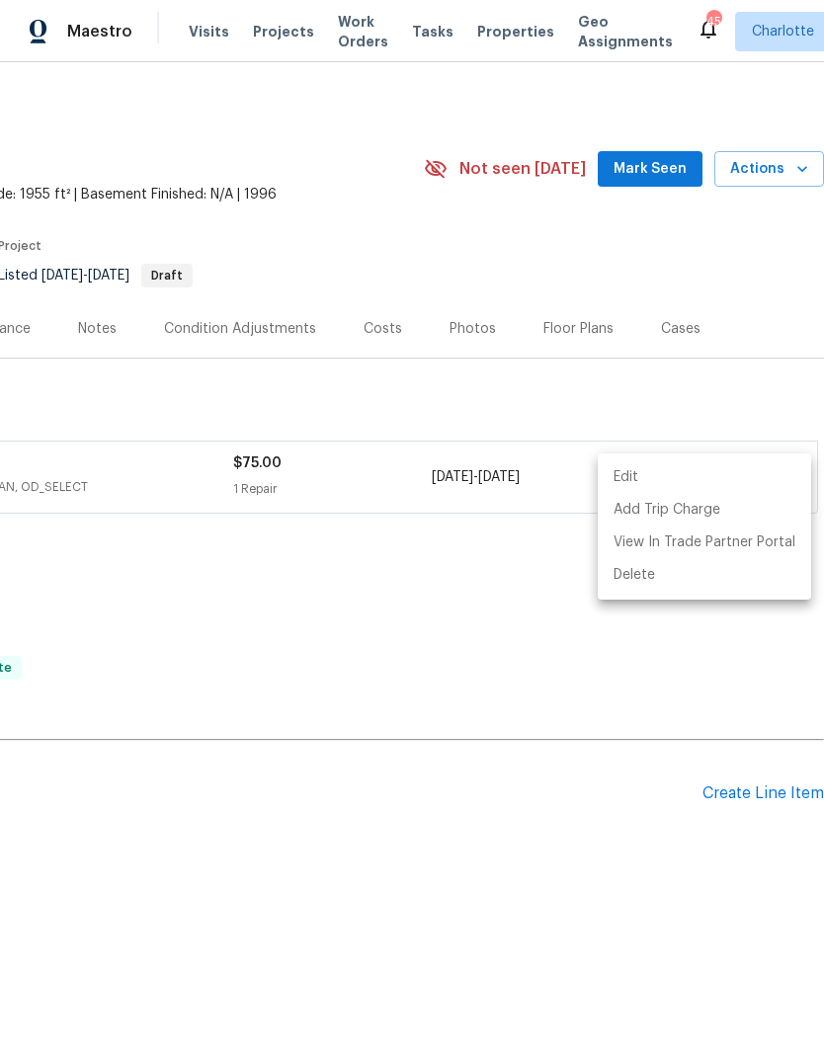
click at [677, 805] on div at bounding box center [412, 528] width 824 height 1057
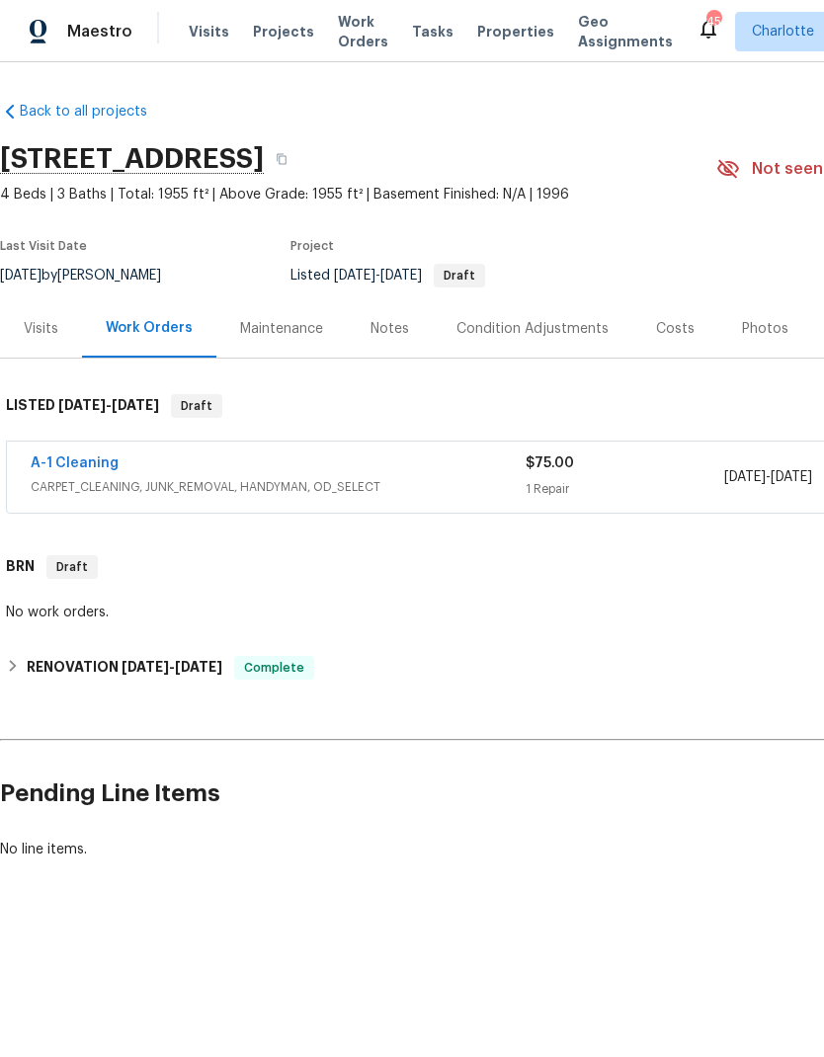
scroll to position [0, 0]
click at [72, 463] on link "A-1 Cleaning" at bounding box center [75, 463] width 88 height 14
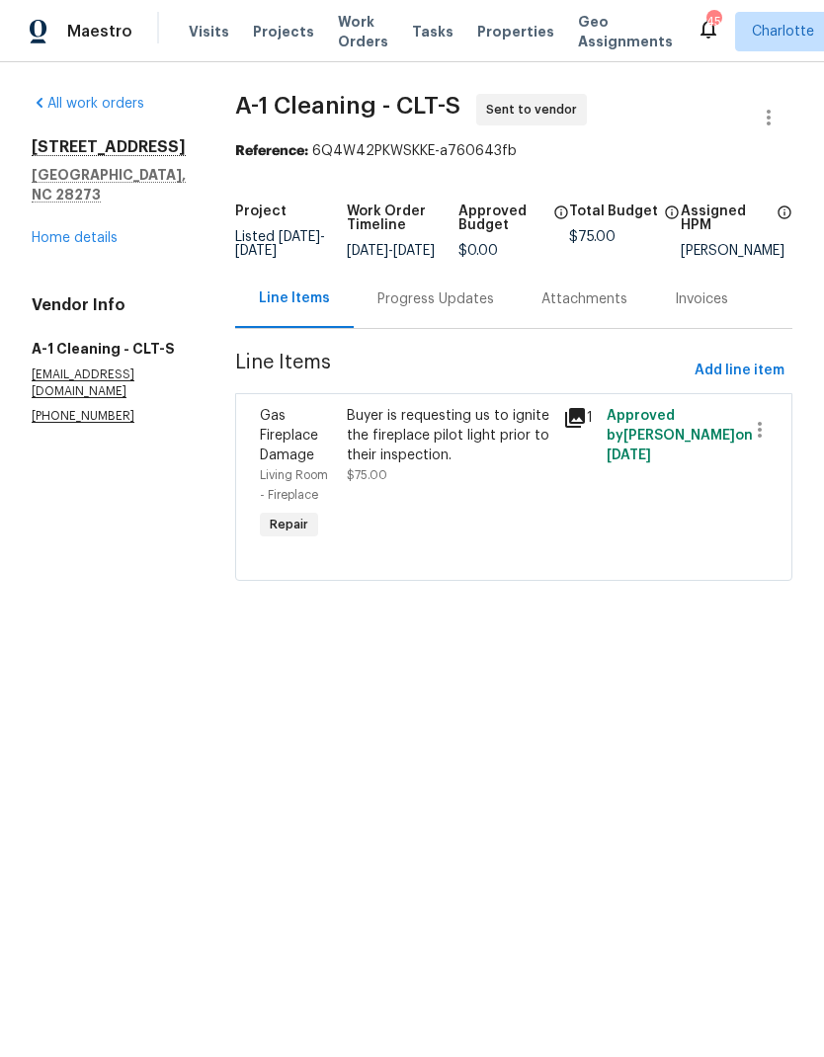
click at [443, 309] on div "Progress Updates" at bounding box center [435, 299] width 117 height 20
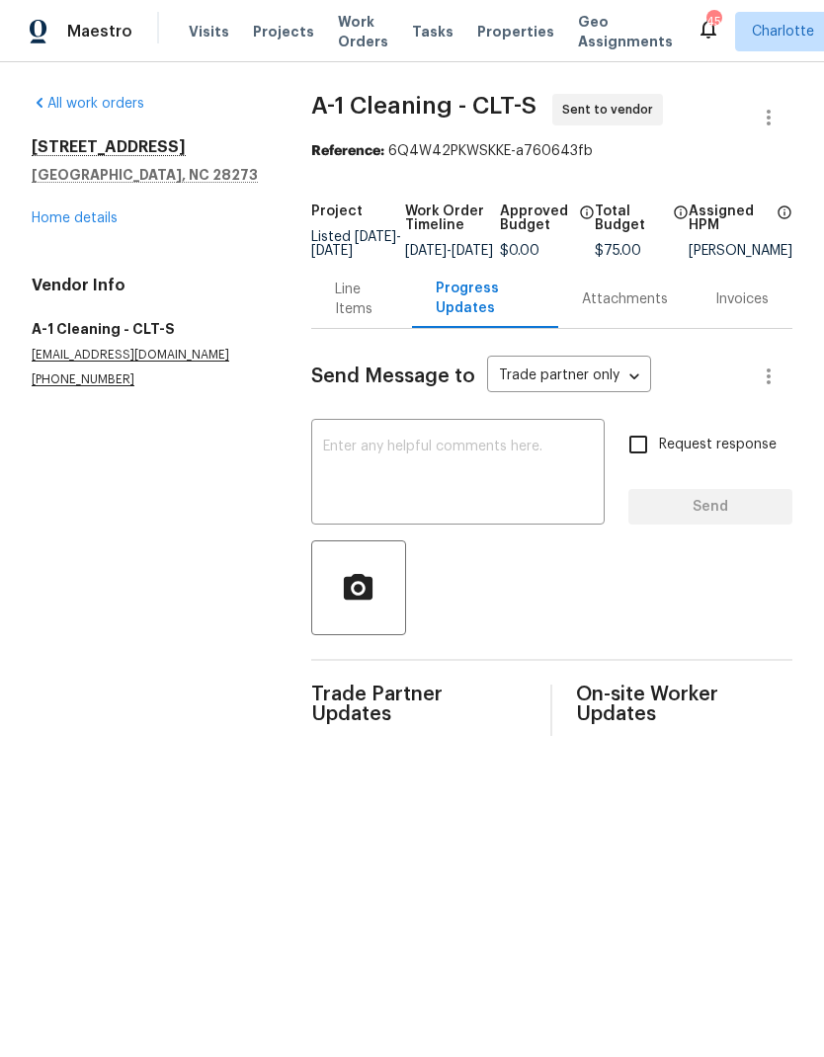
click at [395, 496] on textarea at bounding box center [458, 474] width 270 height 69
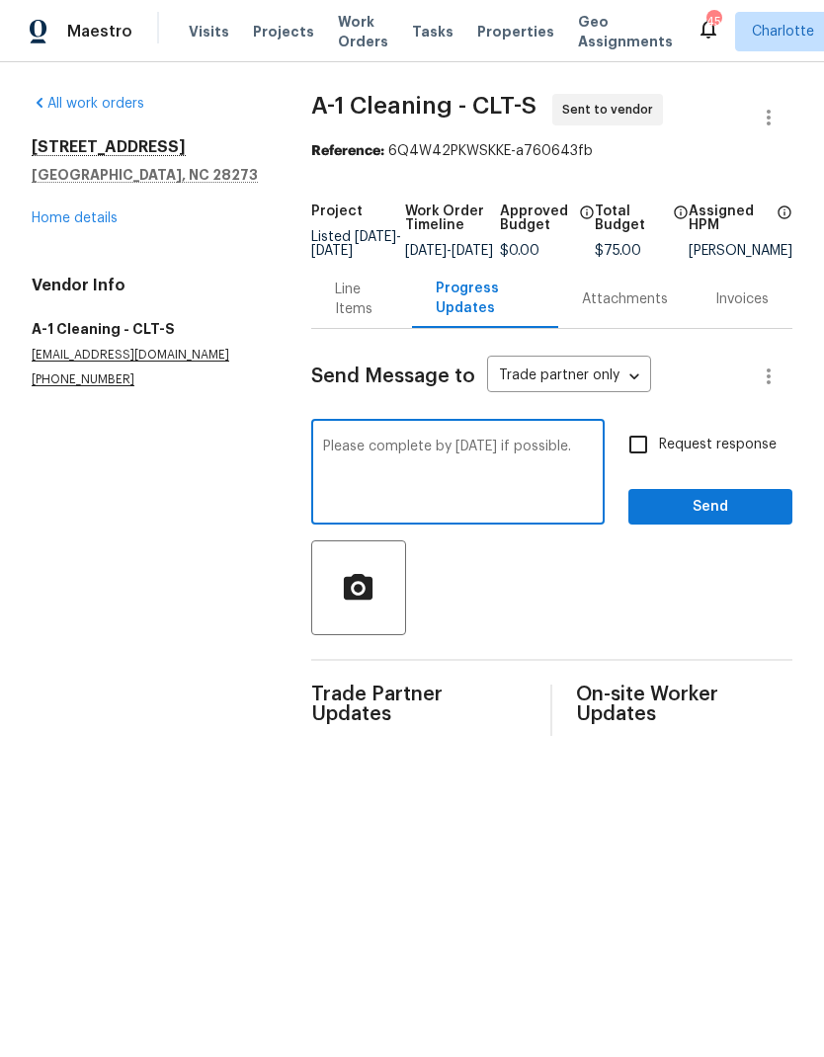
click at [324, 459] on textarea "Please complete by Thursday if possible." at bounding box center [458, 474] width 270 height 69
click at [323, 467] on textarea "Please complete by Thursday if possible." at bounding box center [458, 474] width 270 height 69
type textarea "Time sensitive. Please complete by Thursday if possible."
click at [629, 463] on input "Request response" at bounding box center [637, 444] width 41 height 41
checkbox input "true"
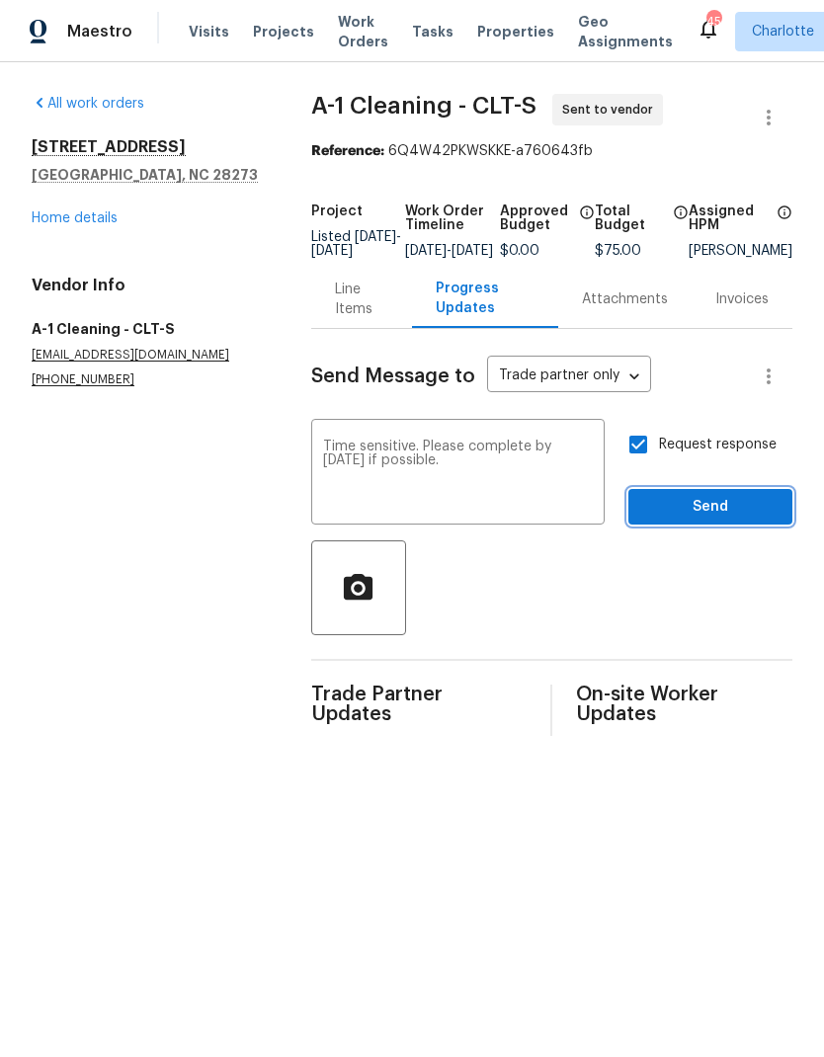
click at [721, 525] on button "Send" at bounding box center [710, 507] width 164 height 37
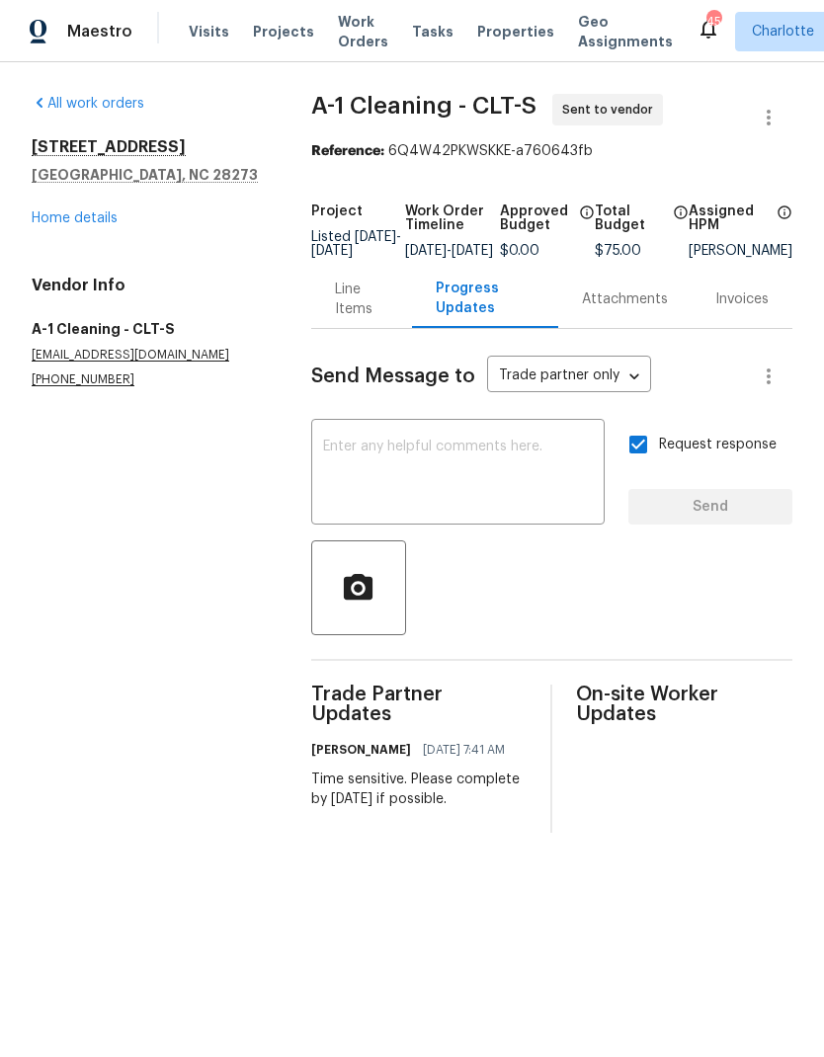
click at [340, 50] on span "Work Orders" at bounding box center [363, 32] width 50 height 40
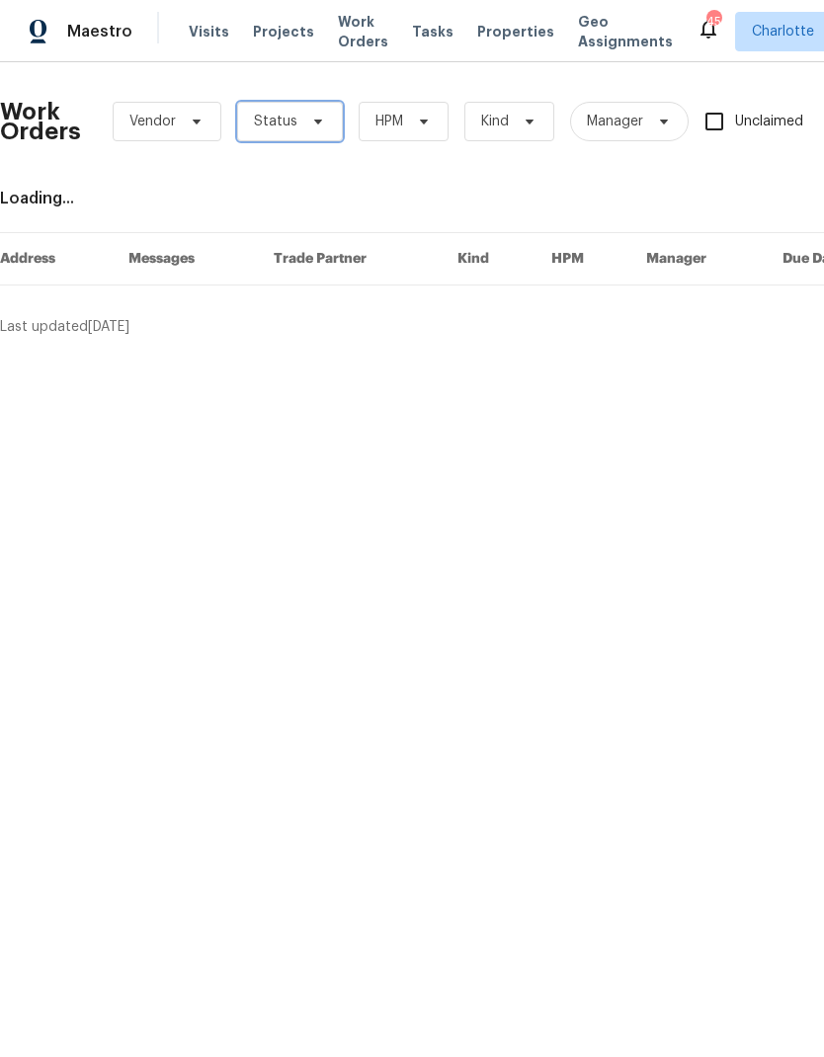
click at [322, 123] on span "Status" at bounding box center [290, 122] width 106 height 40
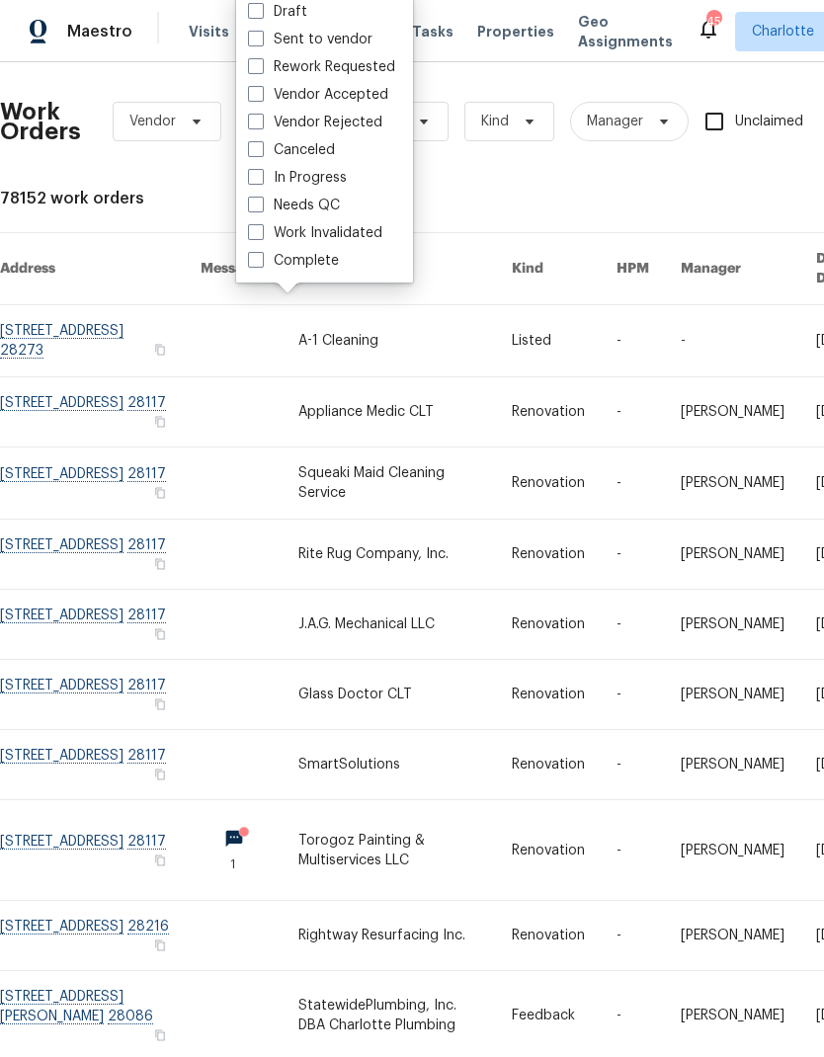
click at [355, 104] on label "Vendor Accepted" at bounding box center [318, 95] width 140 height 20
click at [261, 98] on input "Vendor Accepted" at bounding box center [254, 91] width 13 height 13
checkbox input "true"
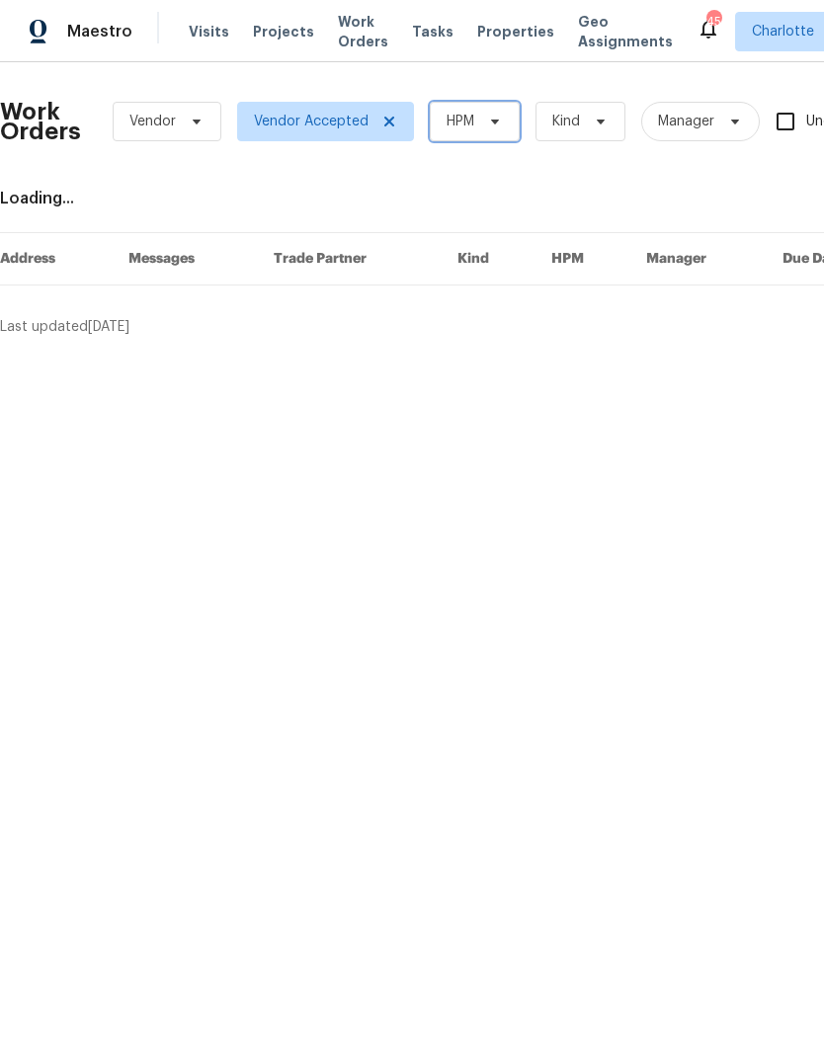
click at [469, 126] on span "HPM" at bounding box center [460, 122] width 28 height 20
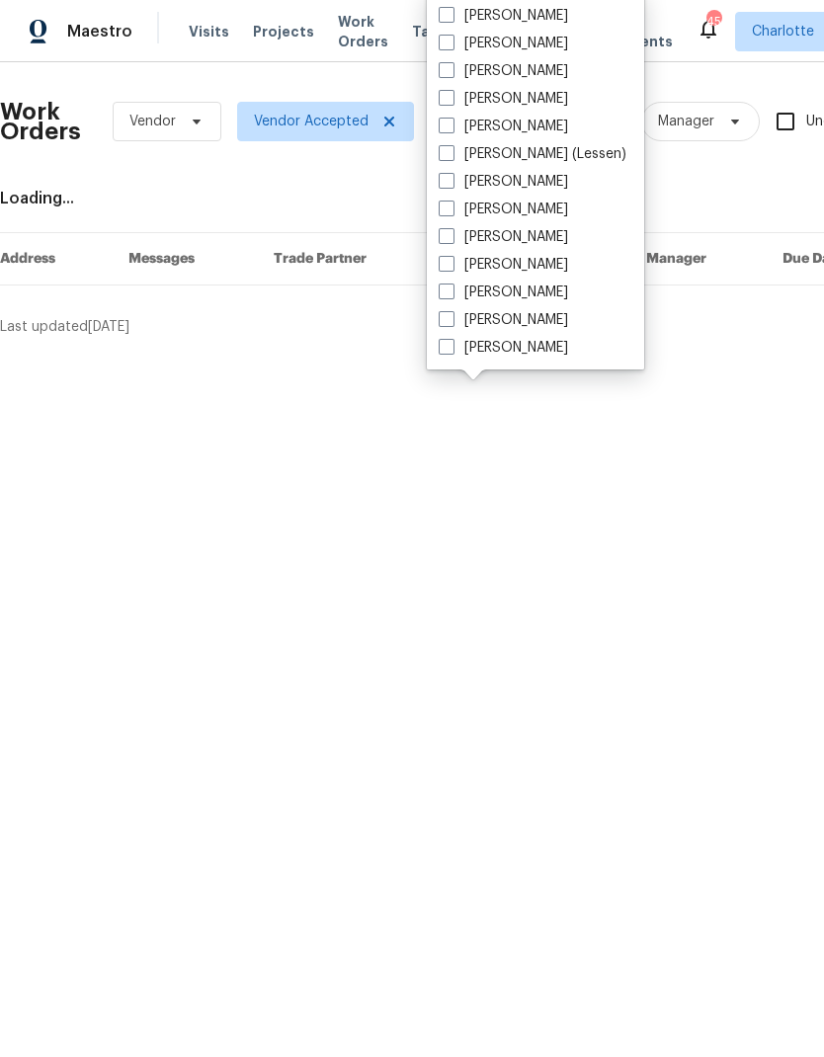
scroll to position [245, 0]
click at [520, 356] on label "[PERSON_NAME]" at bounding box center [503, 348] width 129 height 20
click at [451, 351] on input "[PERSON_NAME]" at bounding box center [445, 344] width 13 height 13
checkbox input "true"
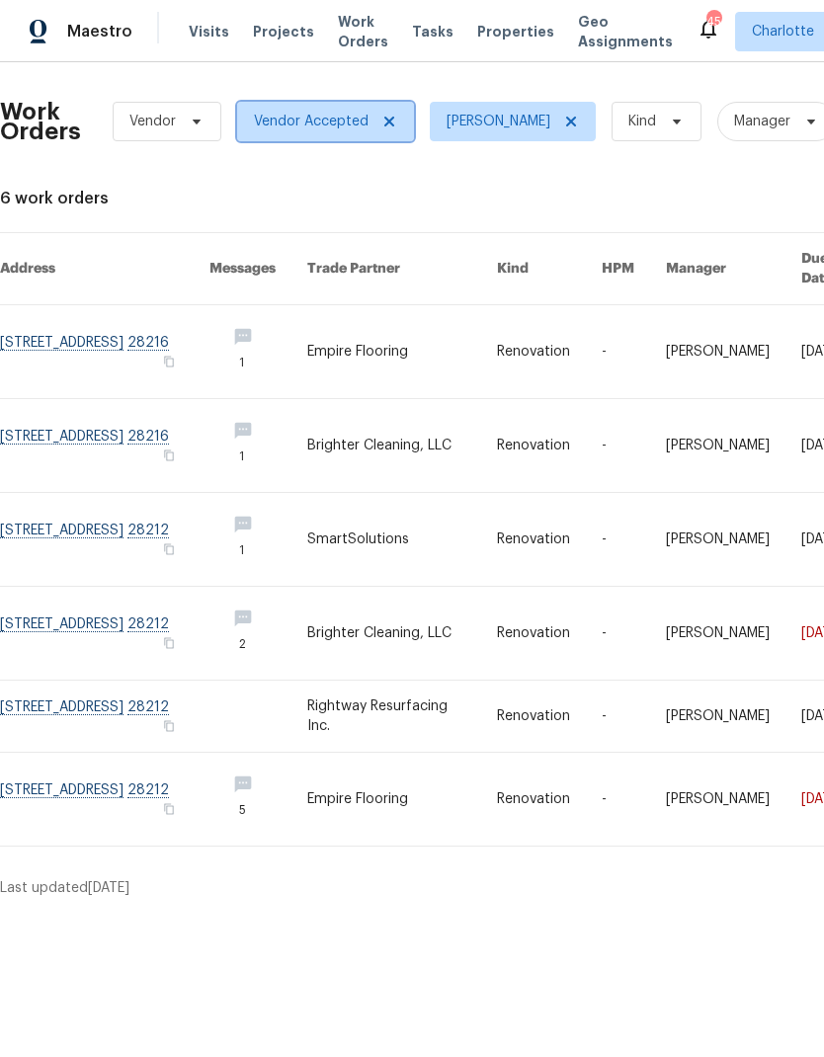
click at [381, 128] on icon at bounding box center [389, 122] width 16 height 16
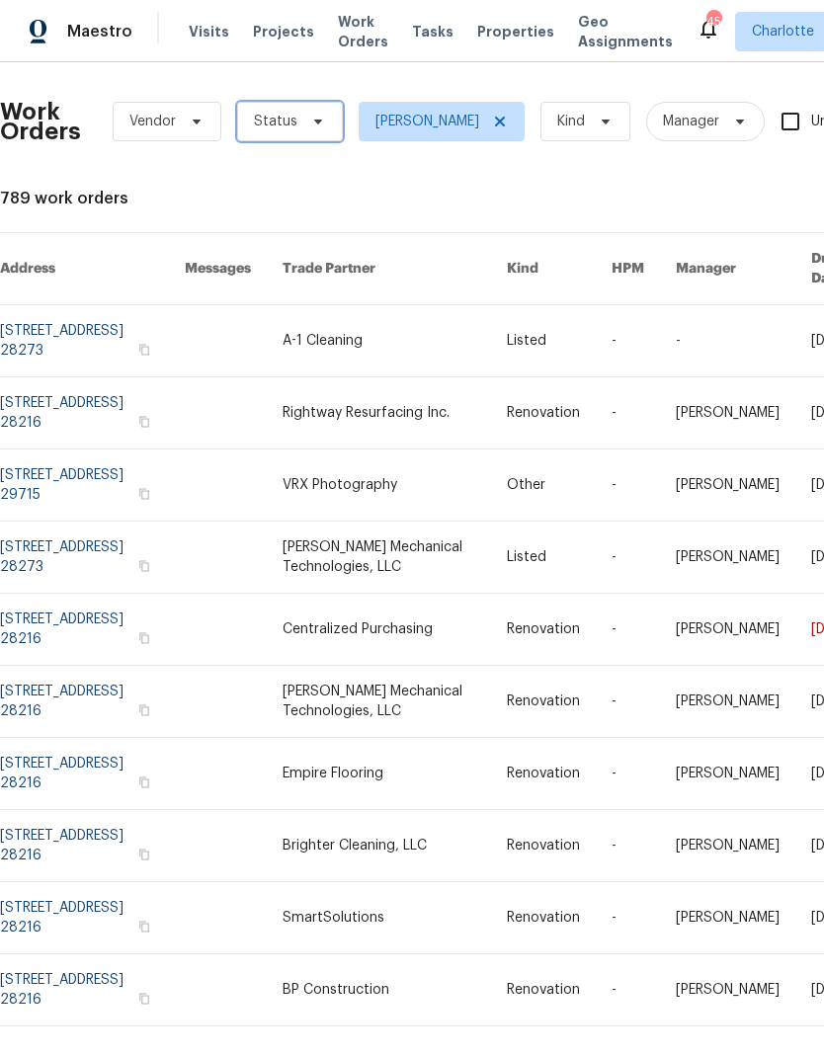
click at [287, 137] on span "Status" at bounding box center [290, 122] width 106 height 40
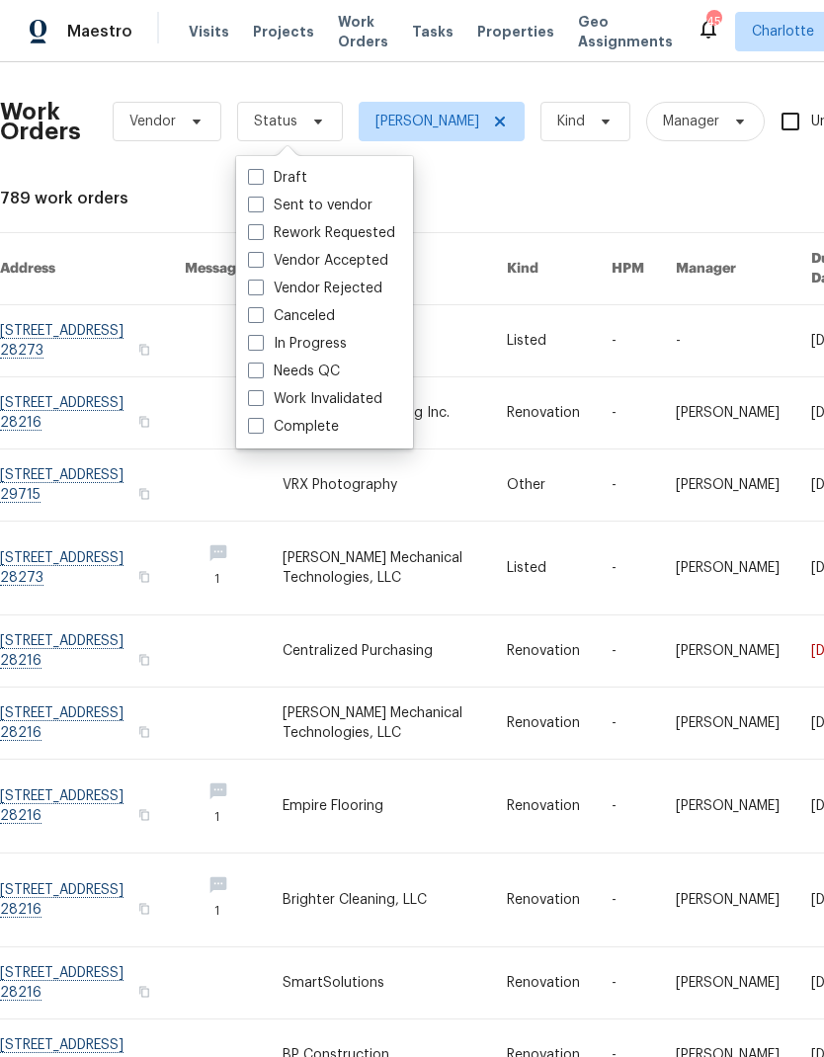
click at [258, 348] on span at bounding box center [256, 343] width 16 height 16
click at [258, 347] on input "In Progress" at bounding box center [254, 340] width 13 height 13
checkbox input "true"
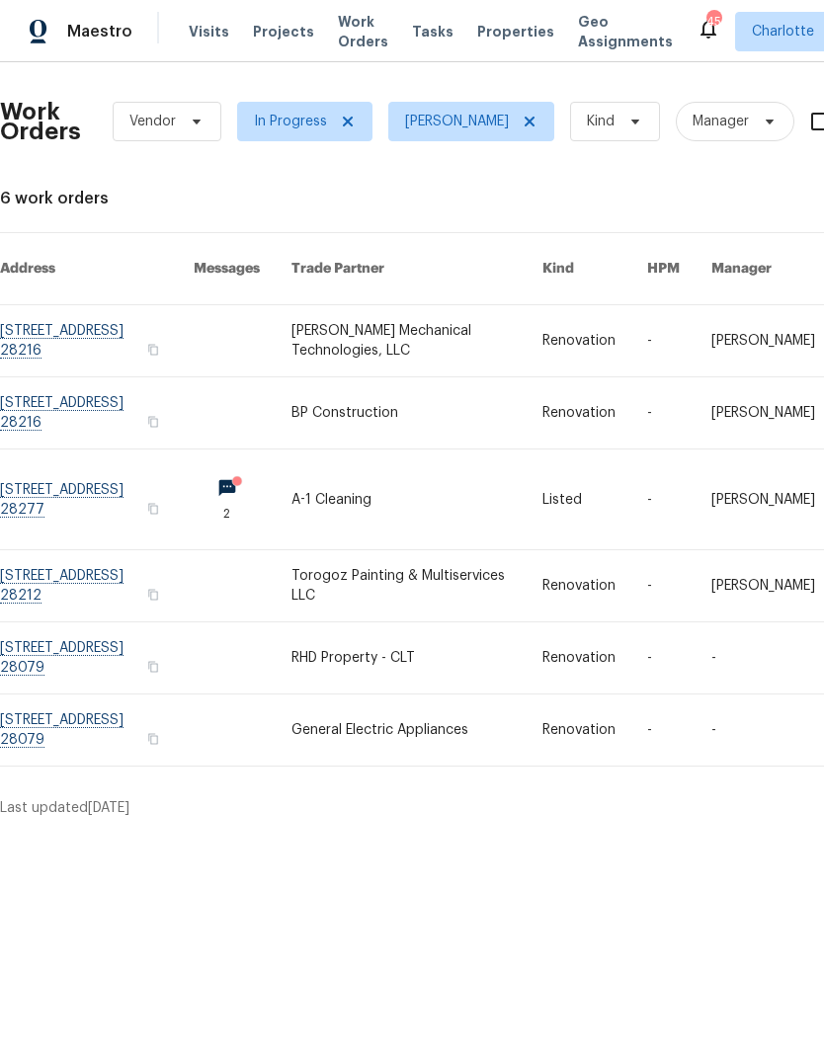
click at [47, 477] on link at bounding box center [97, 499] width 194 height 100
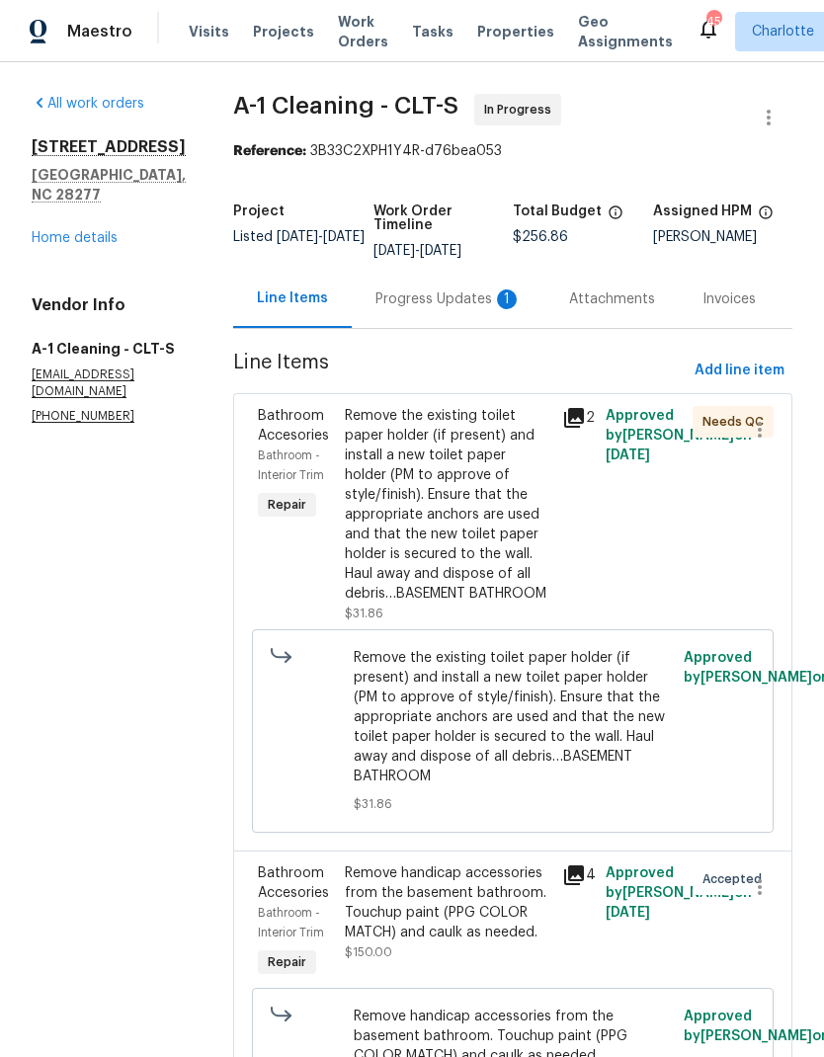
click at [458, 314] on div "Progress Updates 1" at bounding box center [449, 299] width 194 height 58
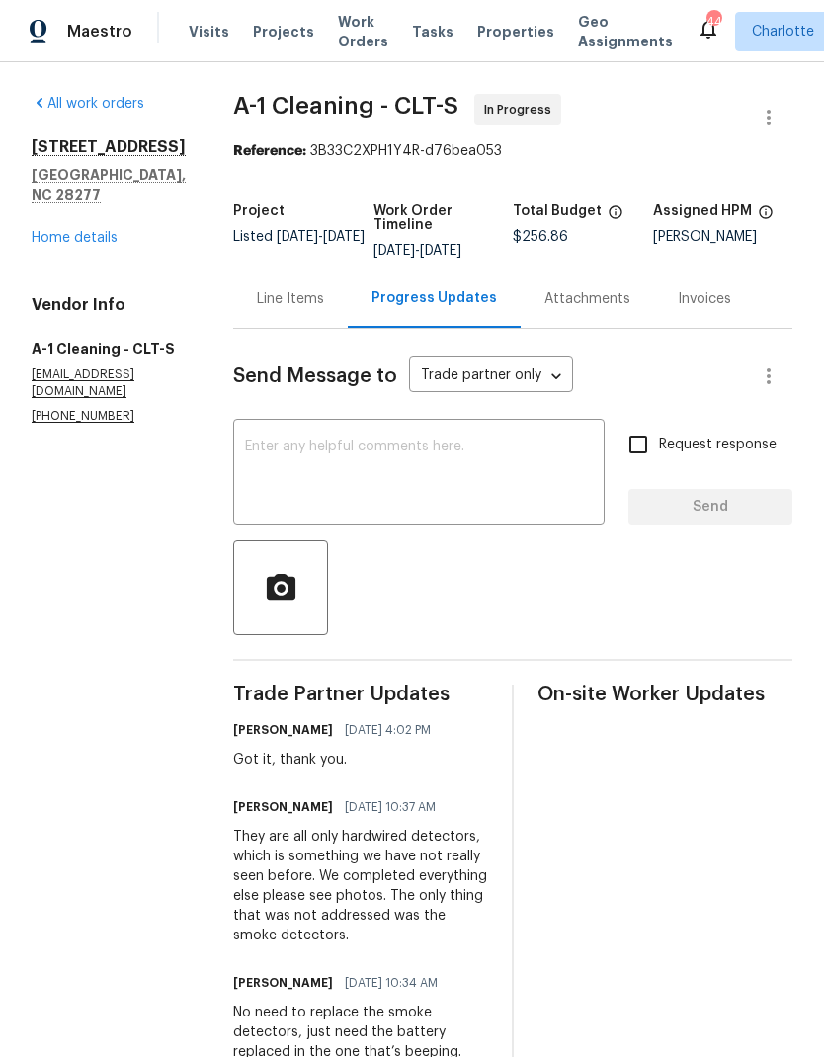
click at [319, 286] on div "Line Items" at bounding box center [290, 299] width 115 height 58
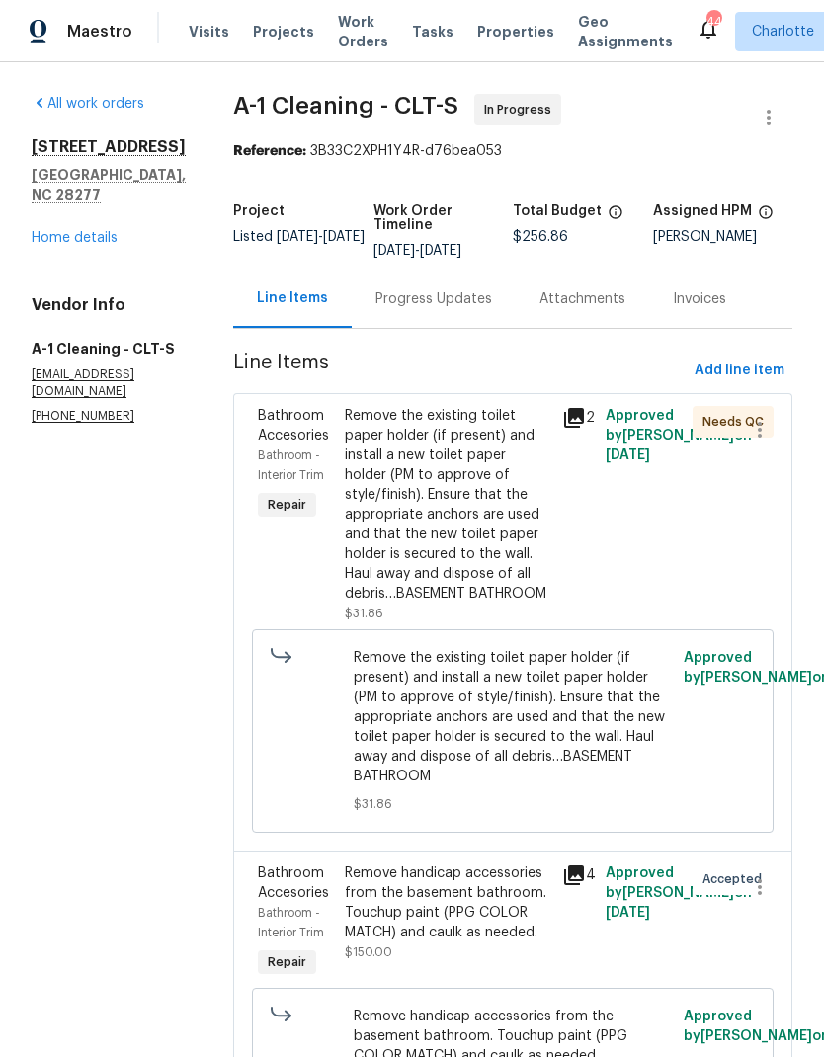
click at [433, 300] on div "Progress Updates" at bounding box center [433, 299] width 117 height 20
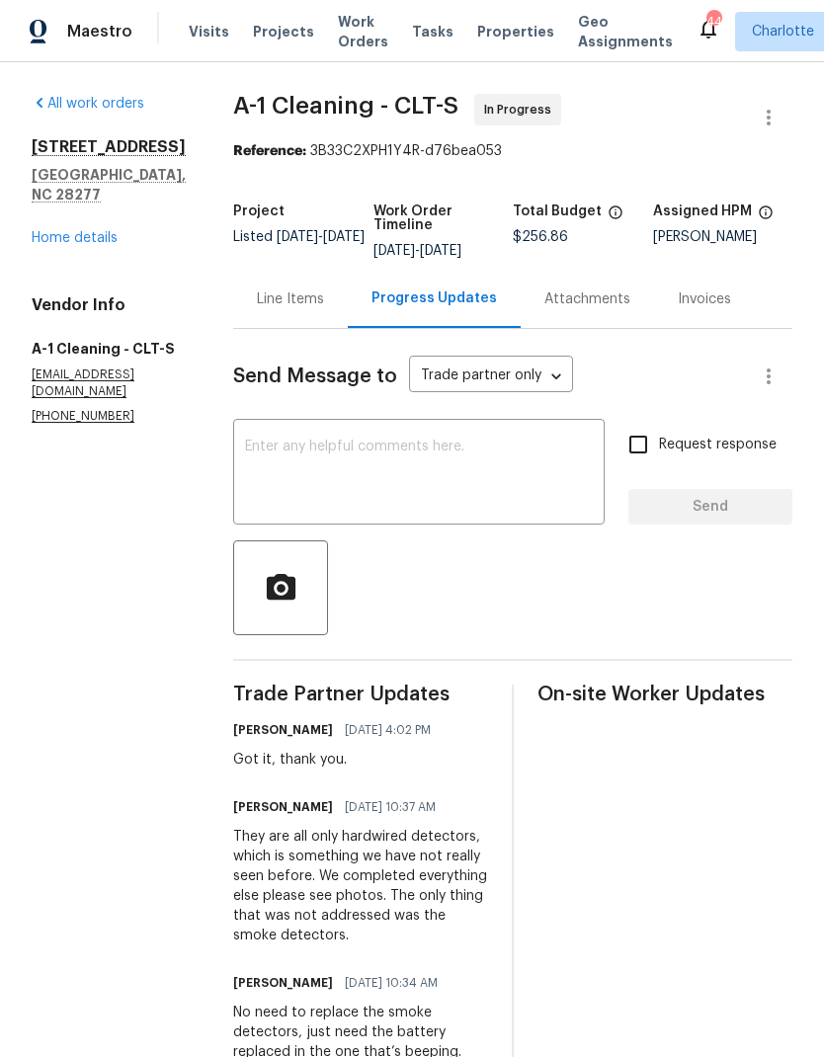
click at [277, 311] on div "Line Items" at bounding box center [290, 299] width 115 height 58
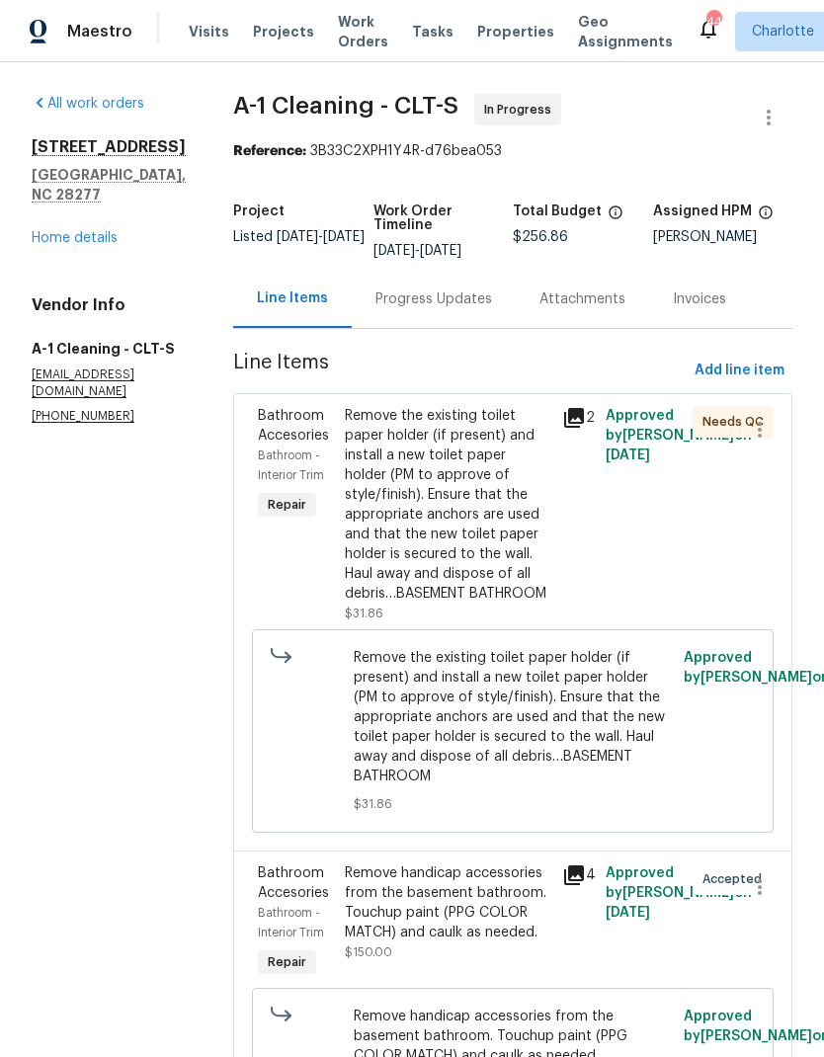
click at [476, 471] on div "Remove the existing toilet paper holder (if present) and install a new toilet p…" at bounding box center [447, 505] width 205 height 198
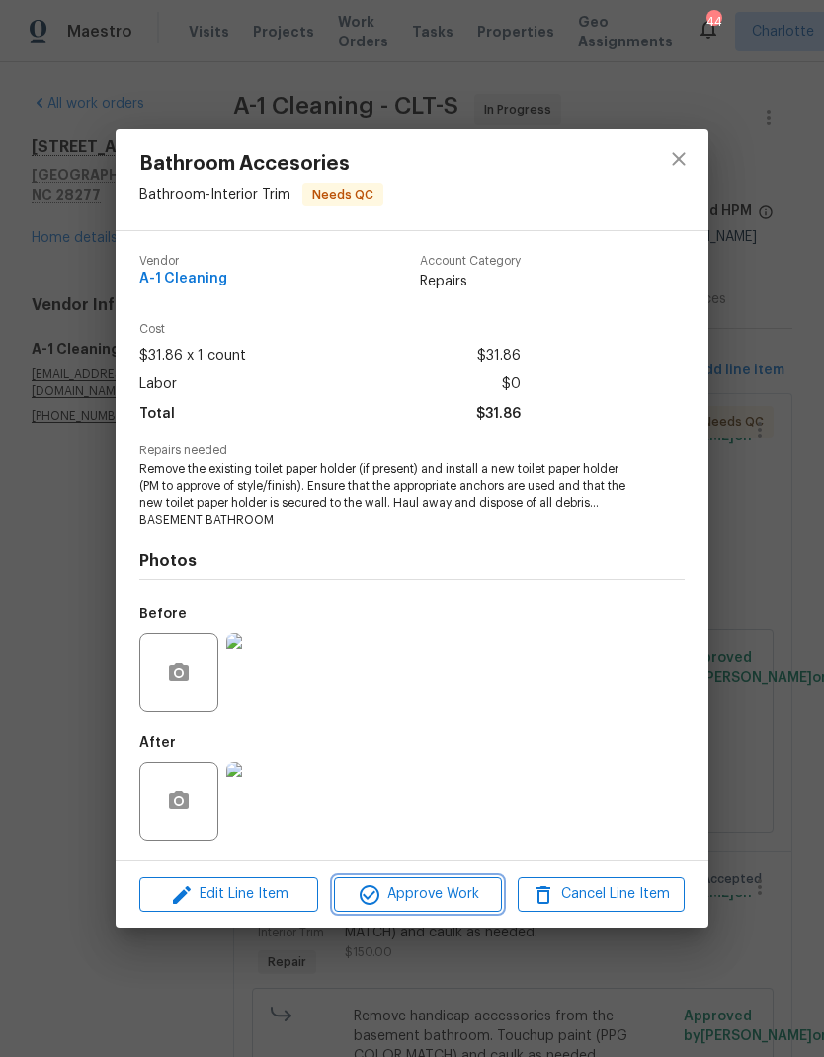
click at [445, 894] on span "Approve Work" at bounding box center [417, 894] width 155 height 25
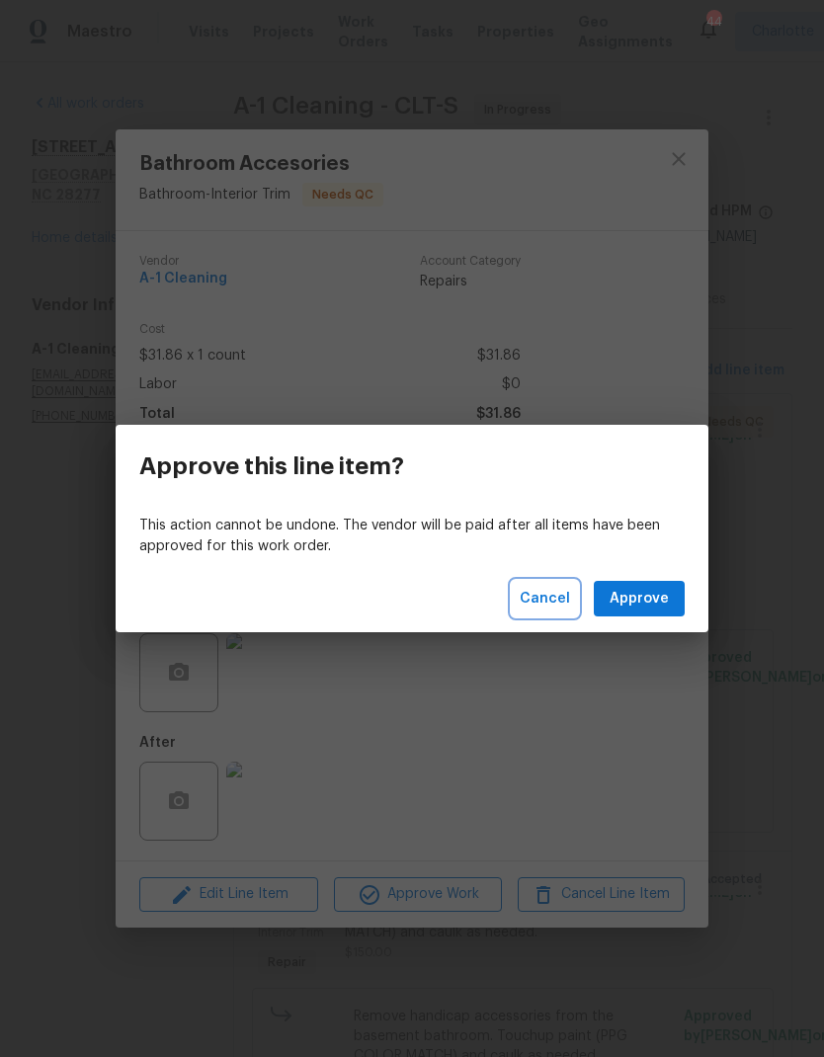
click at [553, 612] on button "Cancel" at bounding box center [545, 599] width 66 height 37
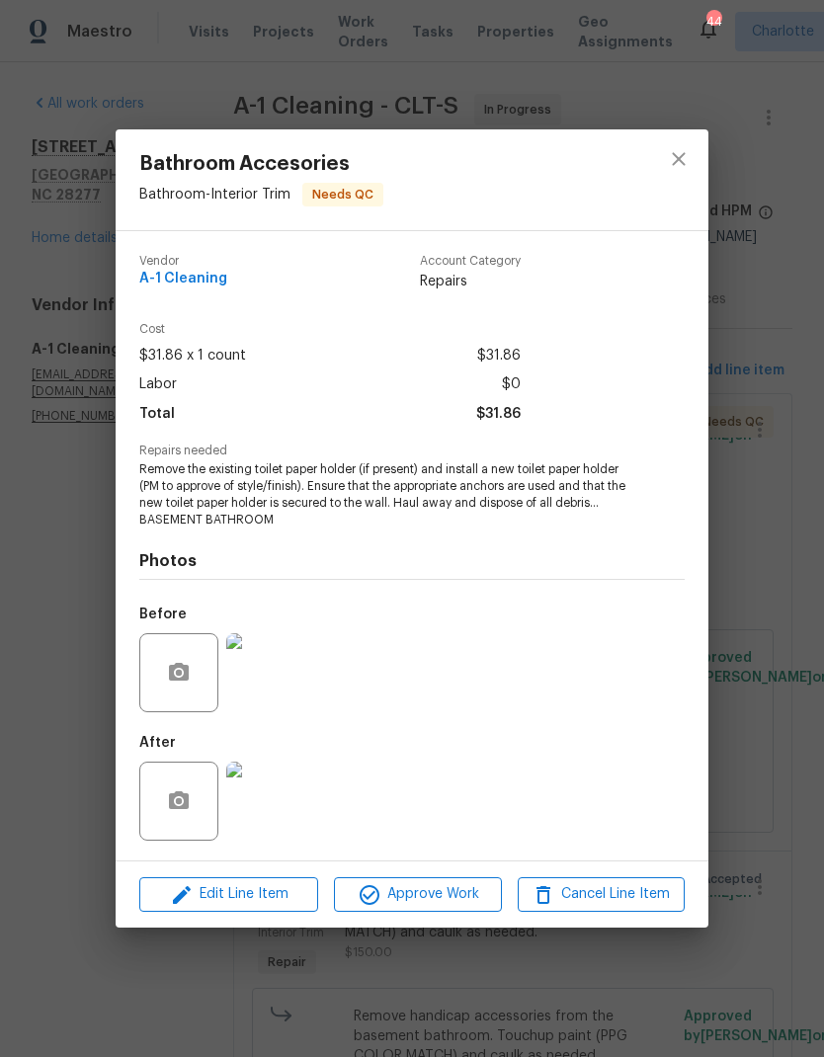
click at [281, 804] on img at bounding box center [265, 801] width 79 height 79
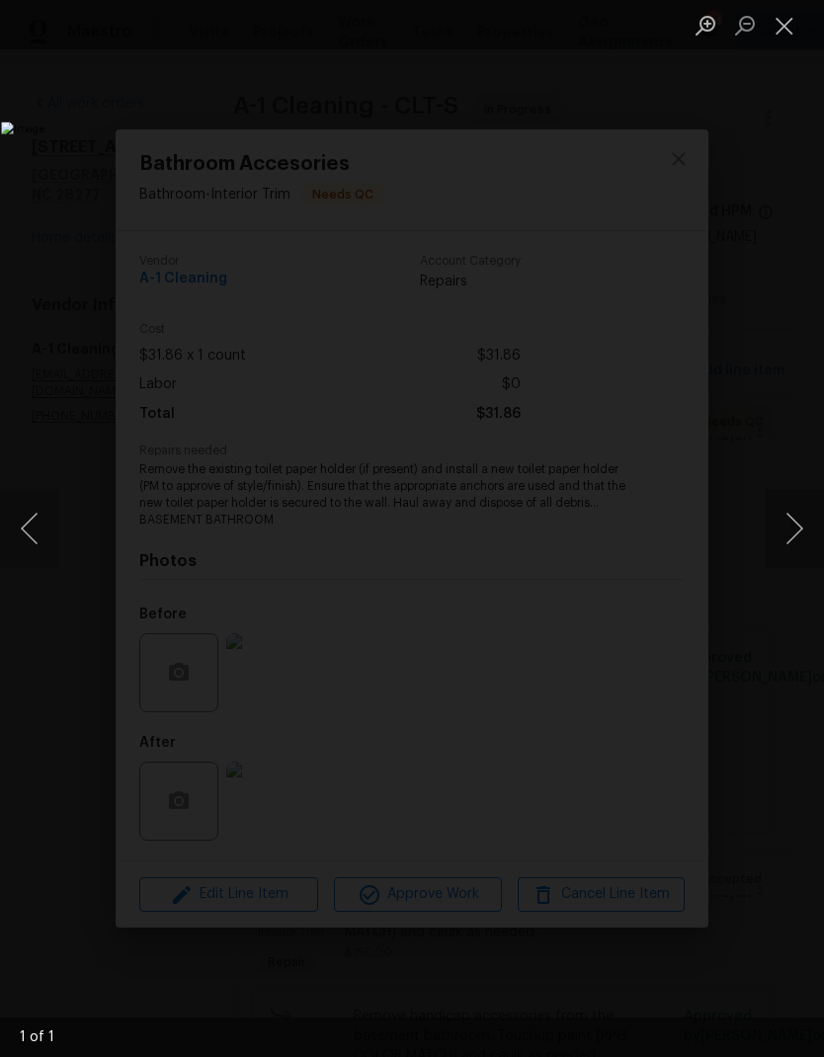
click at [797, 11] on button "Close lightbox" at bounding box center [784, 25] width 40 height 35
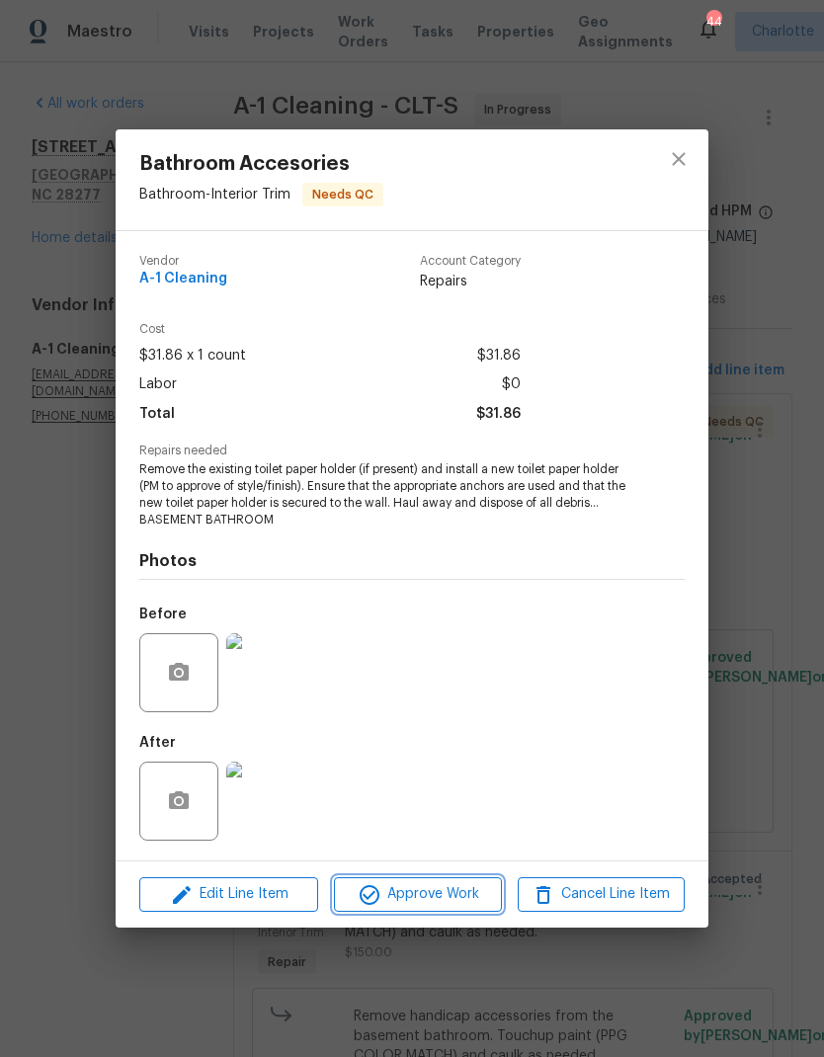
click at [453, 903] on span "Approve Work" at bounding box center [417, 894] width 155 height 25
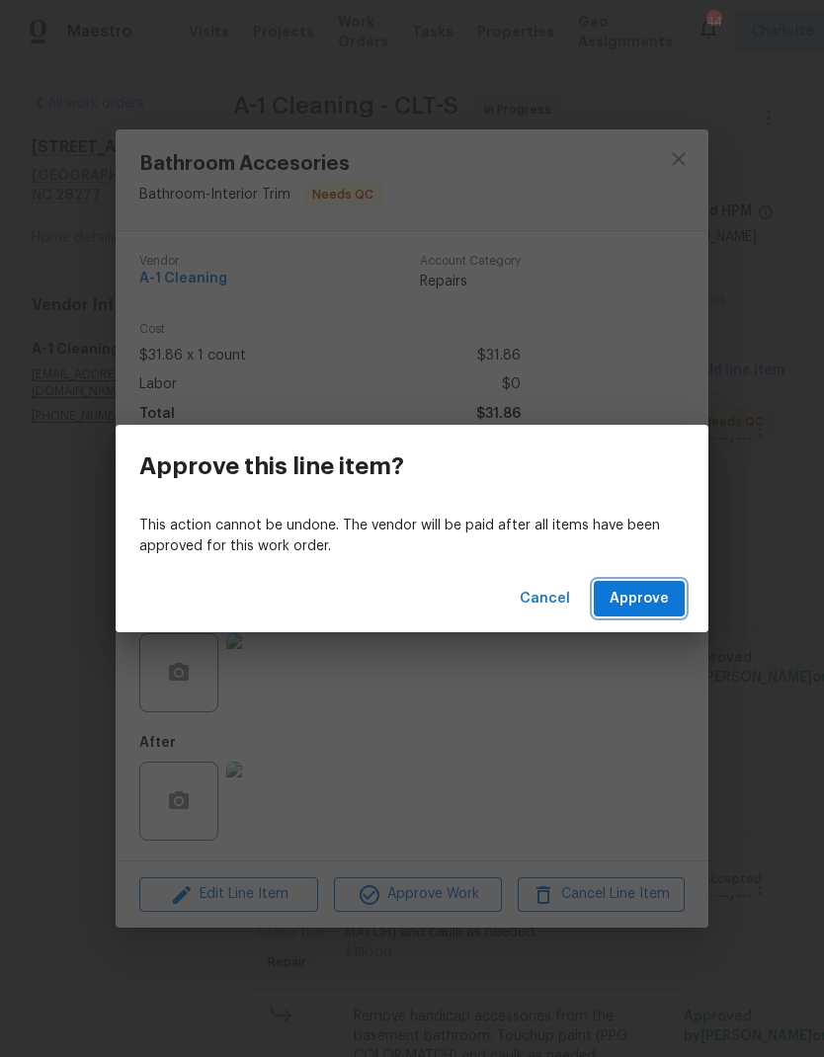
click at [659, 611] on button "Approve" at bounding box center [639, 599] width 91 height 37
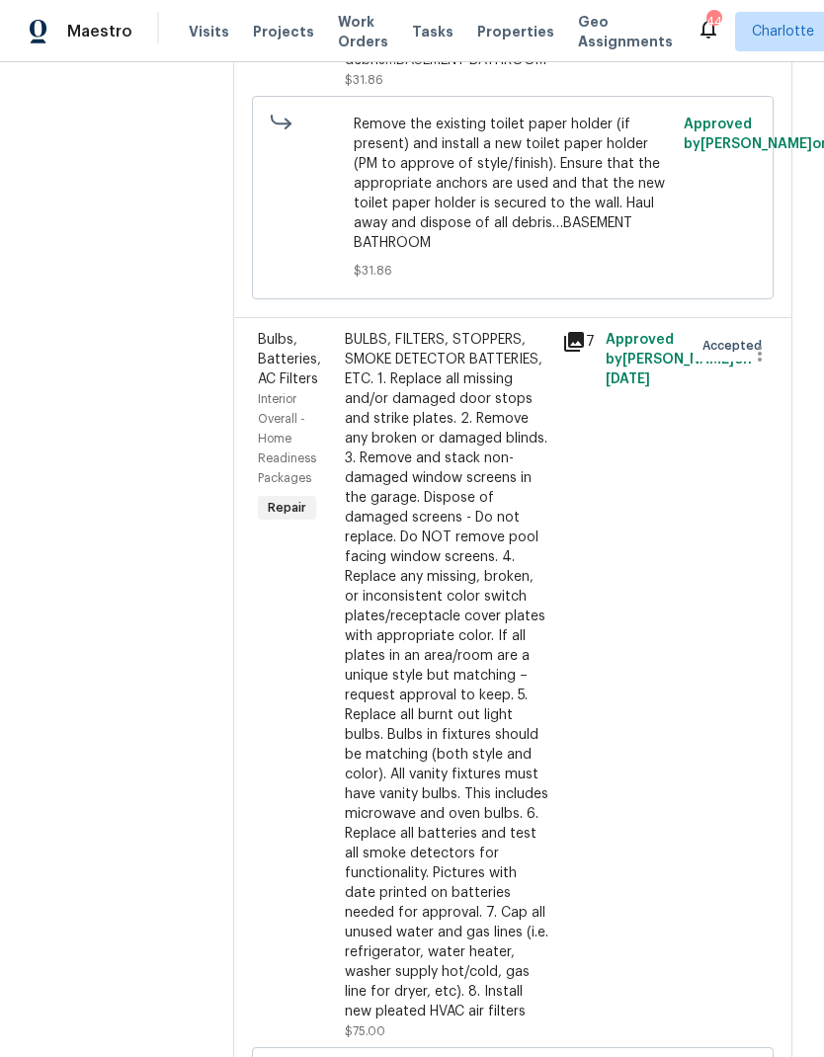
scroll to position [809, 0]
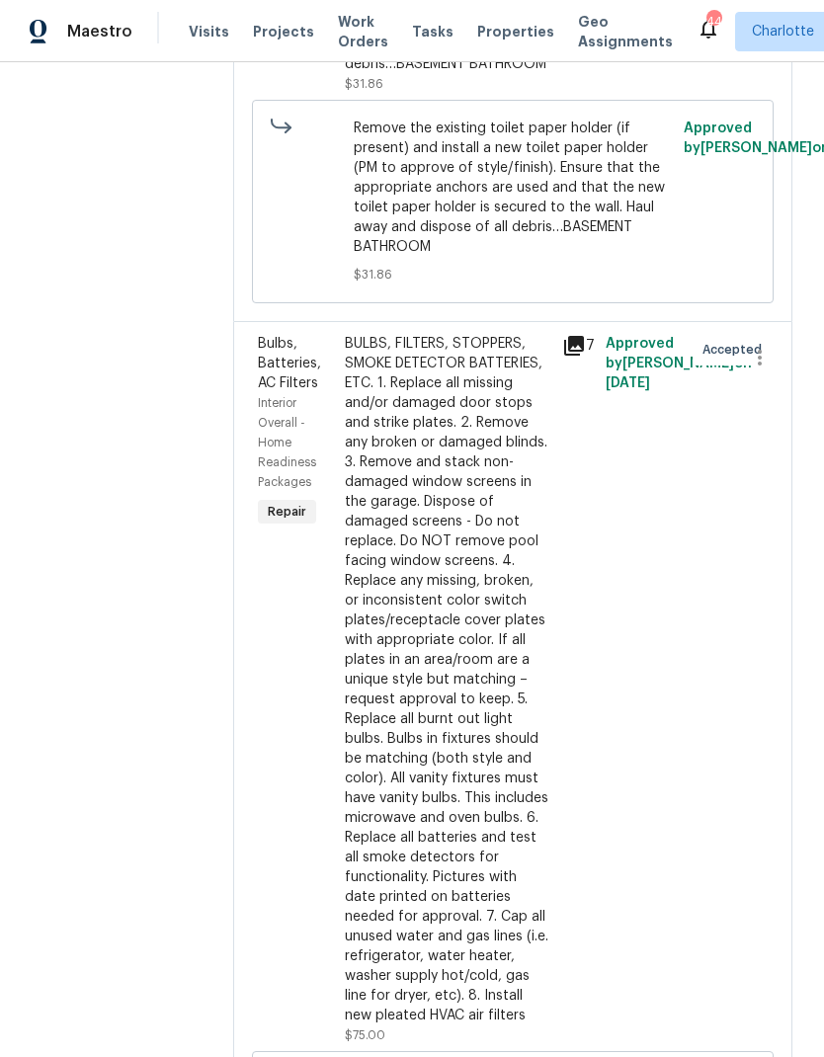
click at [460, 485] on div "BULBS, FILTERS, STOPPERS, SMOKE DETECTOR BATTERIES, ETC. 1. Replace all missing…" at bounding box center [447, 679] width 205 height 691
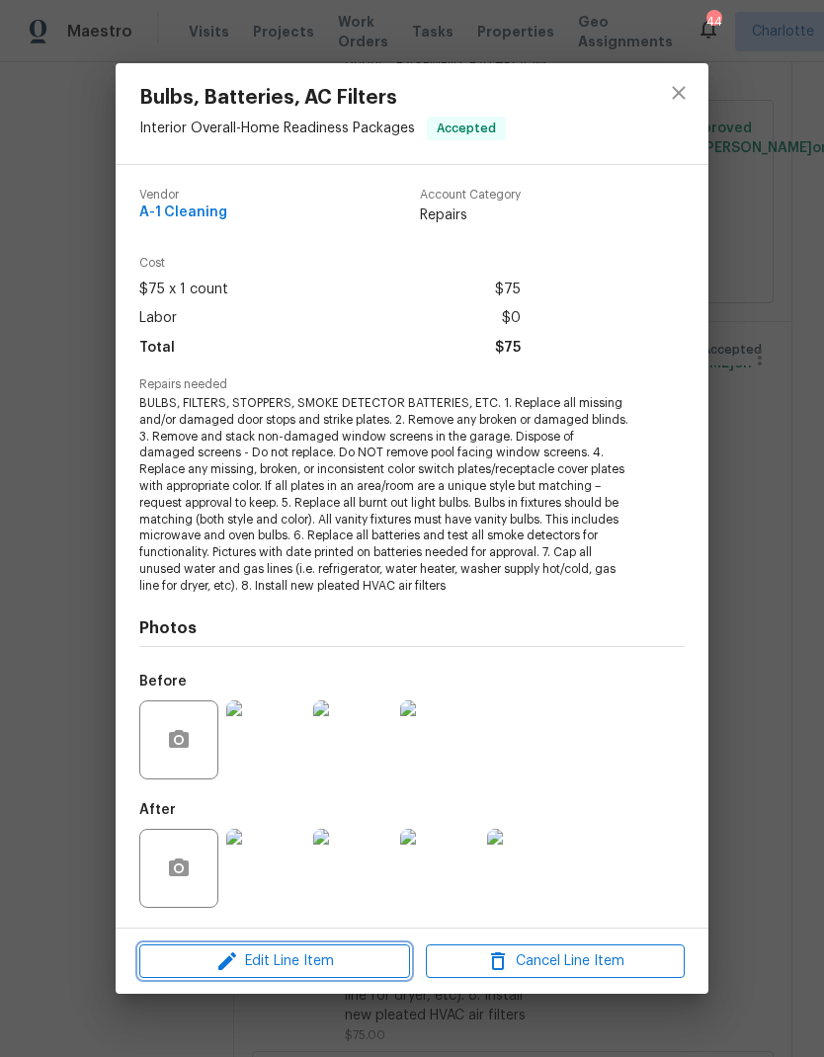
click at [317, 971] on button "Edit Line Item" at bounding box center [274, 961] width 271 height 35
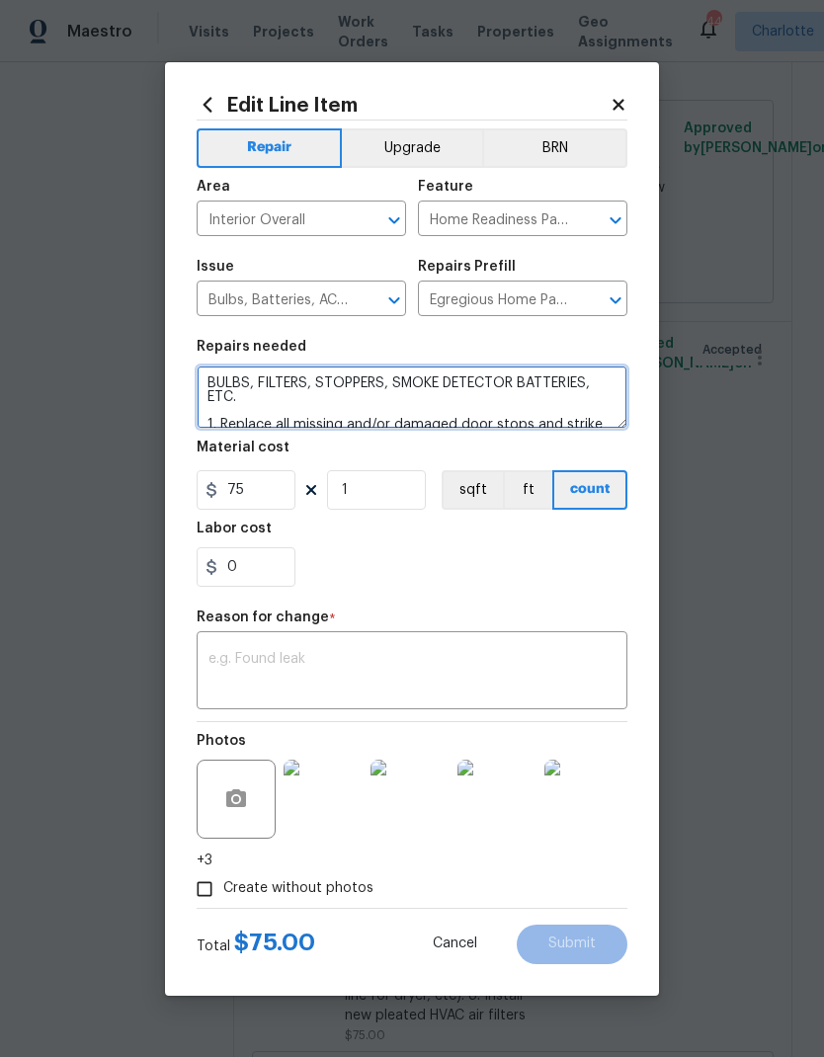
click at [260, 405] on textarea "BULBS, FILTERS, STOPPERS, SMOKE DETECTOR BATTERIES, ETC. 1. Replace all missing…" at bounding box center [412, 396] width 431 height 63
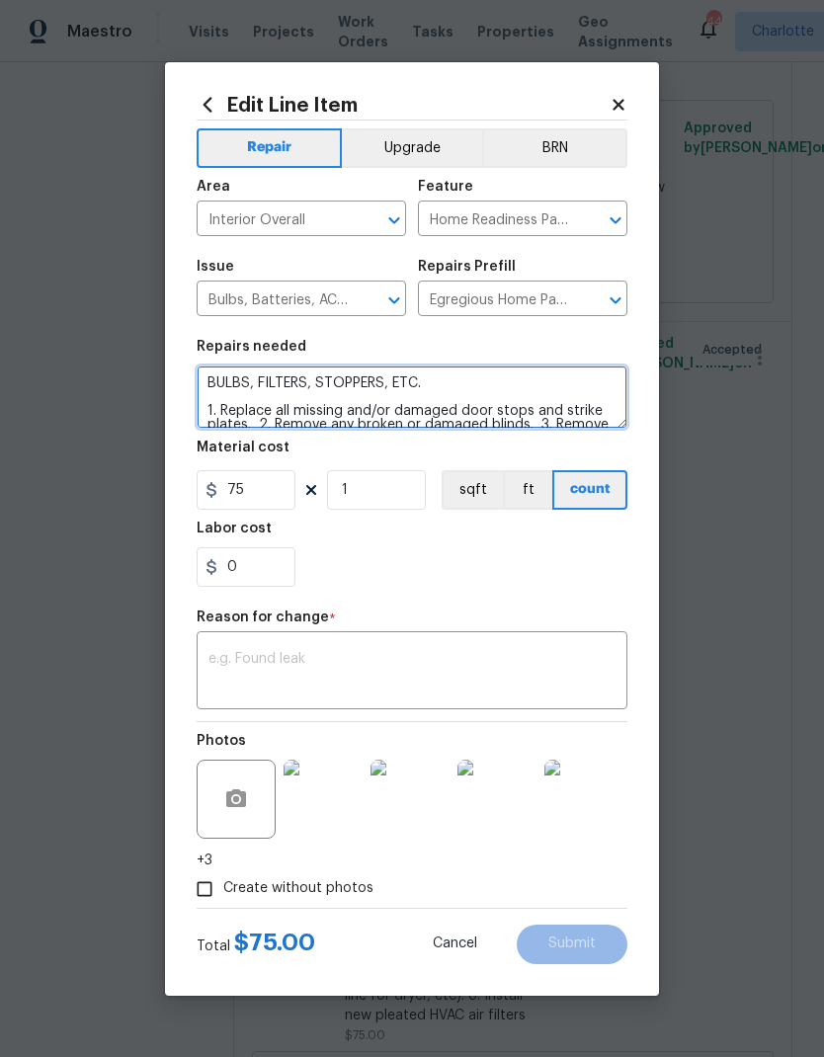
type textarea "BULBS, FILTERS, STOPPERS, ETC. 1. Replace all missing and/or damaged door stops…"
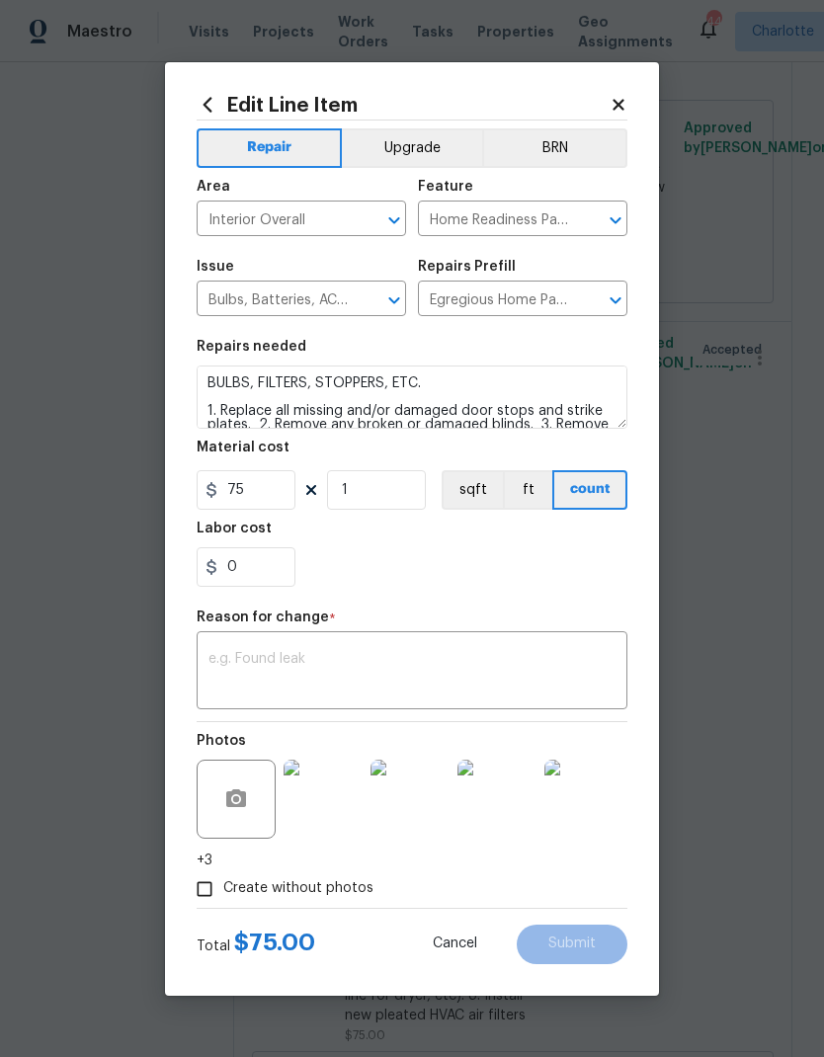
click at [426, 659] on textarea at bounding box center [411, 672] width 407 height 41
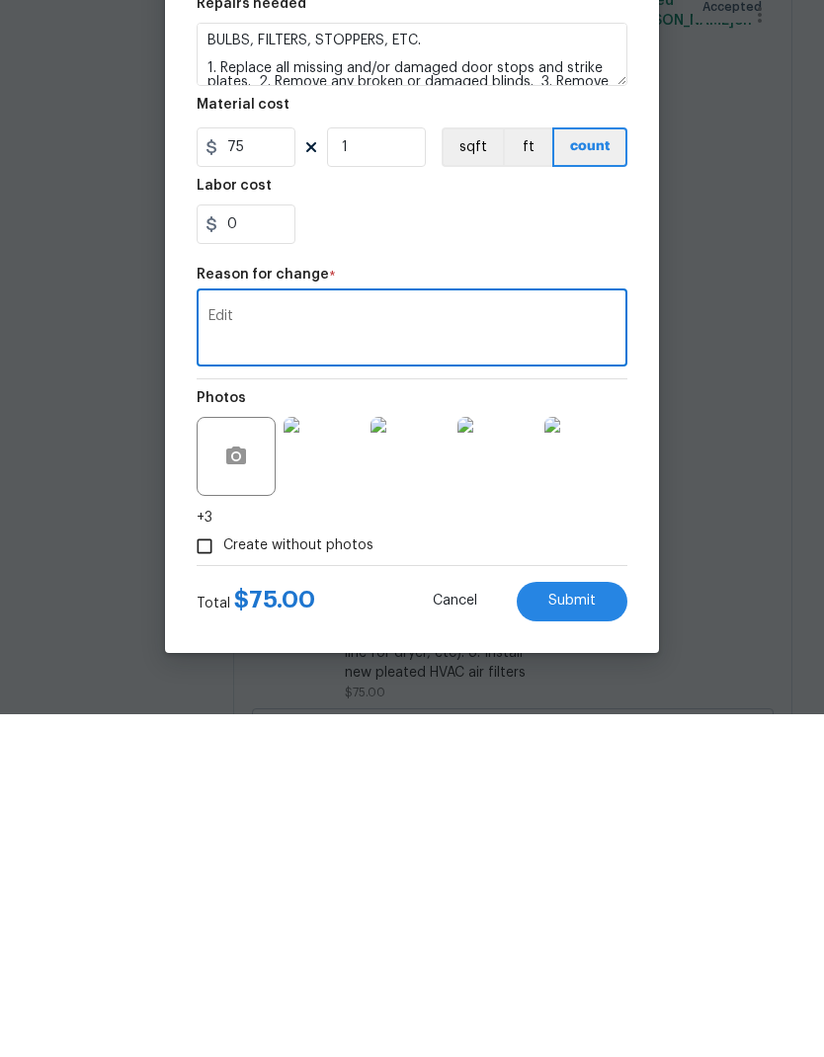
scroll to position [79, 0]
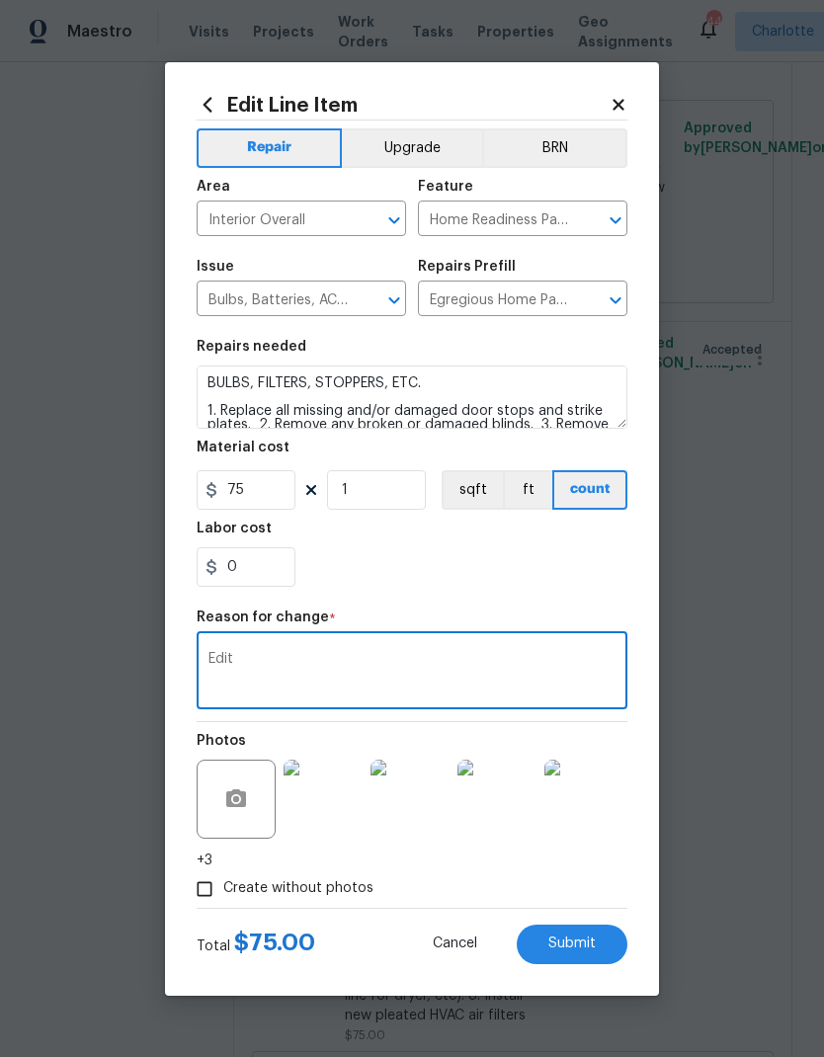
type textarea "Edit"
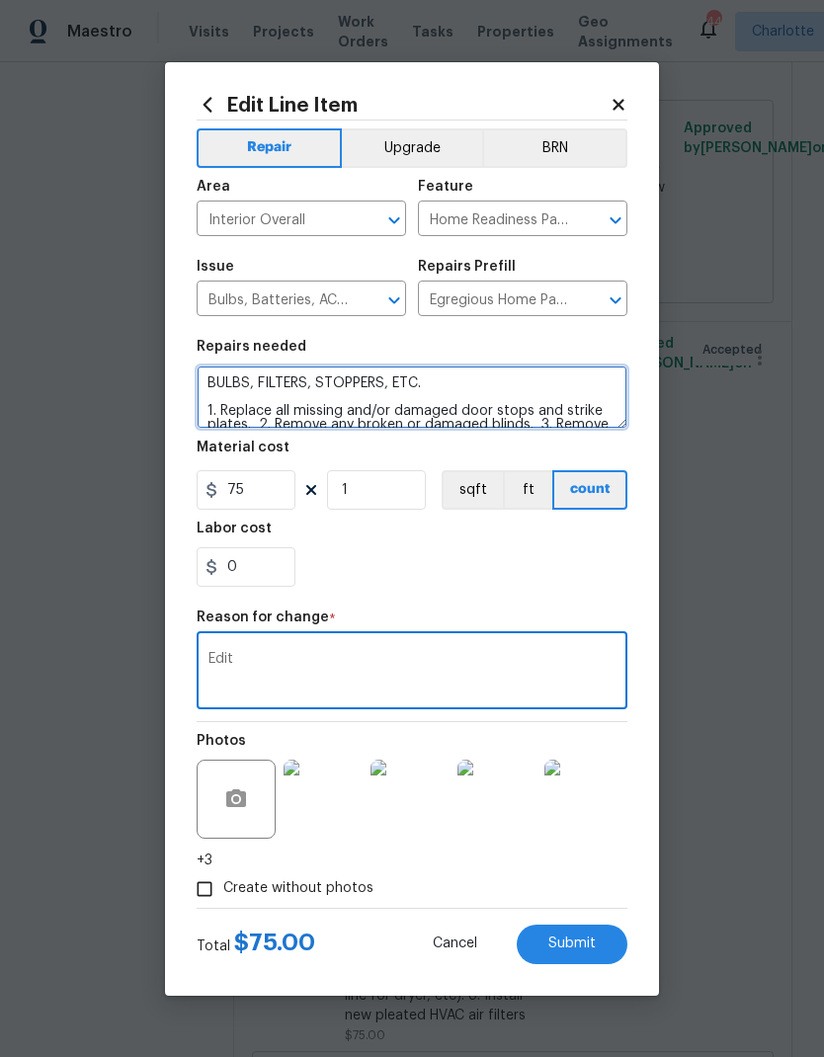
click at [451, 394] on textarea "BULBS, FILTERS, STOPPERS, ETC. 1. Replace all missing and/or damaged door stops…" at bounding box center [412, 396] width 431 height 63
click at [432, 390] on textarea "BULBS, FILTERS, STOPPERS, ETC. 1. Replace all missing and/or damaged door stops…" at bounding box center [412, 396] width 431 height 63
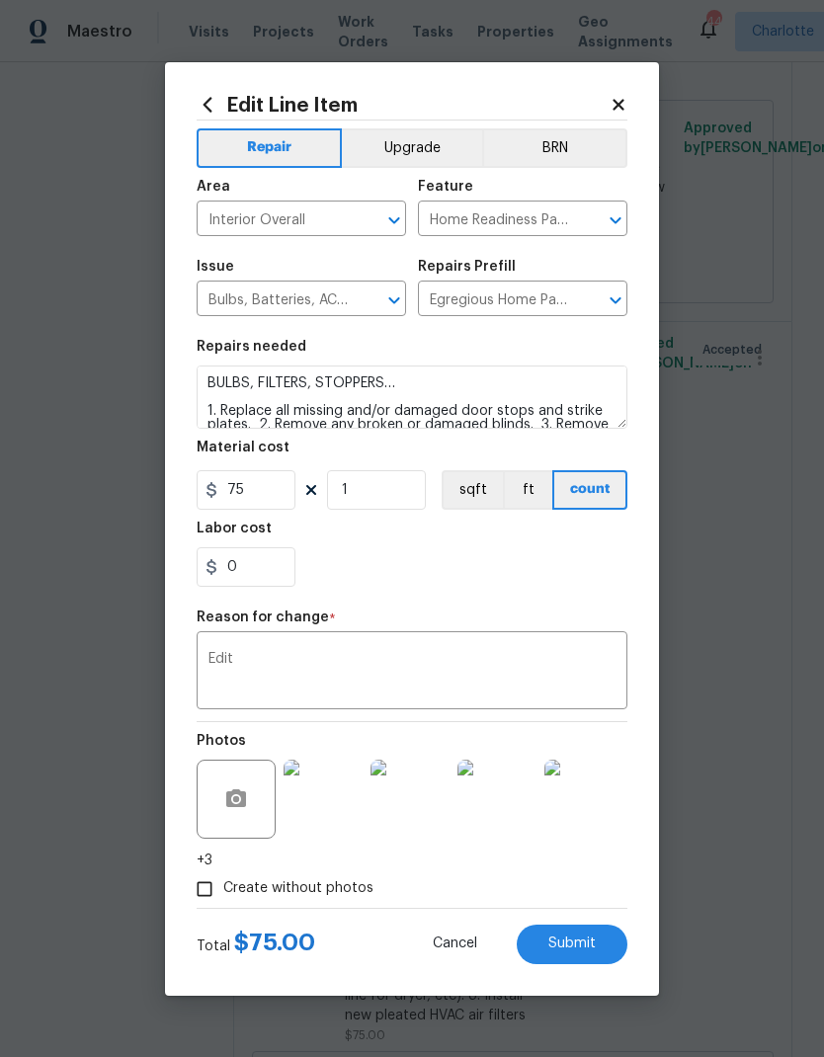
click at [579, 939] on span "Submit" at bounding box center [571, 943] width 47 height 15
type textarea "BULBS, FILTERS, STOPPERS, SMOKE DETECTOR BATTERIES, ETC. 1. Replace all missing…"
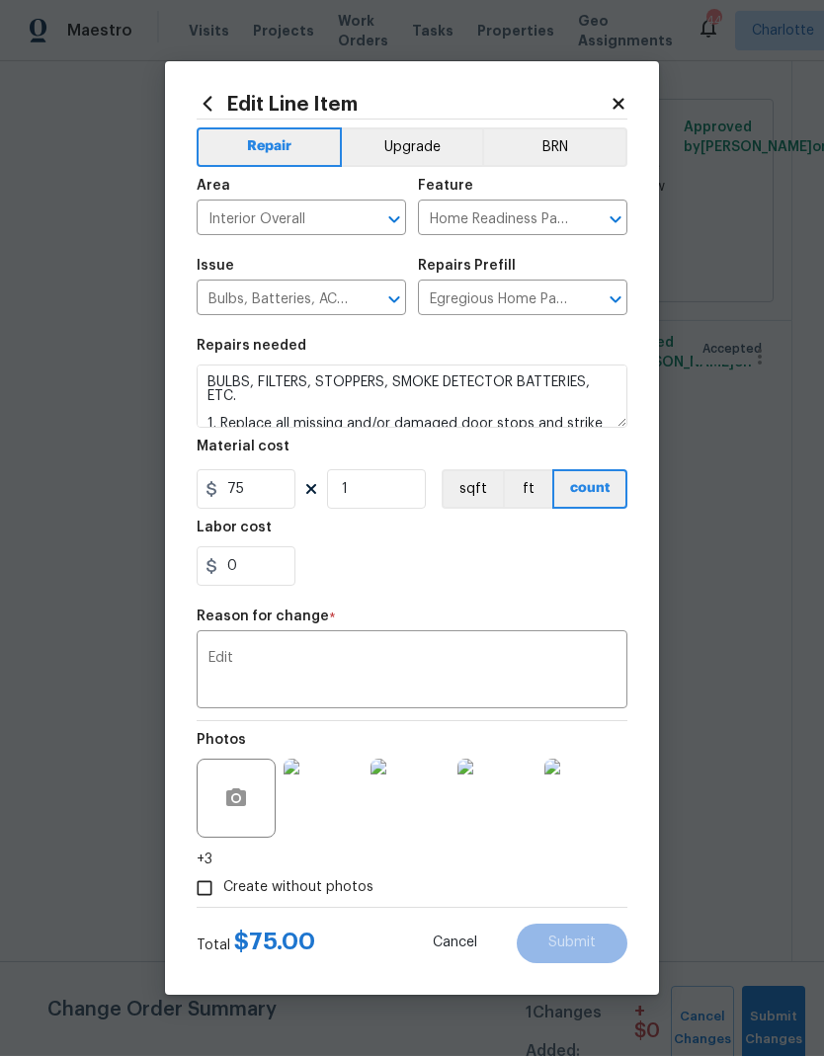
scroll to position [0, 0]
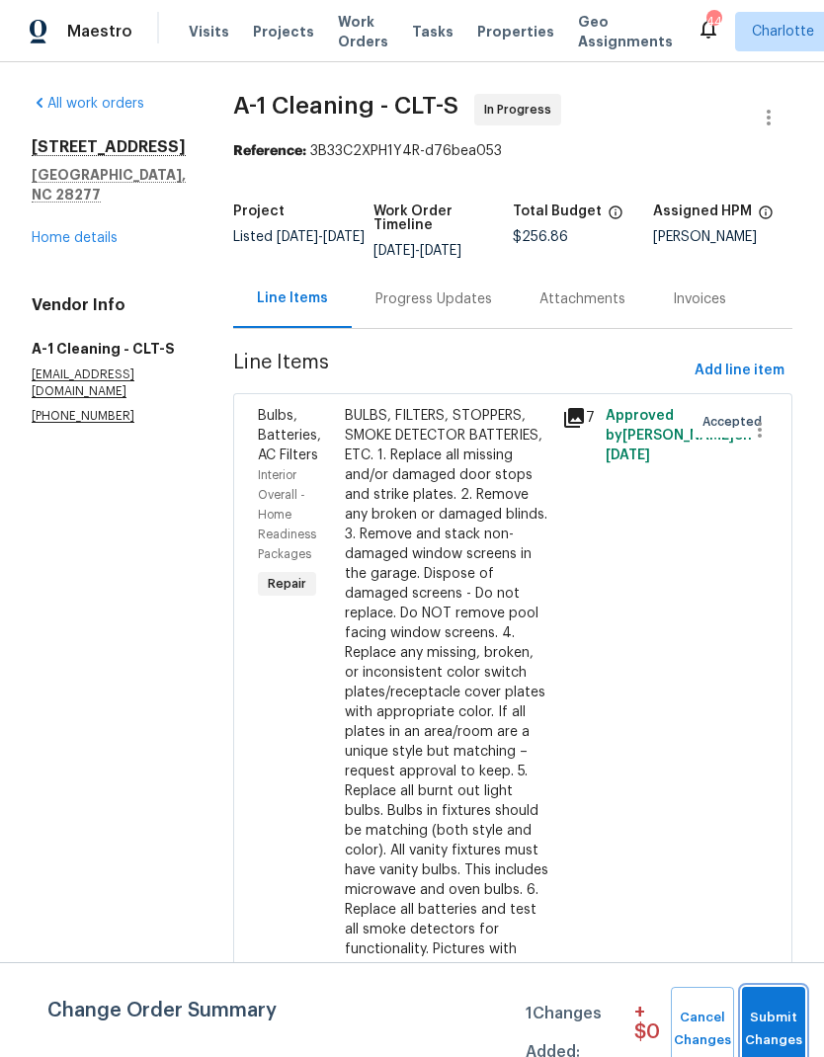
click at [785, 1016] on span "Submit Changes" at bounding box center [773, 1028] width 43 height 45
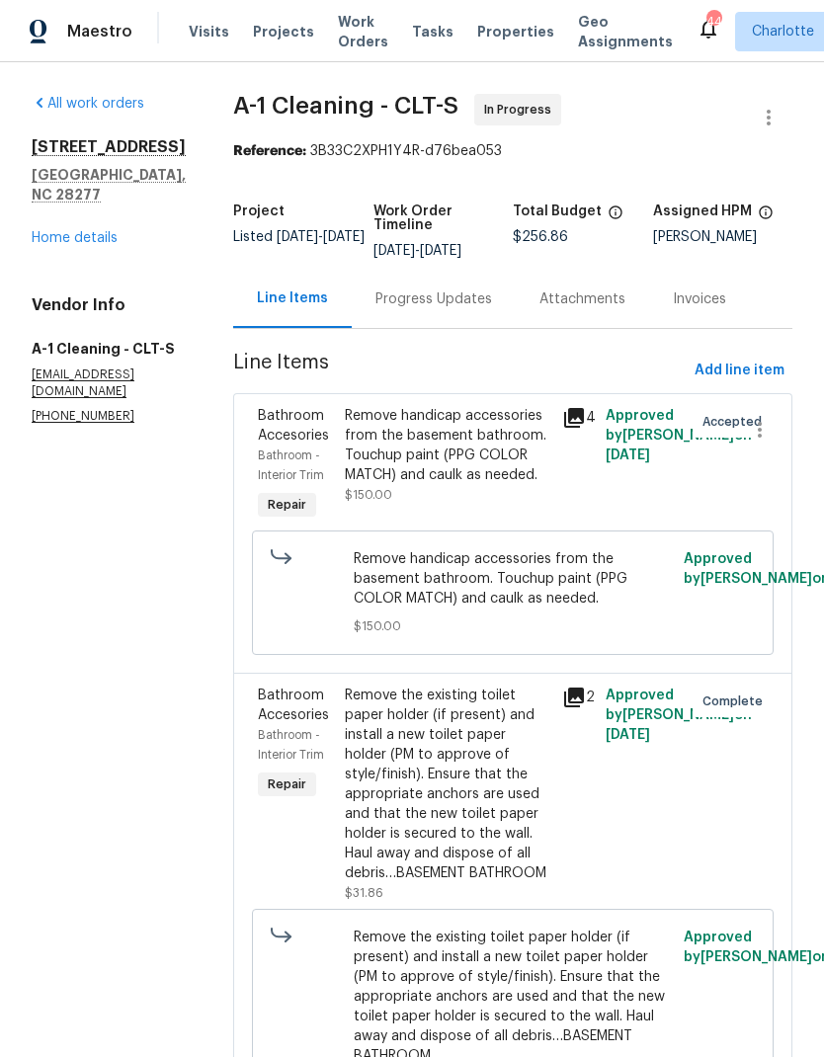
click at [420, 316] on div "Progress Updates" at bounding box center [434, 299] width 164 height 58
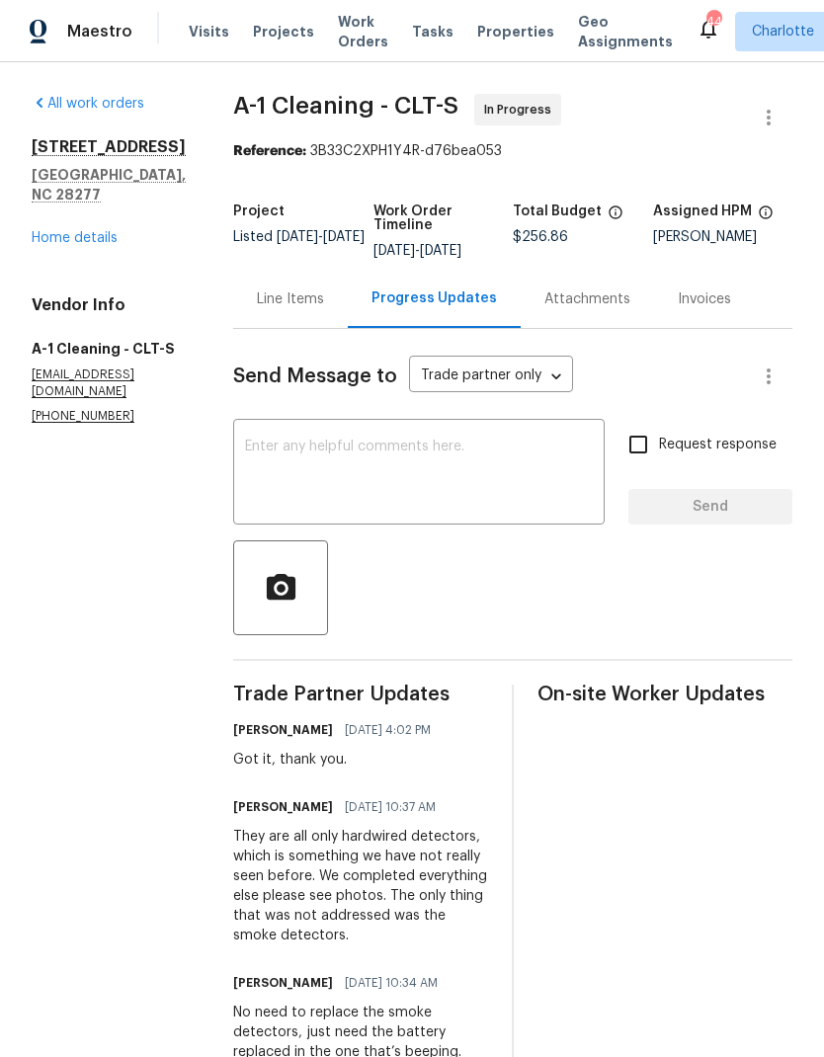
click at [451, 464] on textarea at bounding box center [419, 474] width 348 height 69
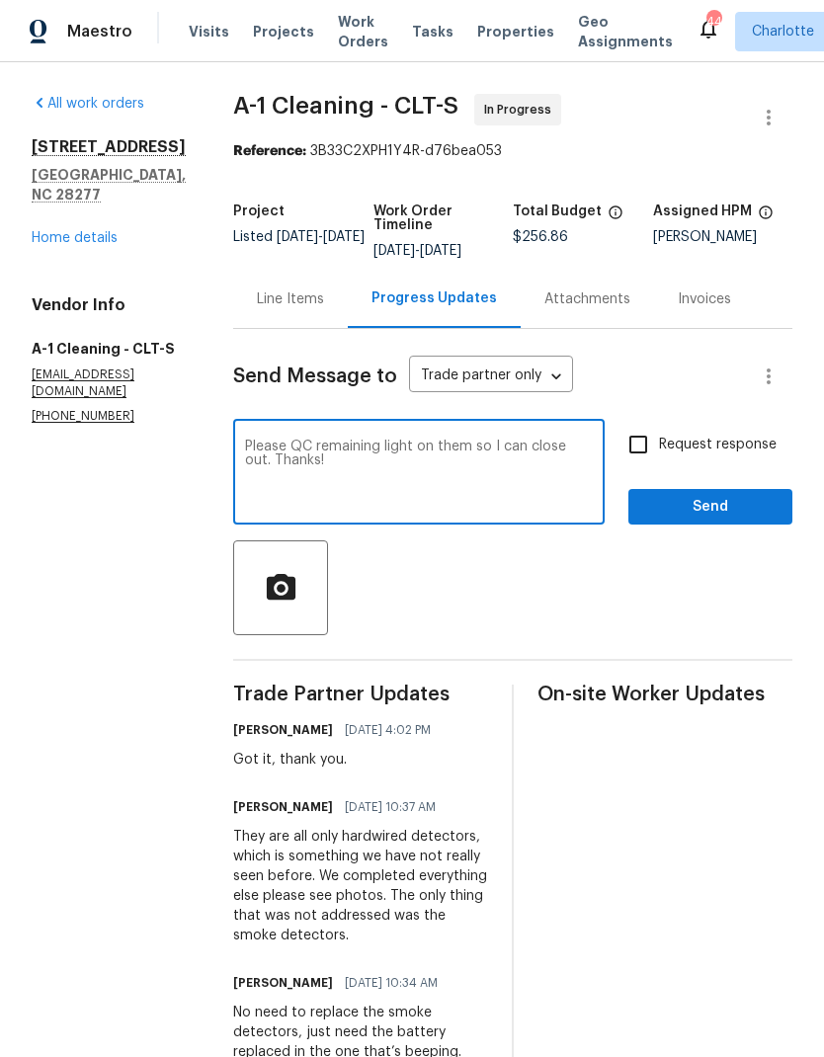
click at [464, 442] on textarea "Please QC remaining light on them so I can close out. Thanks!" at bounding box center [419, 474] width 348 height 69
type textarea "Please QC remaining line items so I can close out. Thanks!"
click at [633, 442] on input "Request response" at bounding box center [637, 444] width 41 height 41
checkbox input "true"
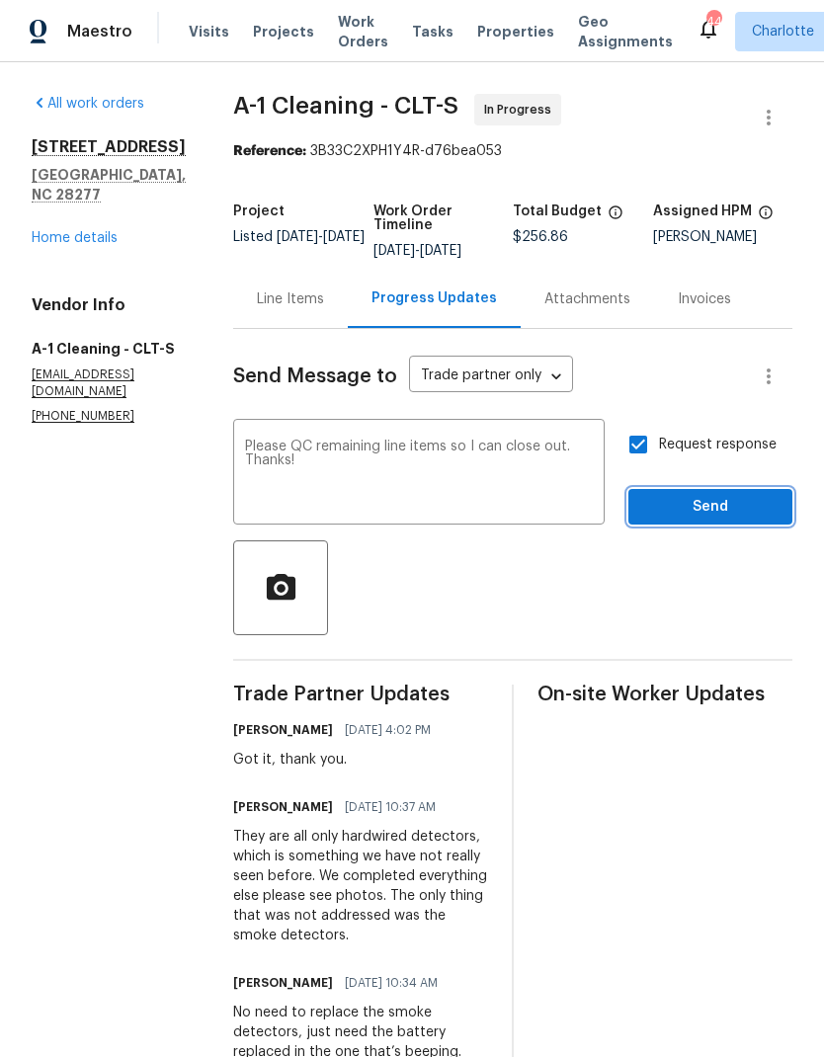
click at [695, 505] on span "Send" at bounding box center [710, 507] width 132 height 25
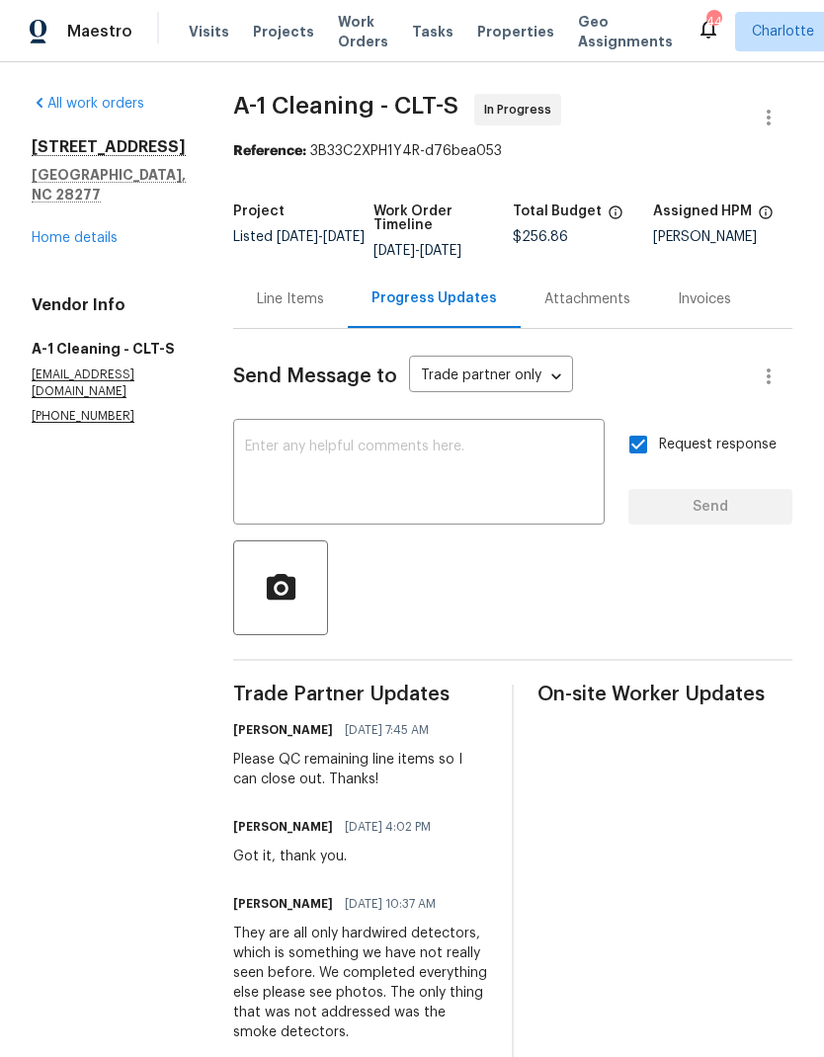
click at [65, 30] on div "Maestro" at bounding box center [66, 32] width 132 height 40
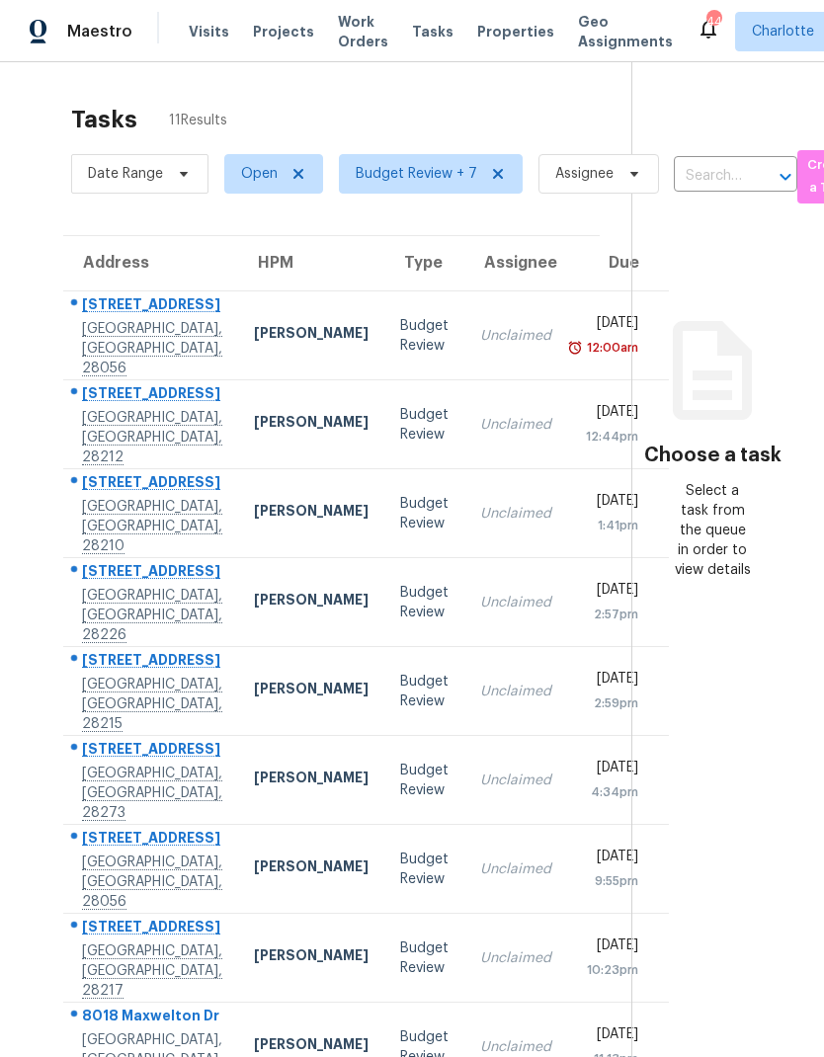
click at [91, 49] on div "Maestro" at bounding box center [66, 32] width 132 height 40
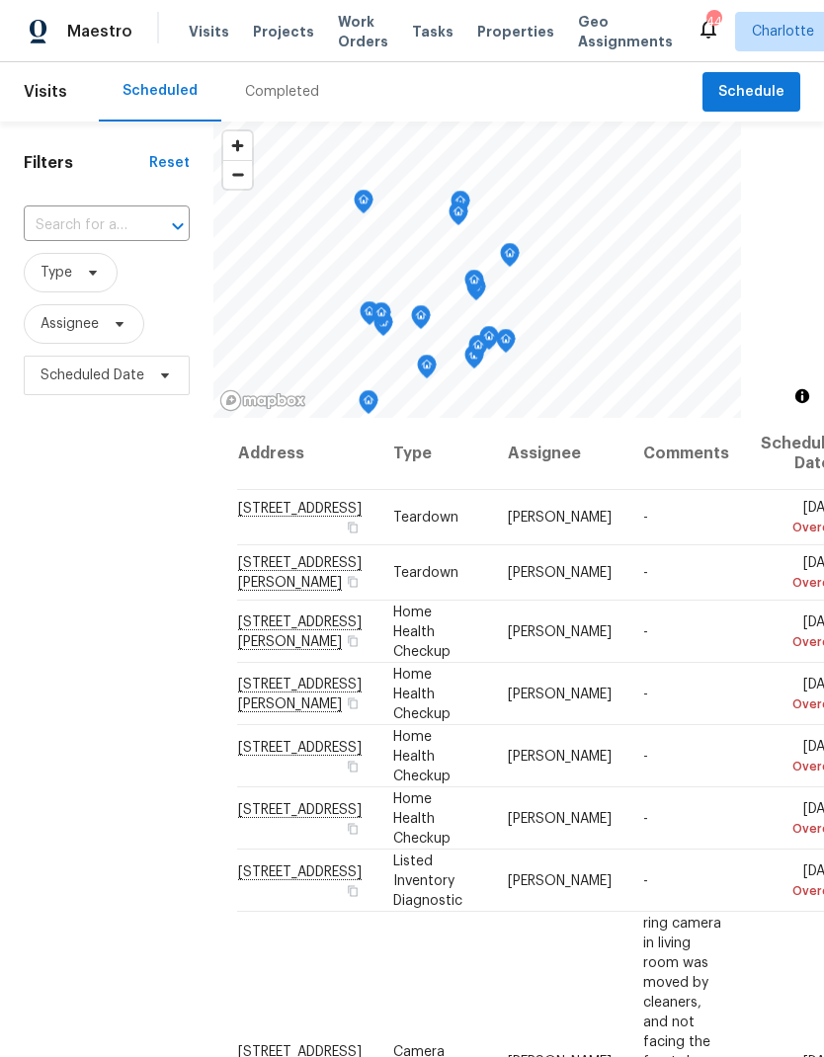
click at [486, 72] on div "Scheduled Completed" at bounding box center [400, 91] width 603 height 59
click at [497, 23] on span "Properties" at bounding box center [515, 32] width 77 height 20
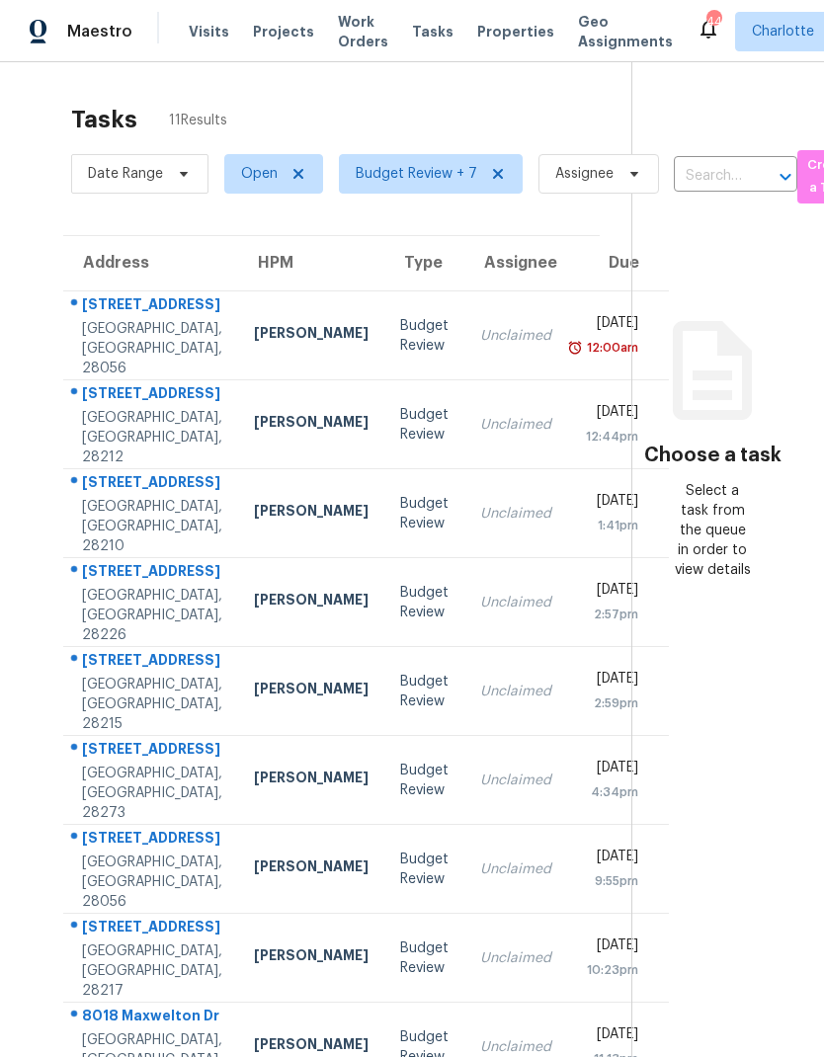
click at [99, 33] on span "Maestro" at bounding box center [99, 32] width 65 height 20
